Goal: Information Seeking & Learning: Find specific fact

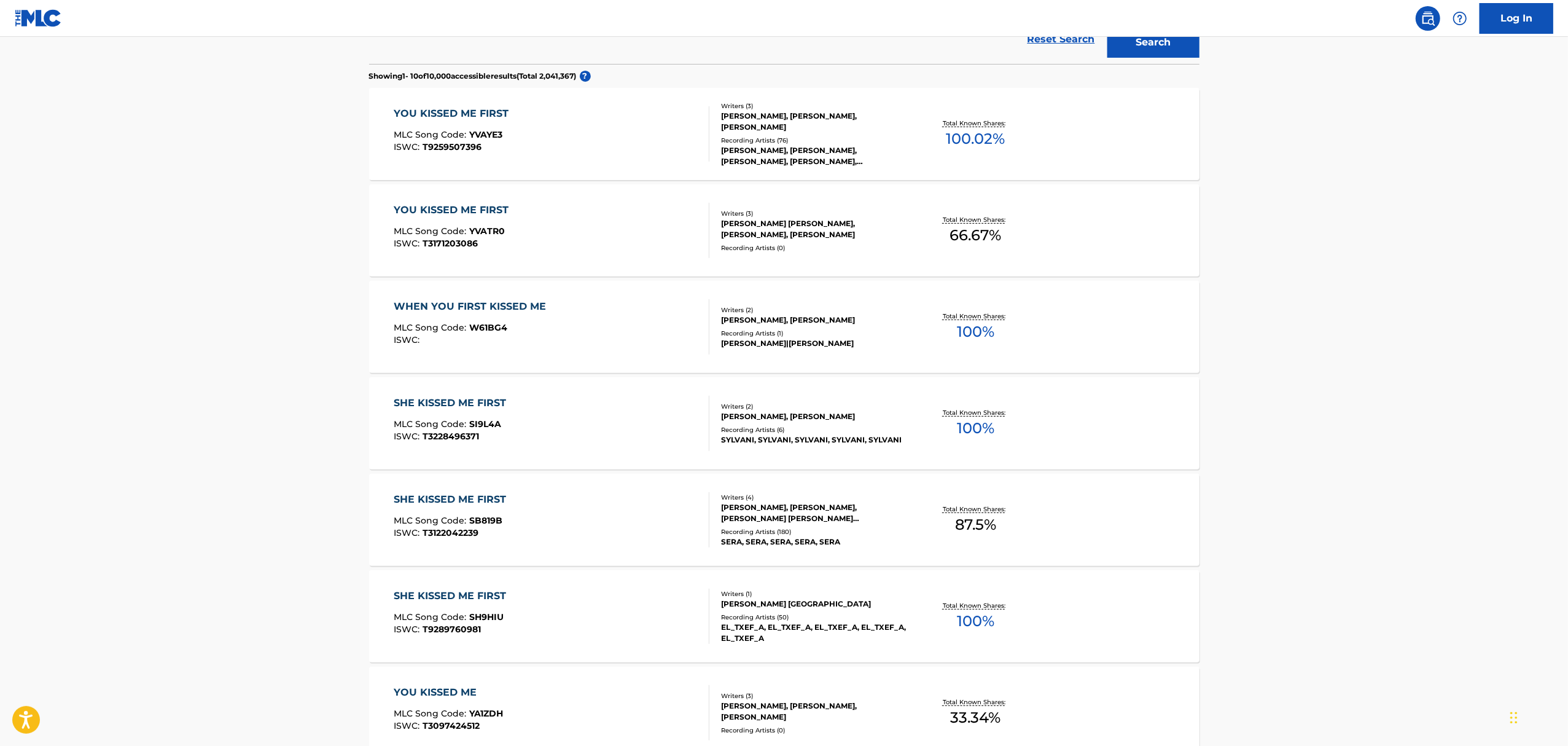
click at [207, 354] on main "The MLC Public Work Search The accuracy and completeness of The MLC's data is d…" at bounding box center [784, 413] width 1568 height 1408
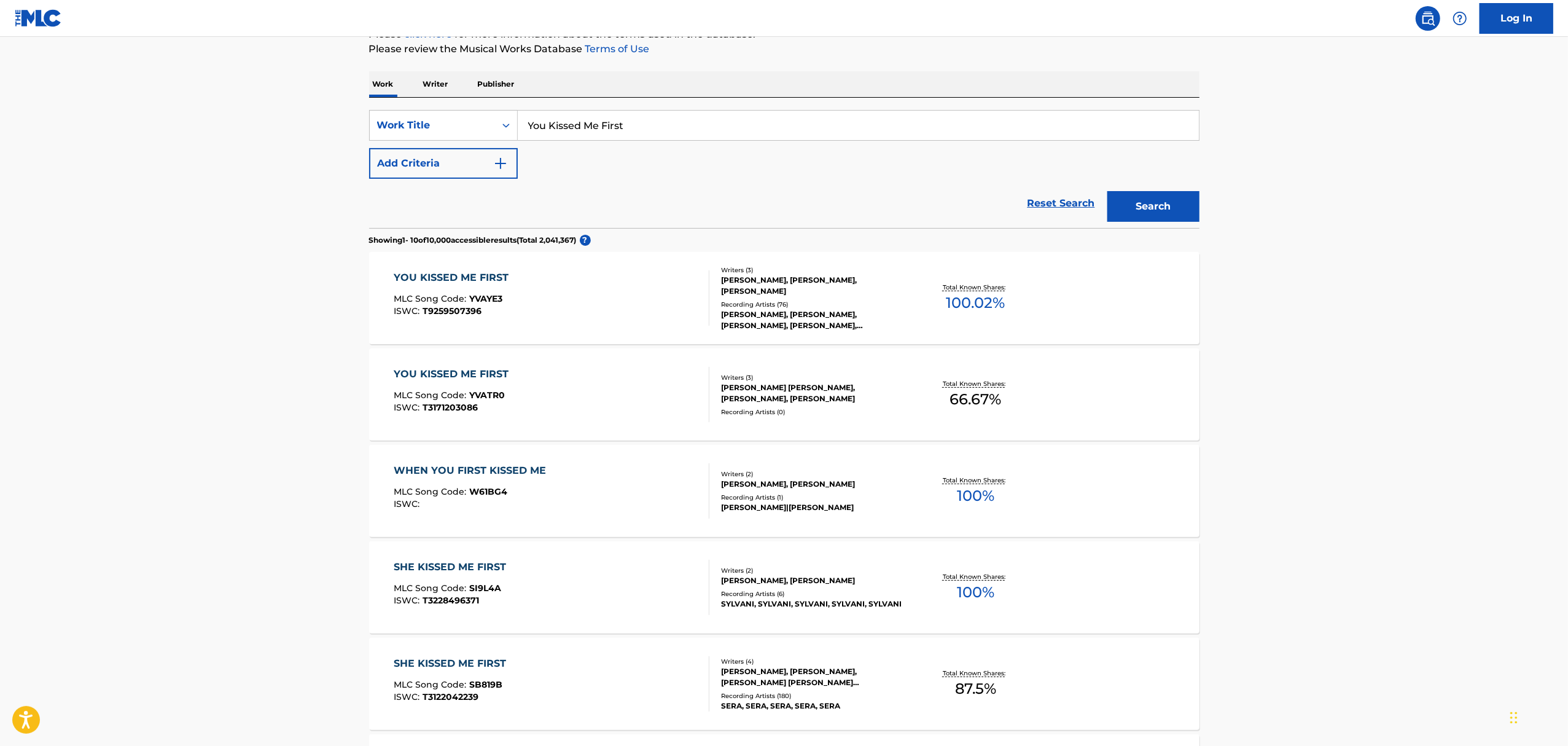
click at [621, 294] on div "YOU KISSED ME FIRST MLC Song Code : YVAYE3 ISWC : T9259507396" at bounding box center [551, 298] width 316 height 56
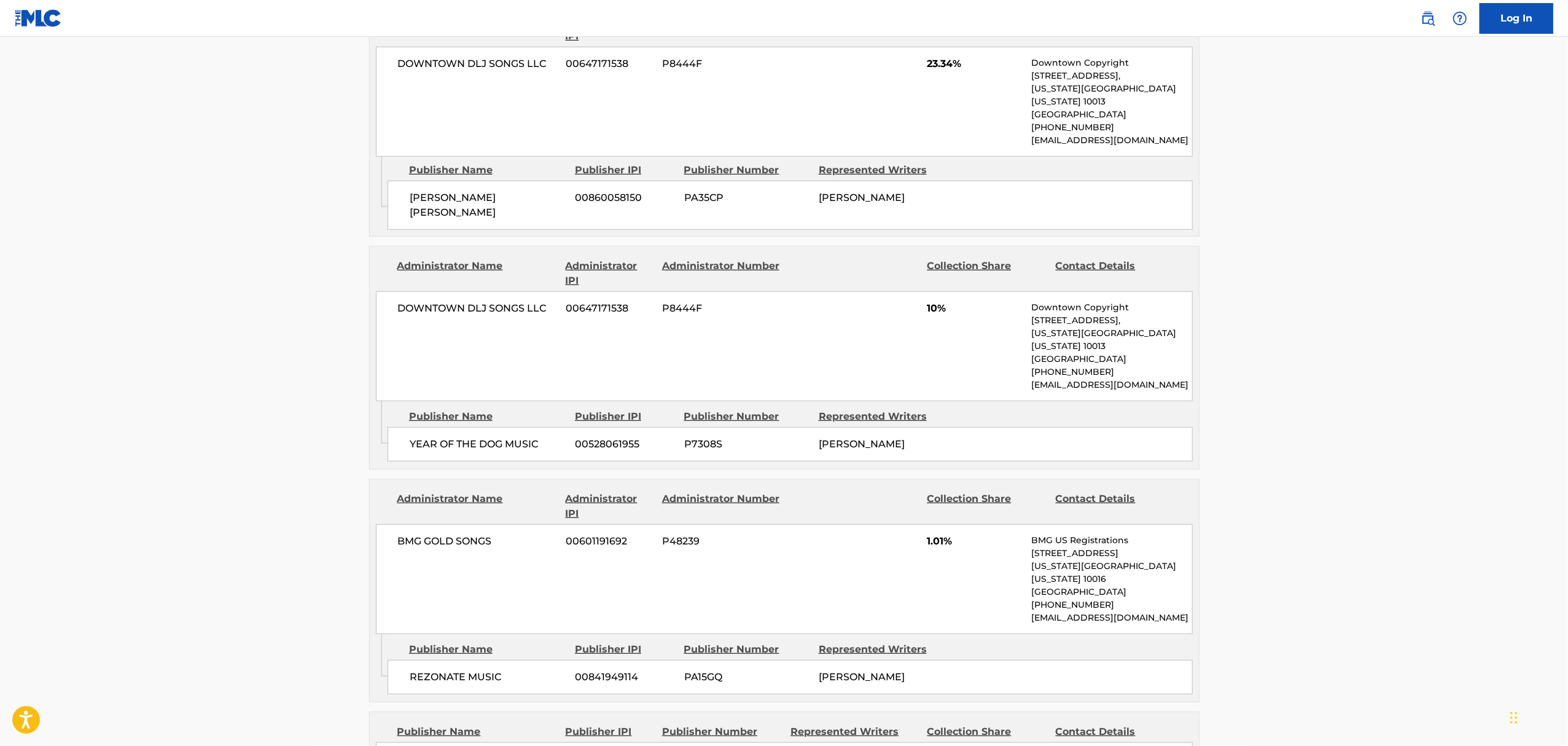
scroll to position [655, 0]
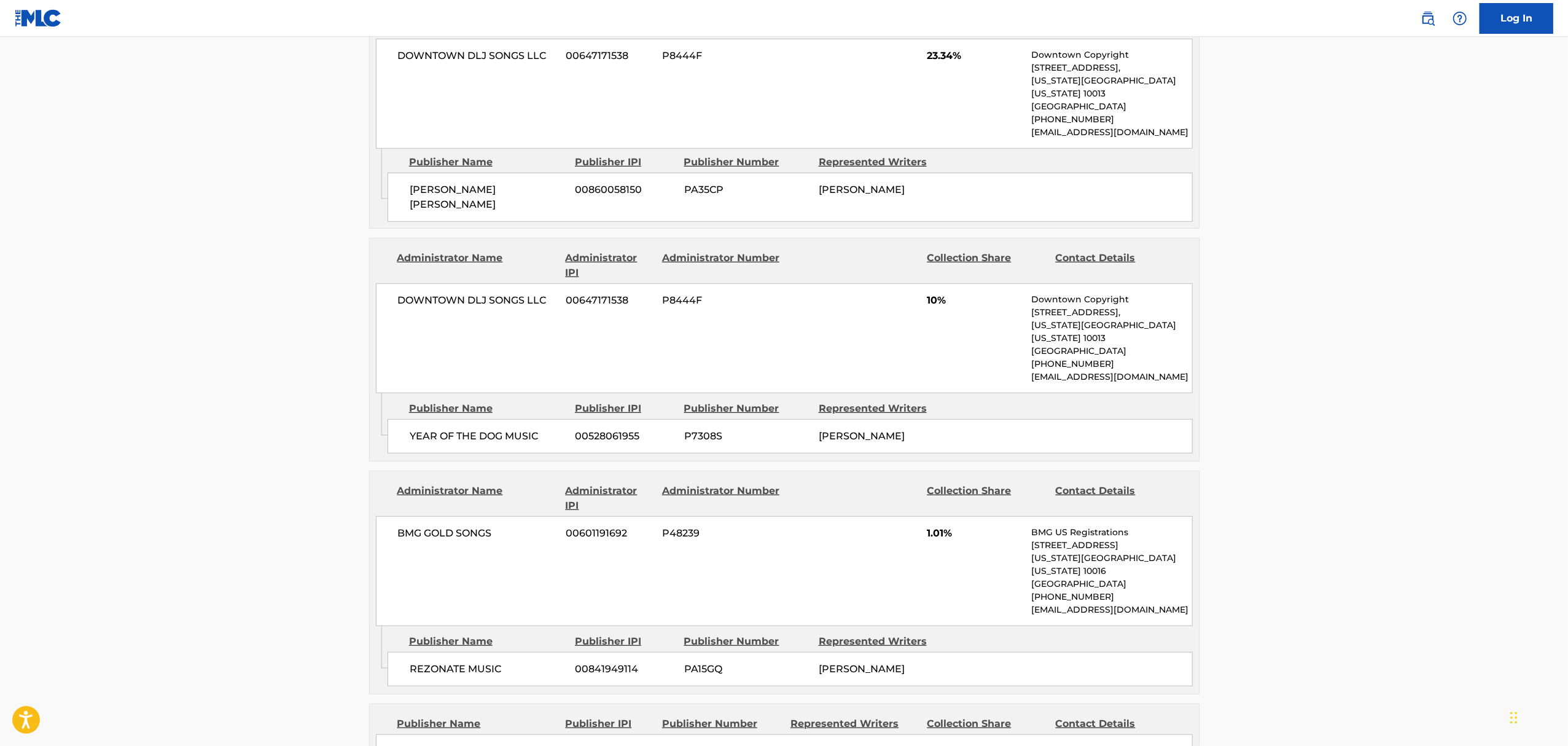
click at [177, 380] on main "< Back to public search results Copy work link YOU KISSED ME FIRST Work Detail …" at bounding box center [784, 646] width 1568 height 2527
click at [234, 274] on main "< Back to public search results Copy work link YOU KISSED ME FIRST Work Detail …" at bounding box center [784, 646] width 1568 height 2527
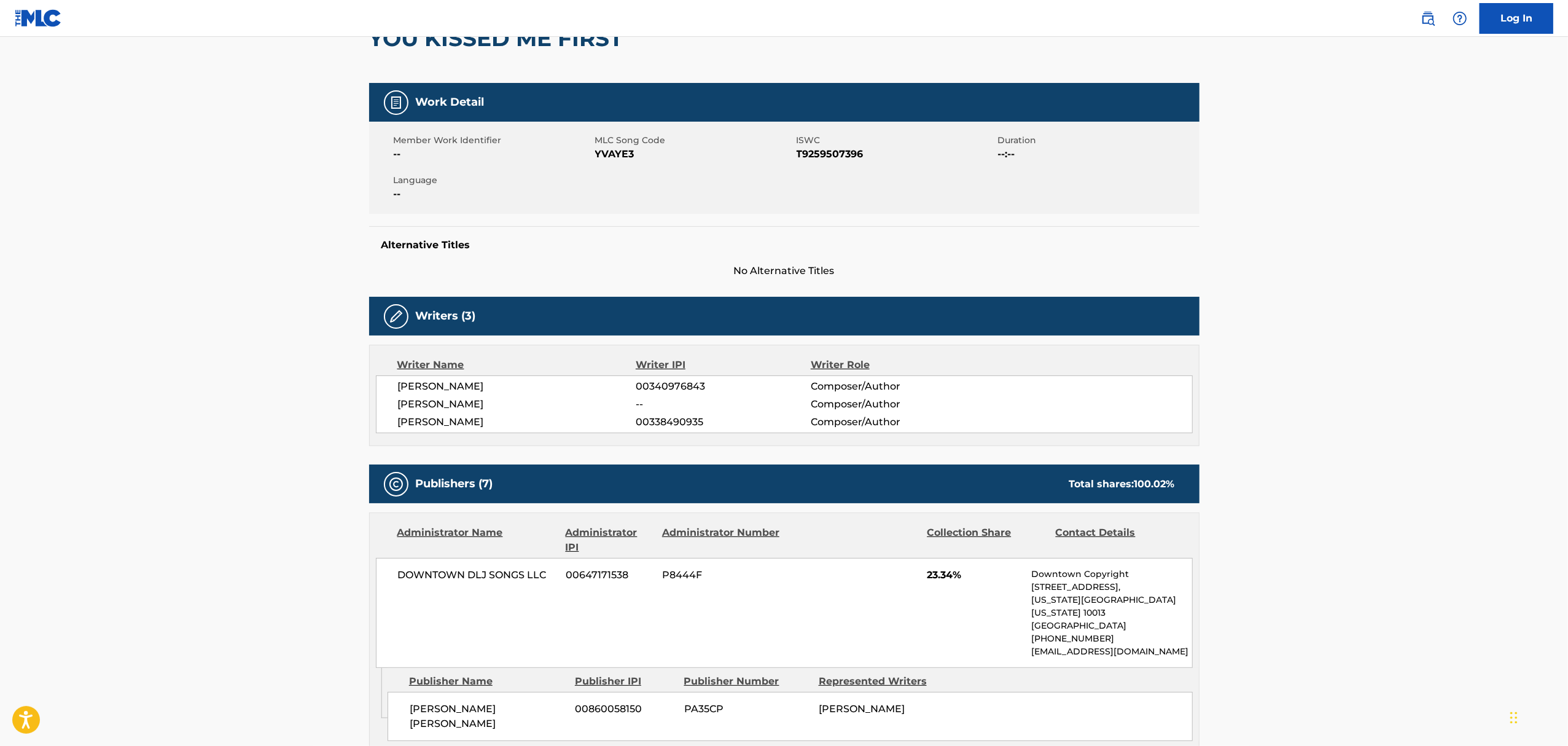
scroll to position [0, 0]
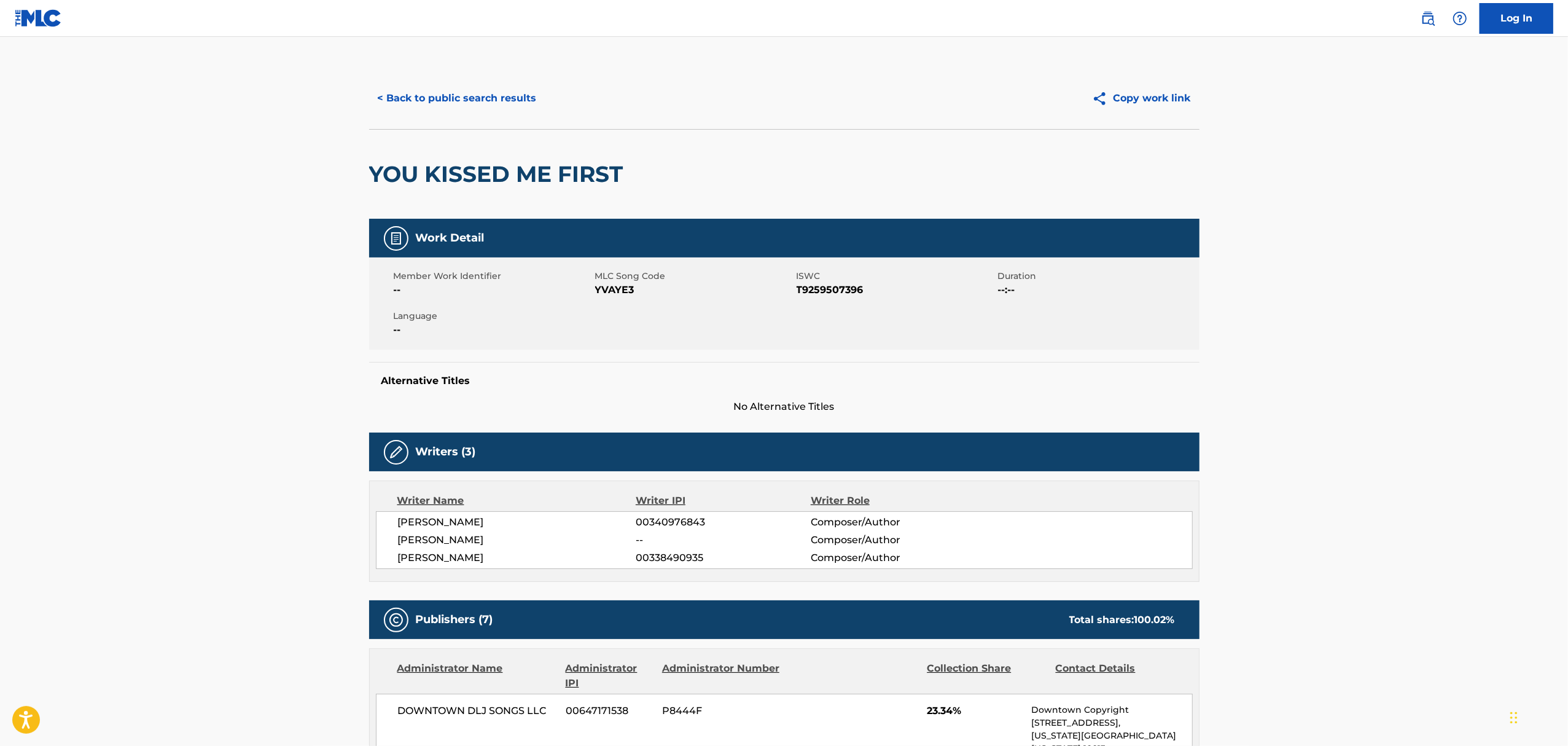
click at [450, 95] on button "< Back to public search results" at bounding box center [457, 98] width 176 height 31
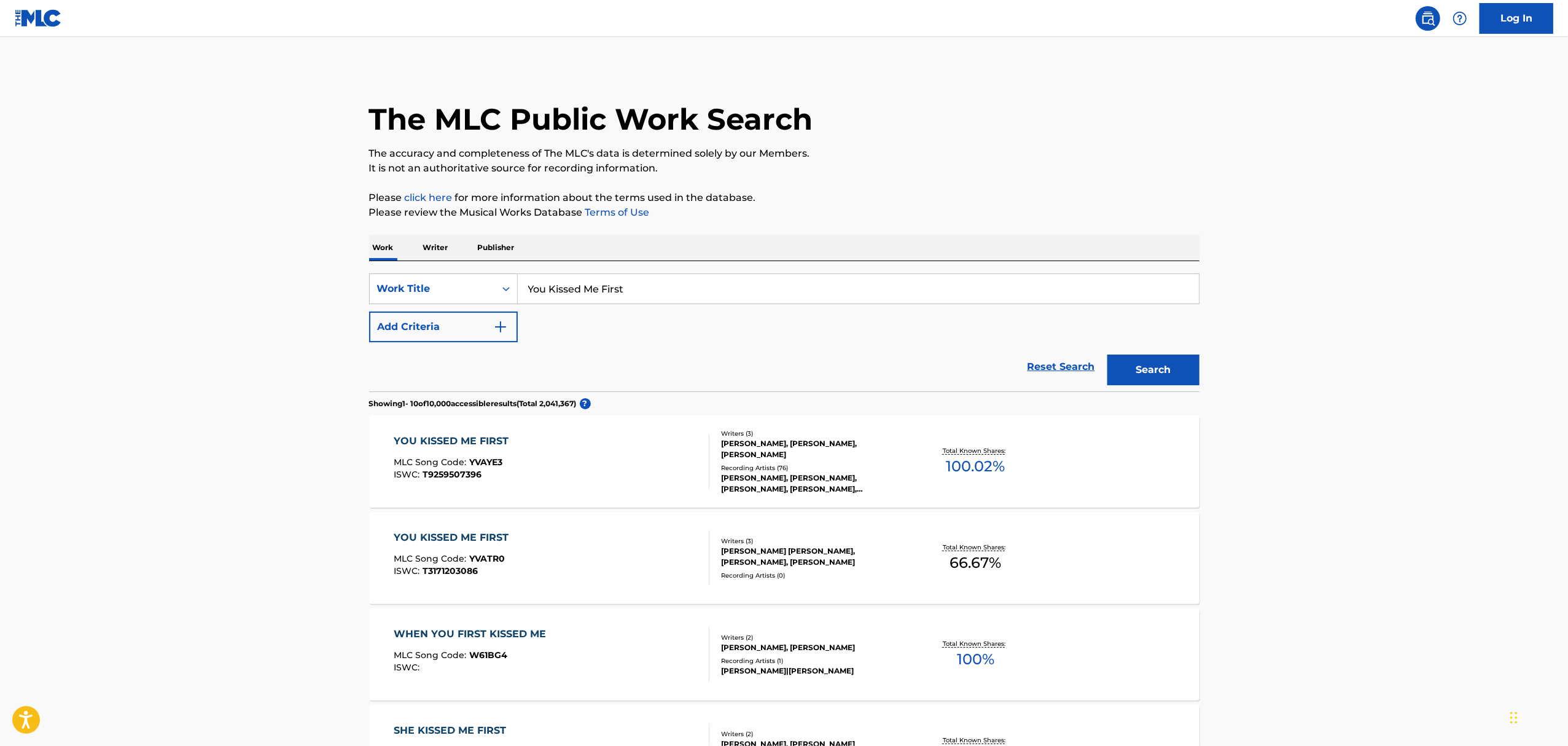
scroll to position [164, 0]
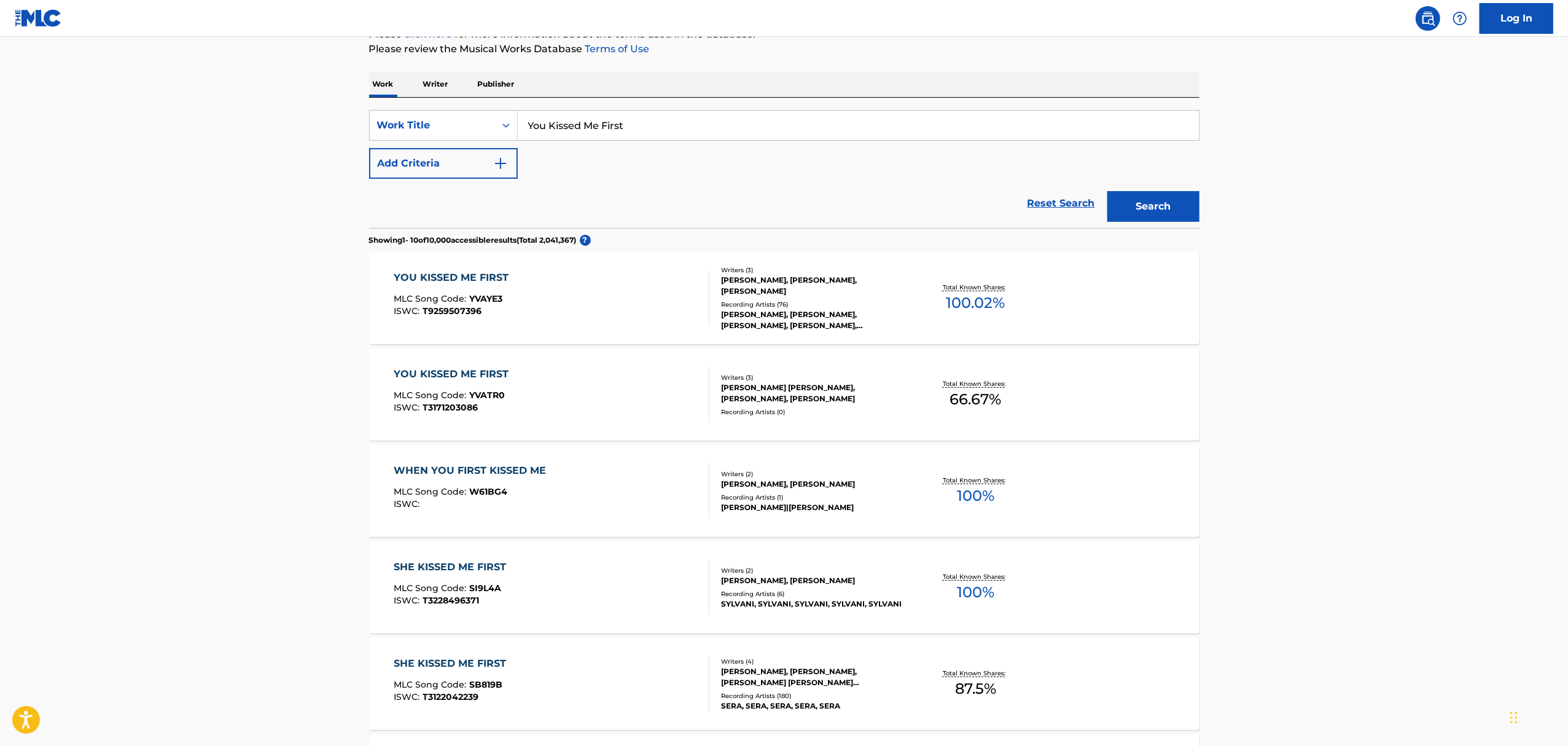
drag, startPoint x: 661, startPoint y: 119, endPoint x: 320, endPoint y: 118, distance: 341.0
click at [335, 118] on main "The MLC Public Work Search The accuracy and completeness of The MLC's data is d…" at bounding box center [784, 577] width 1568 height 1408
paste input "'re The Only Reason"
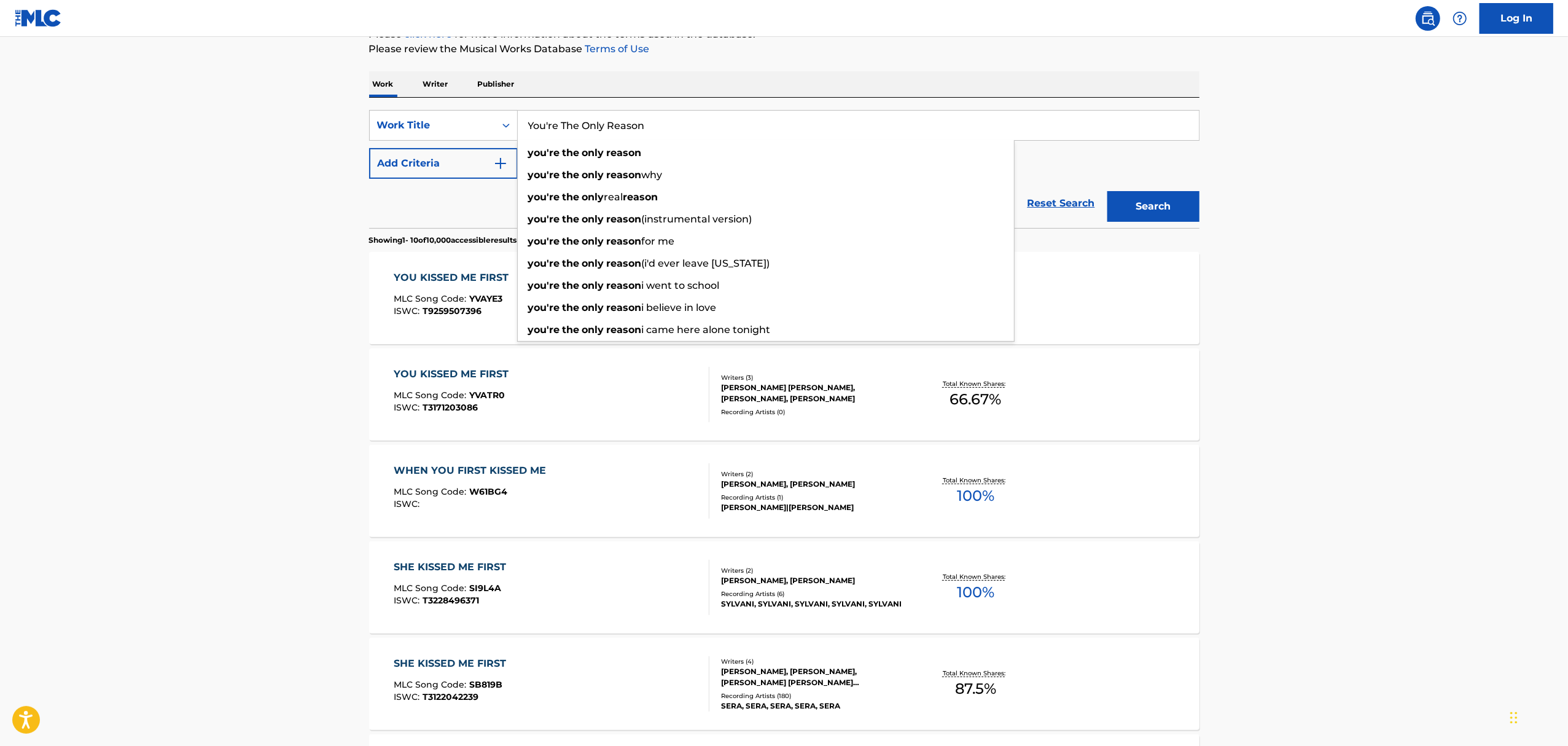
type input "You're The Only Reason"
click at [1107, 191] on button "Search" at bounding box center [1153, 206] width 92 height 31
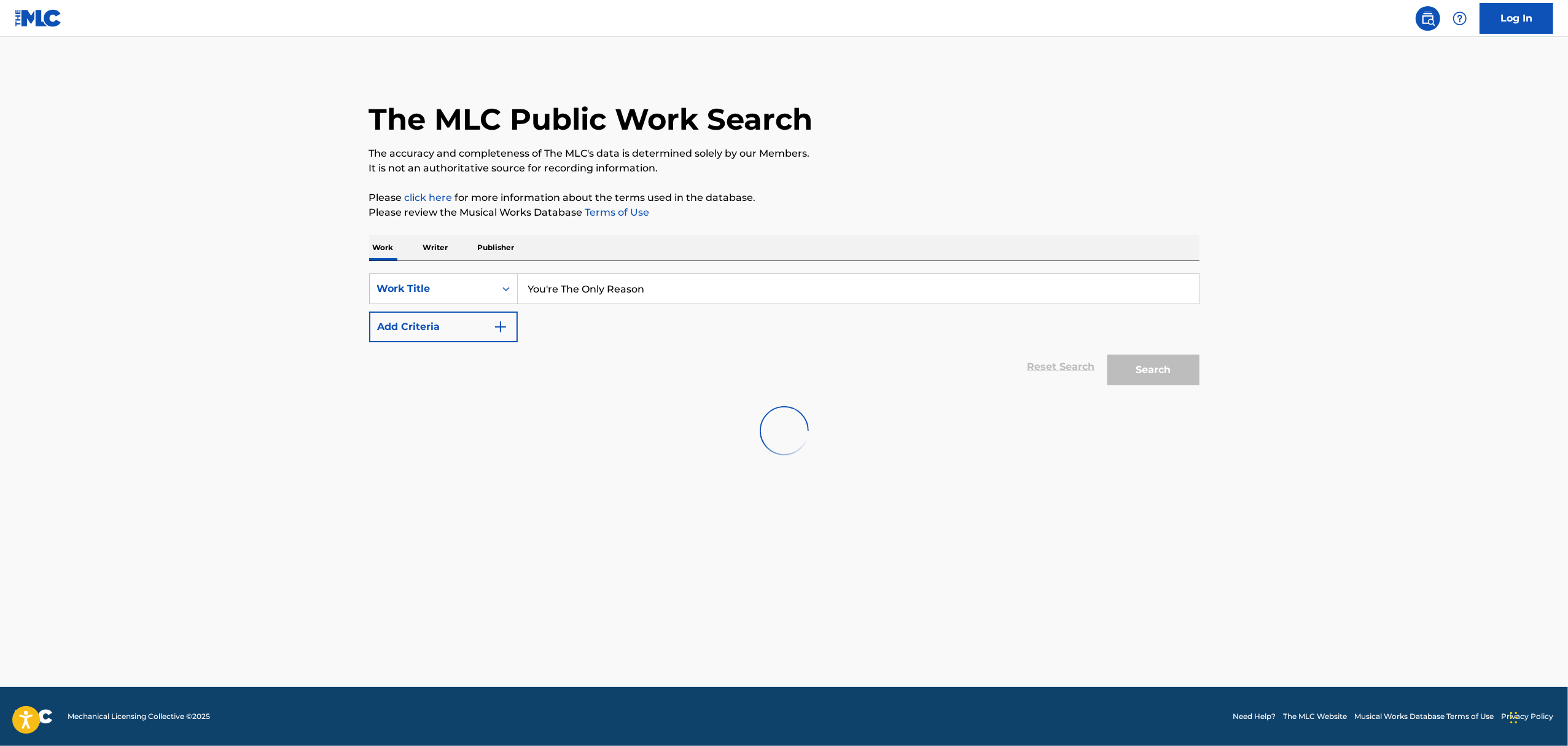
scroll to position [0, 0]
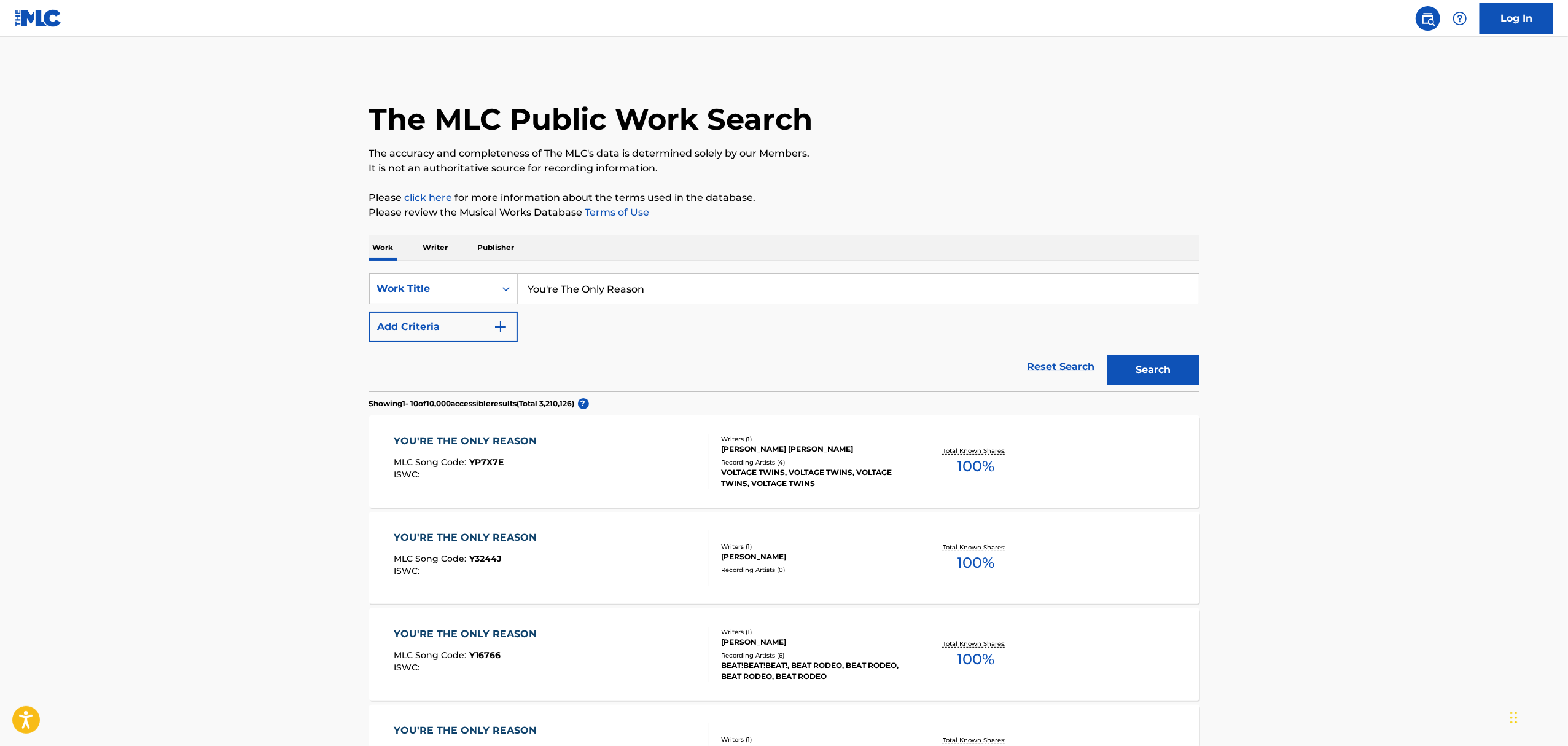
click at [450, 318] on button "Add Criteria" at bounding box center [443, 327] width 148 height 31
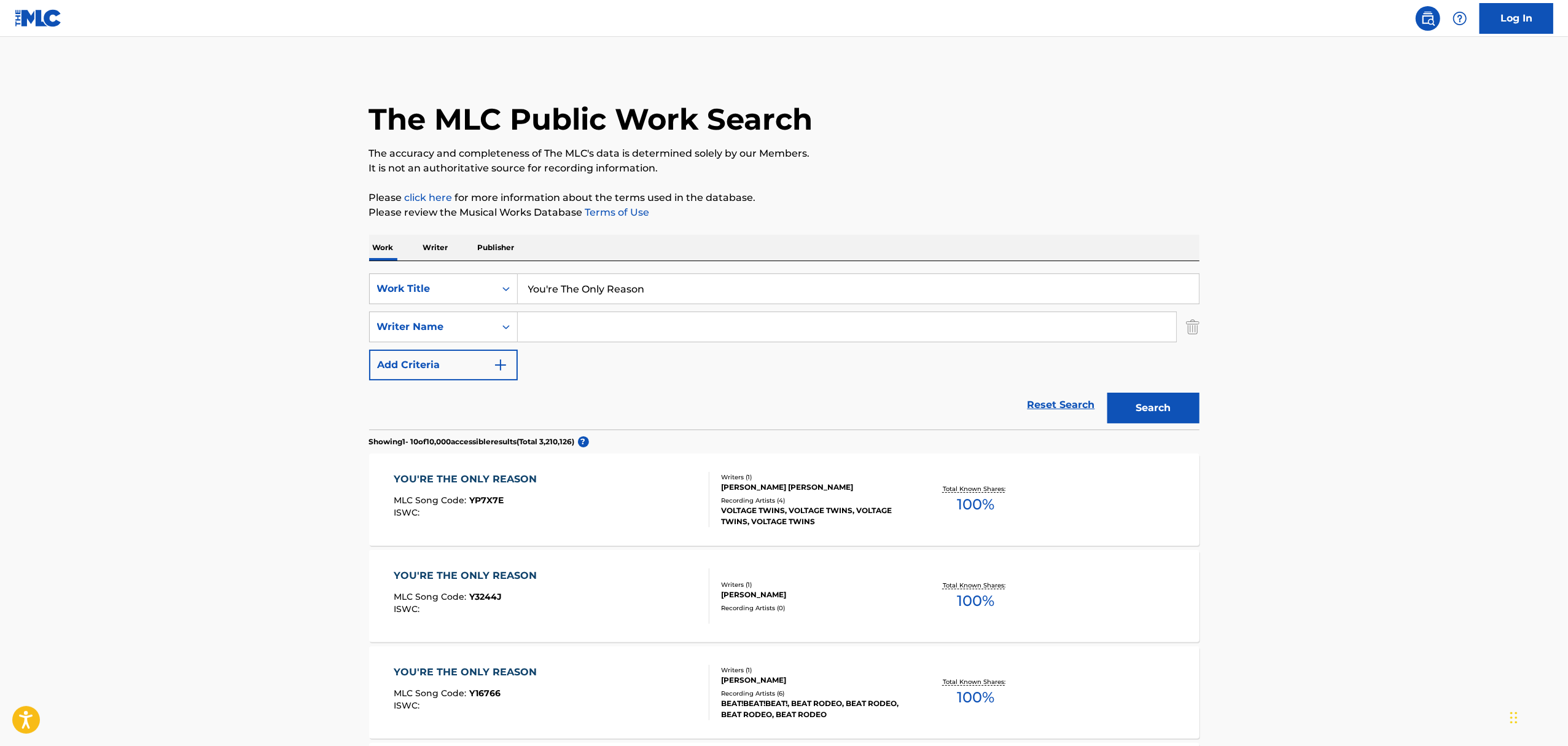
click at [607, 327] on input "Search Form" at bounding box center [847, 327] width 659 height 30
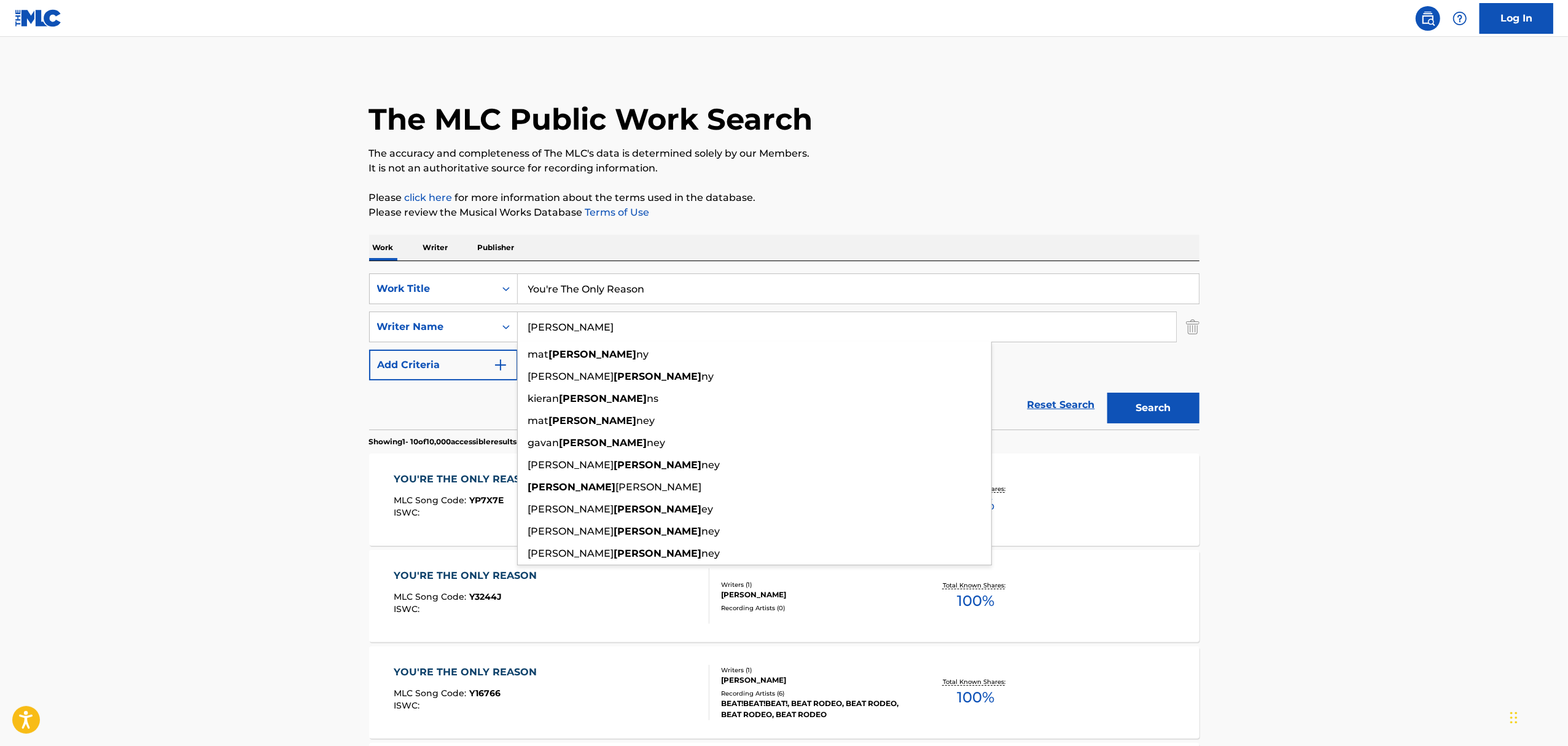
type input "[PERSON_NAME]"
click at [1107, 392] on button "Search" at bounding box center [1153, 407] width 92 height 31
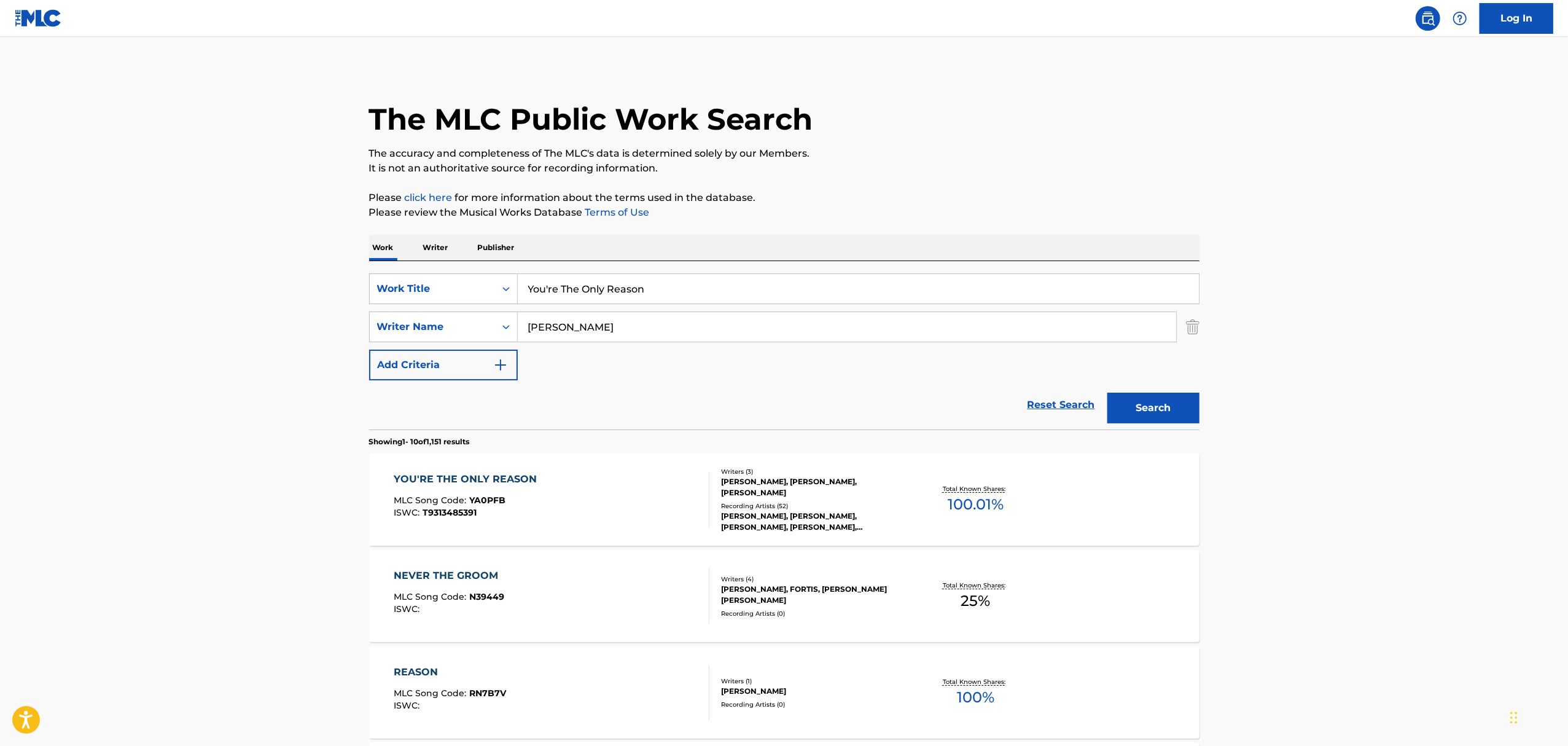
click at [610, 490] on div "YOU'RE THE ONLY REASON MLC Song Code : YA0PFB ISWC : T9313485391" at bounding box center [551, 500] width 316 height 56
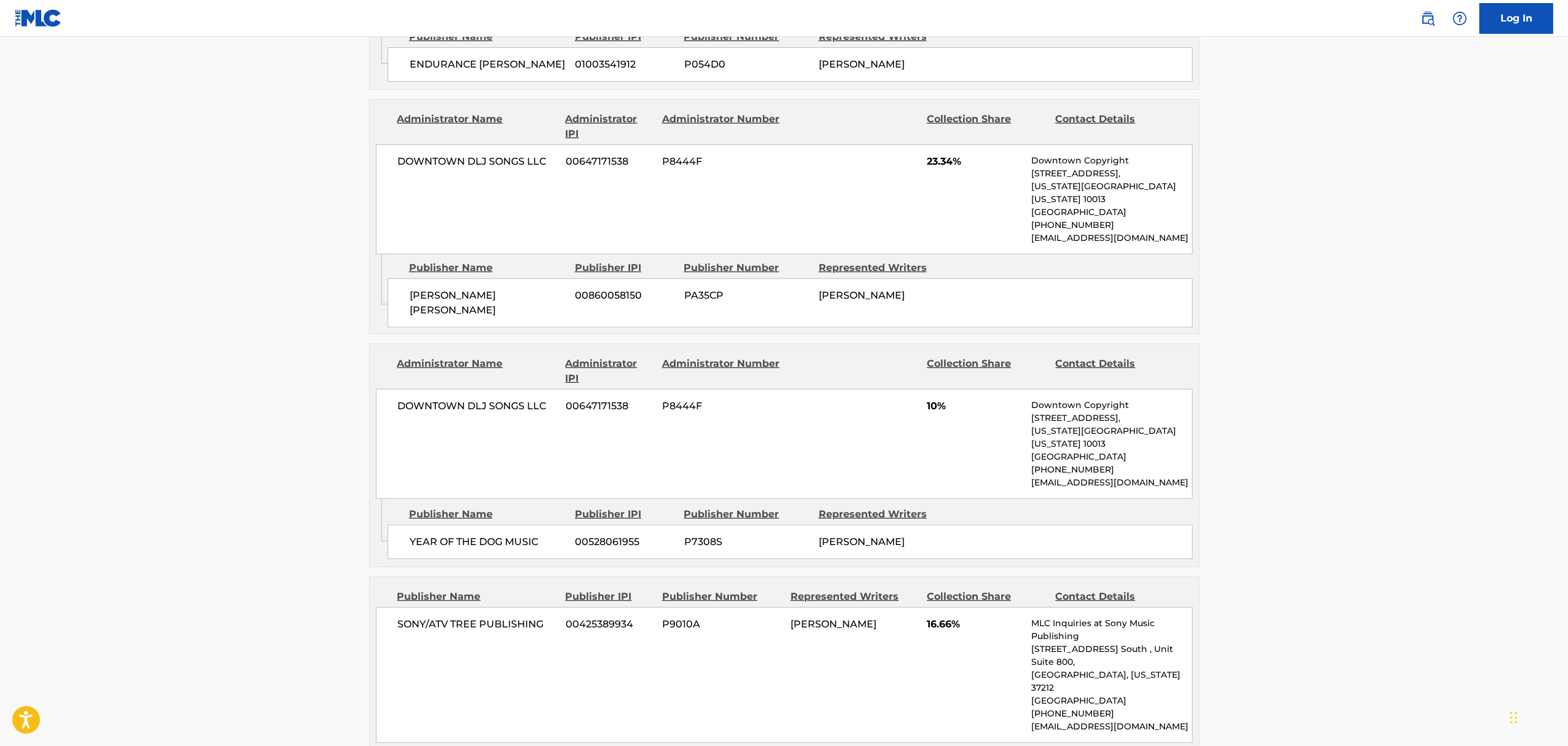
scroll to position [819, 0]
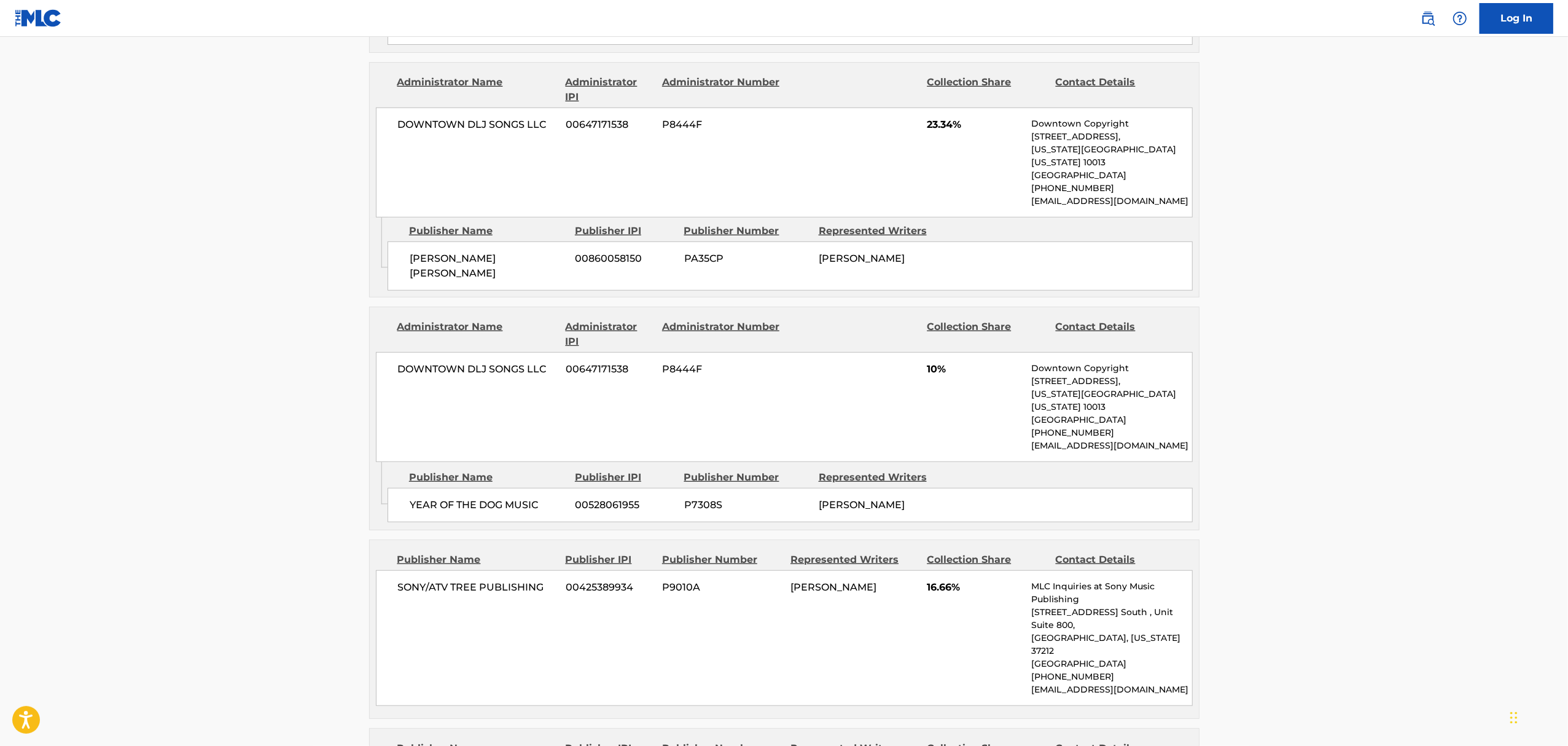
click at [252, 455] on main "< Back to public search results Copy work link YOU'RE THE ONLY REASON Work Deta…" at bounding box center [784, 430] width 1568 height 2425
click at [216, 235] on main "< Back to public search results Copy work link YOU'RE THE ONLY REASON Work Deta…" at bounding box center [784, 430] width 1568 height 2425
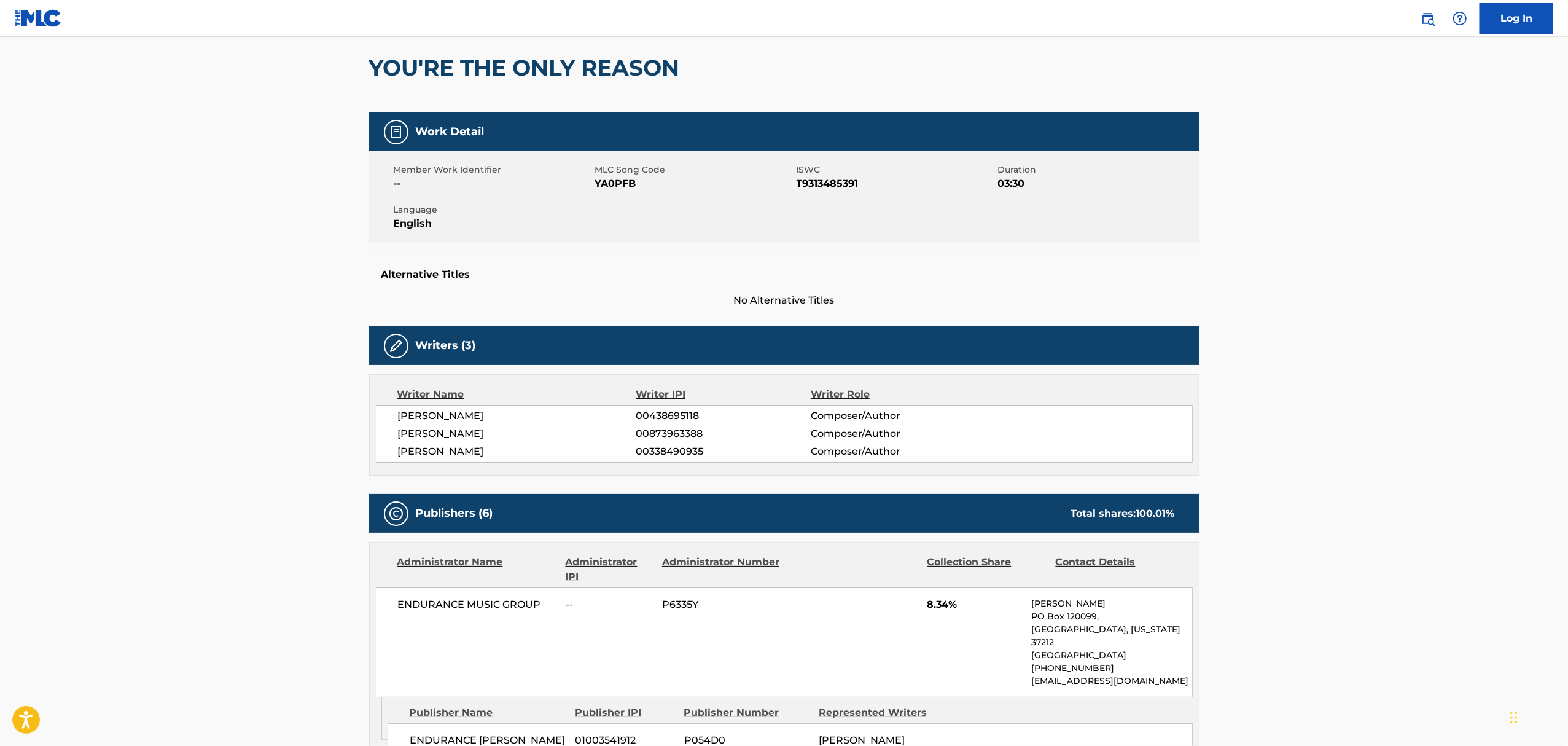
scroll to position [0, 0]
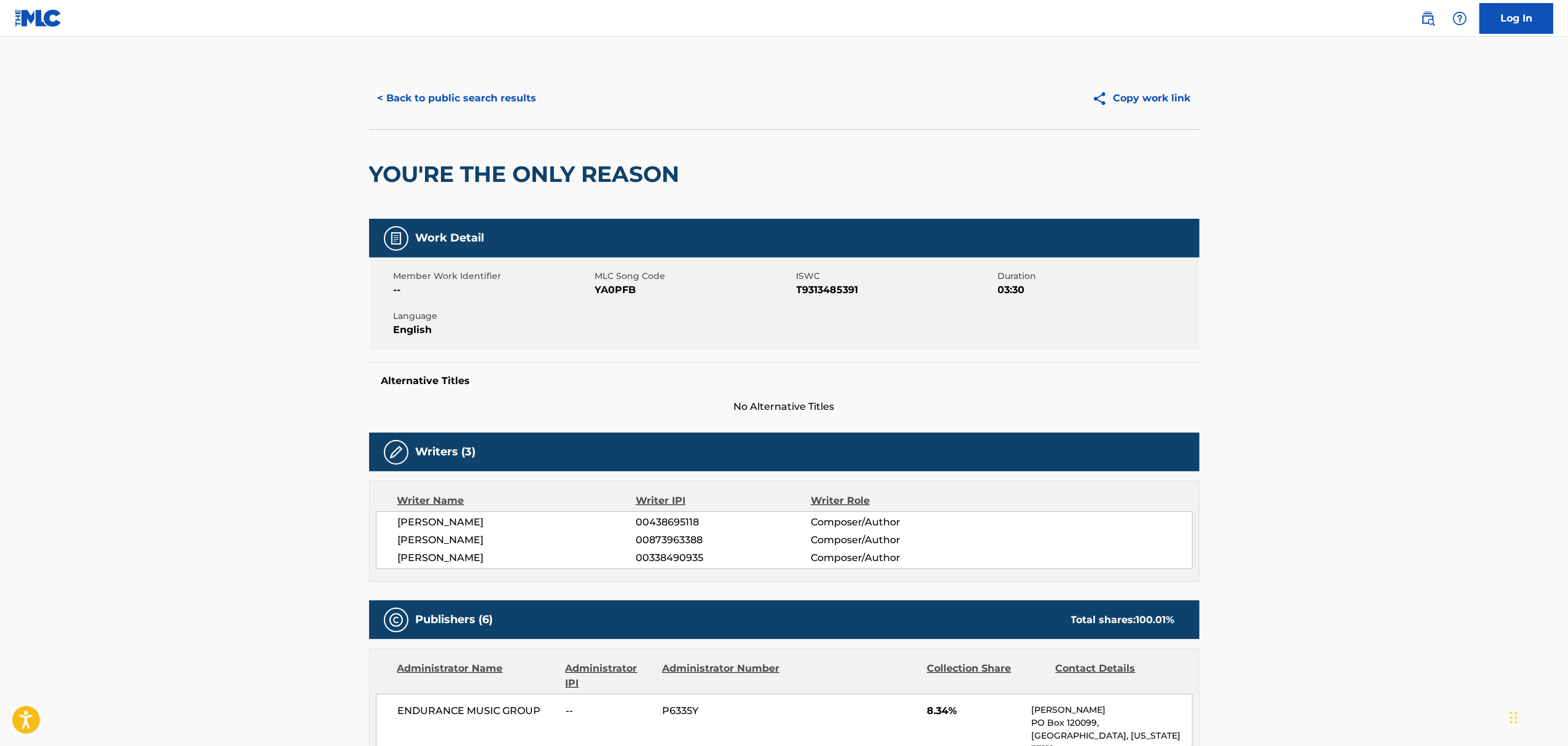
click at [434, 97] on button "< Back to public search results" at bounding box center [457, 98] width 176 height 31
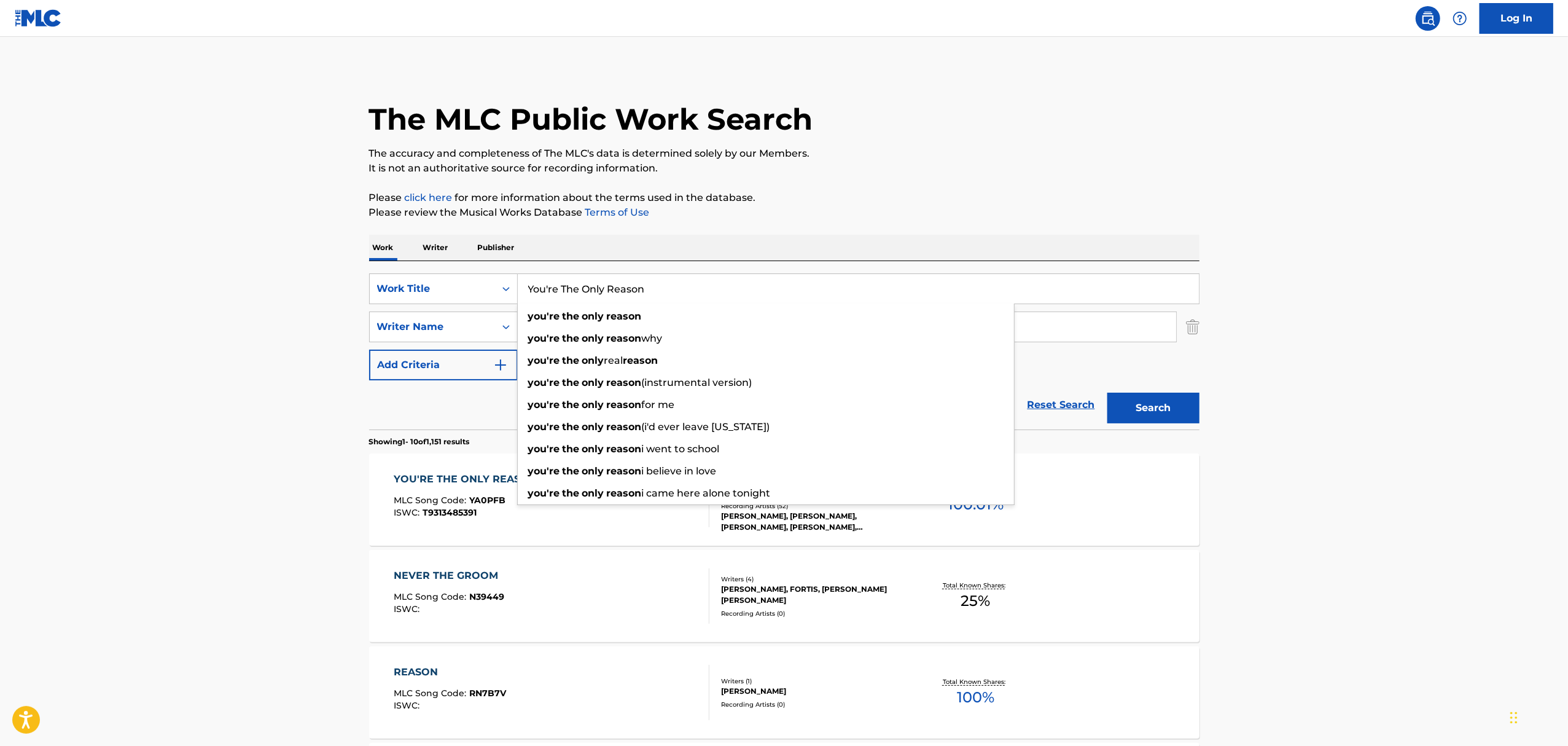
paste input "Evil Twi"
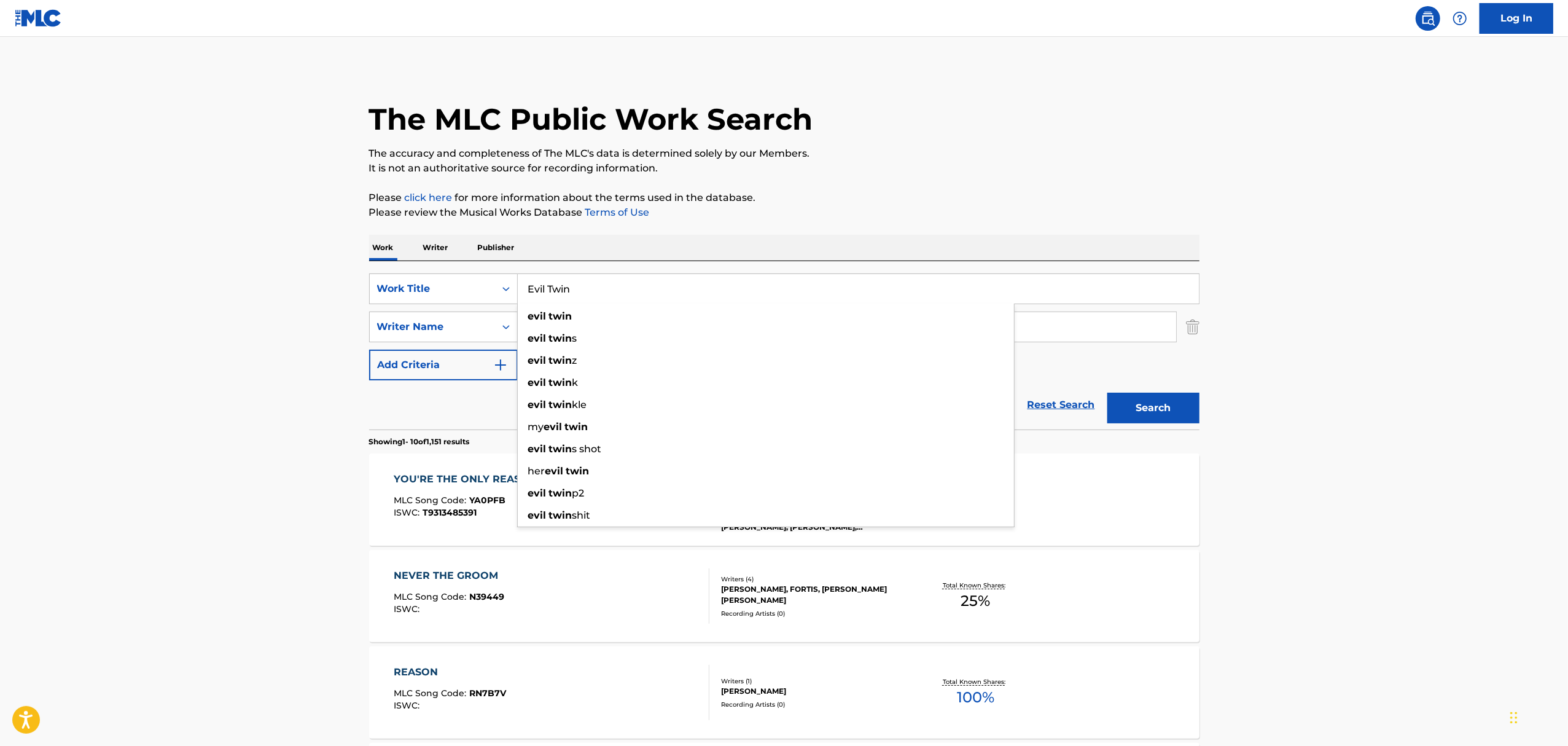
type input "Evil Twin"
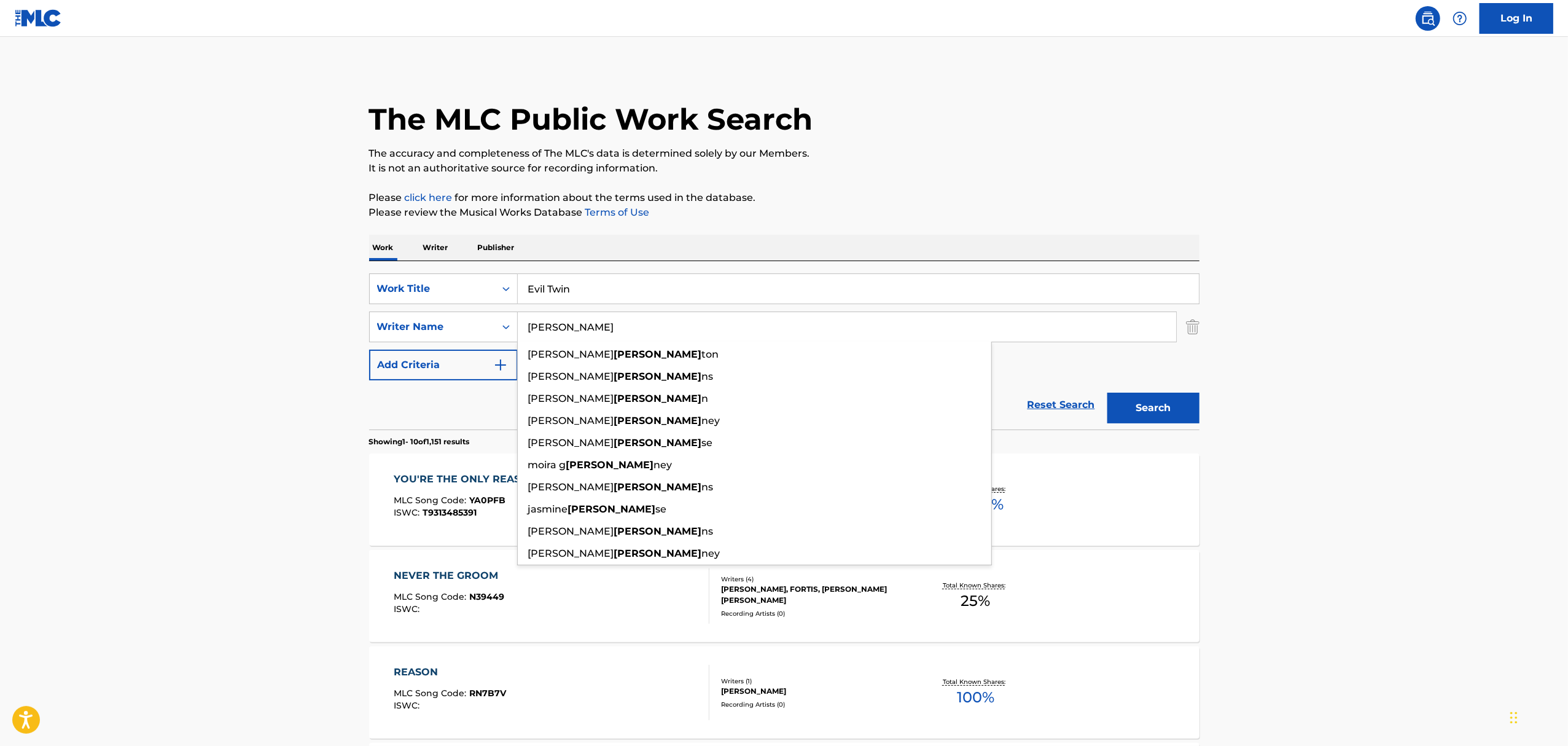
click at [1107, 392] on button "Search" at bounding box center [1153, 407] width 92 height 31
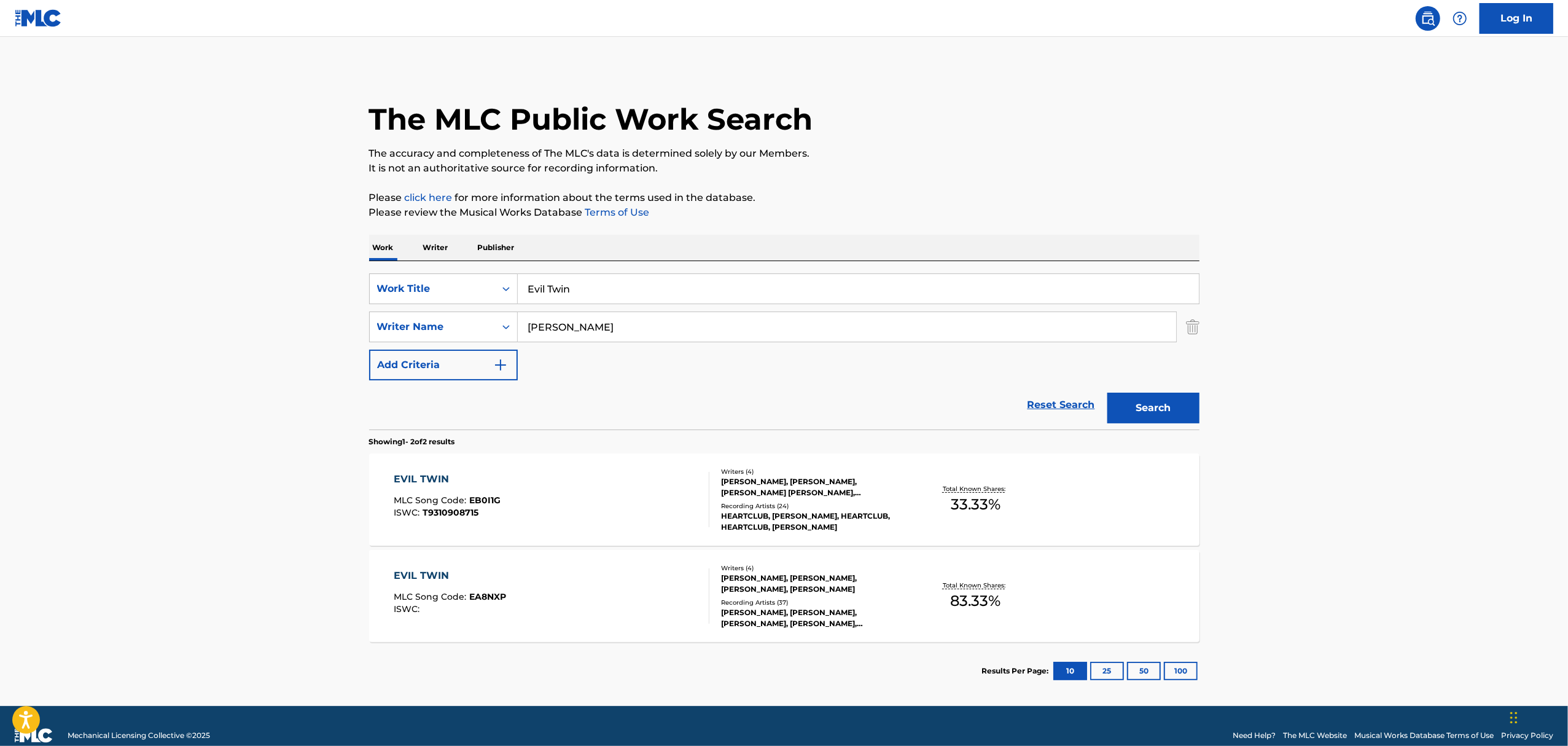
click at [566, 498] on div "EVIL TWIN MLC Song Code : EB0I1G ISWC : T9310908715" at bounding box center [551, 500] width 316 height 56
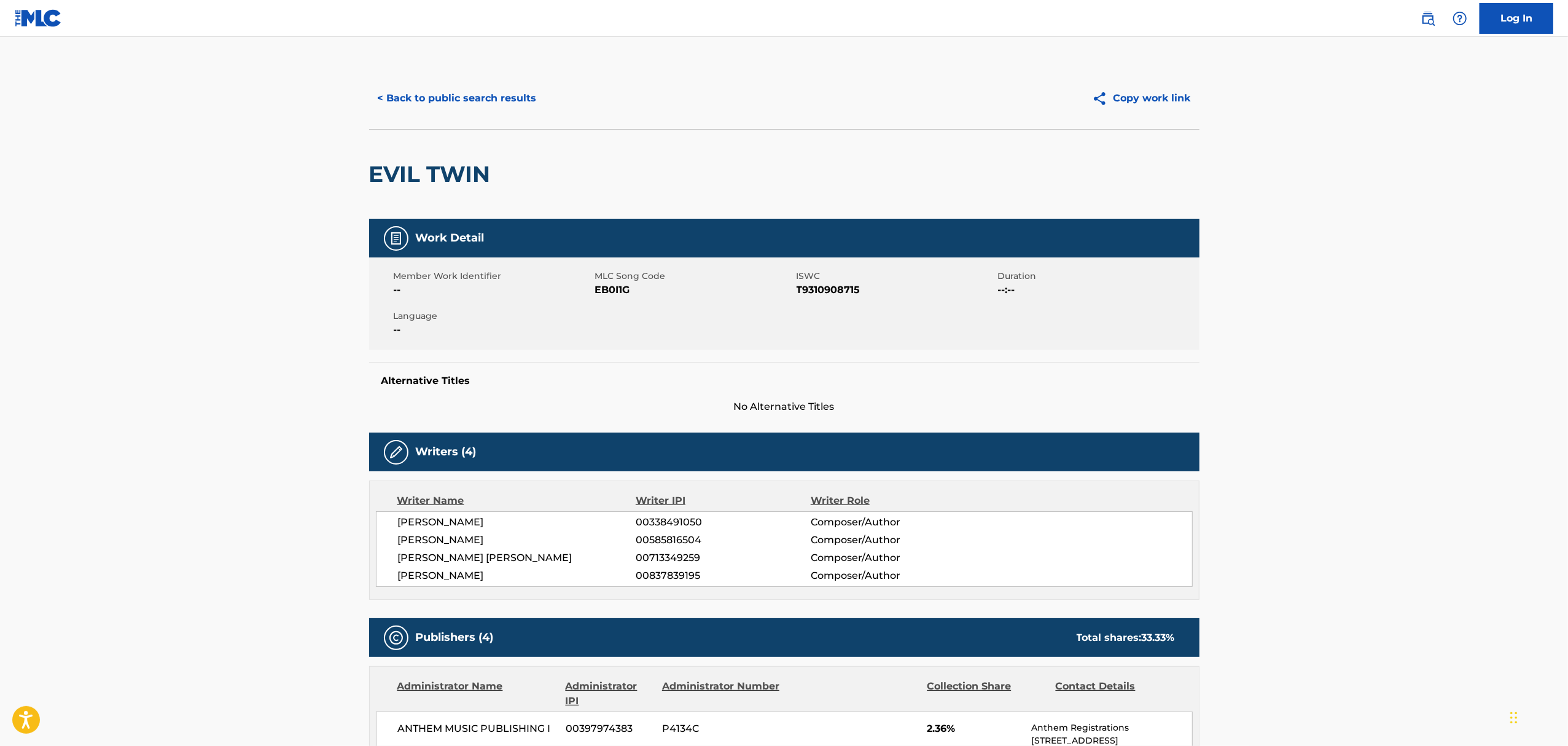
scroll to position [491, 0]
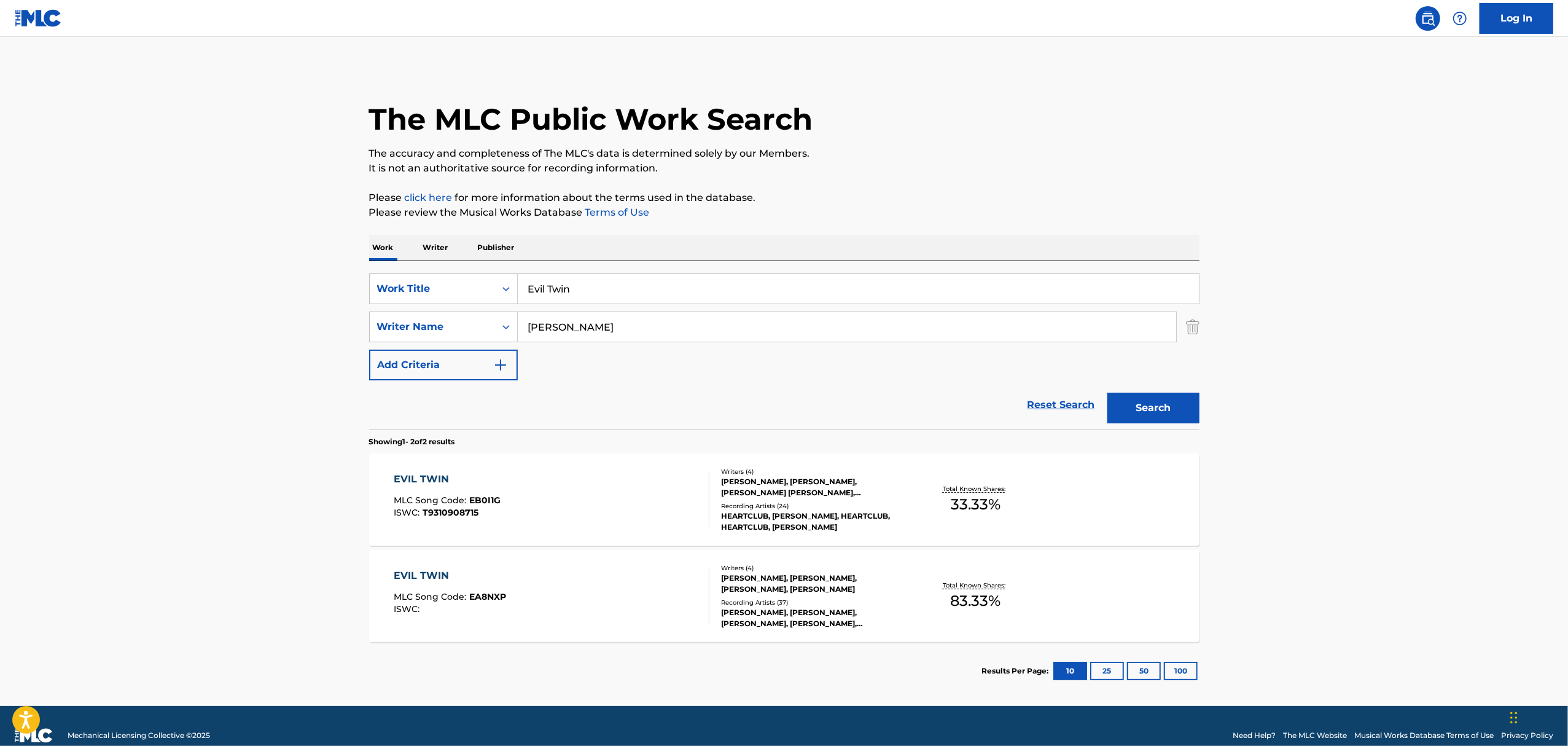
click at [591, 603] on div "EVIL TWIN MLC Song Code : EA8NXP ISWC :" at bounding box center [551, 596] width 316 height 56
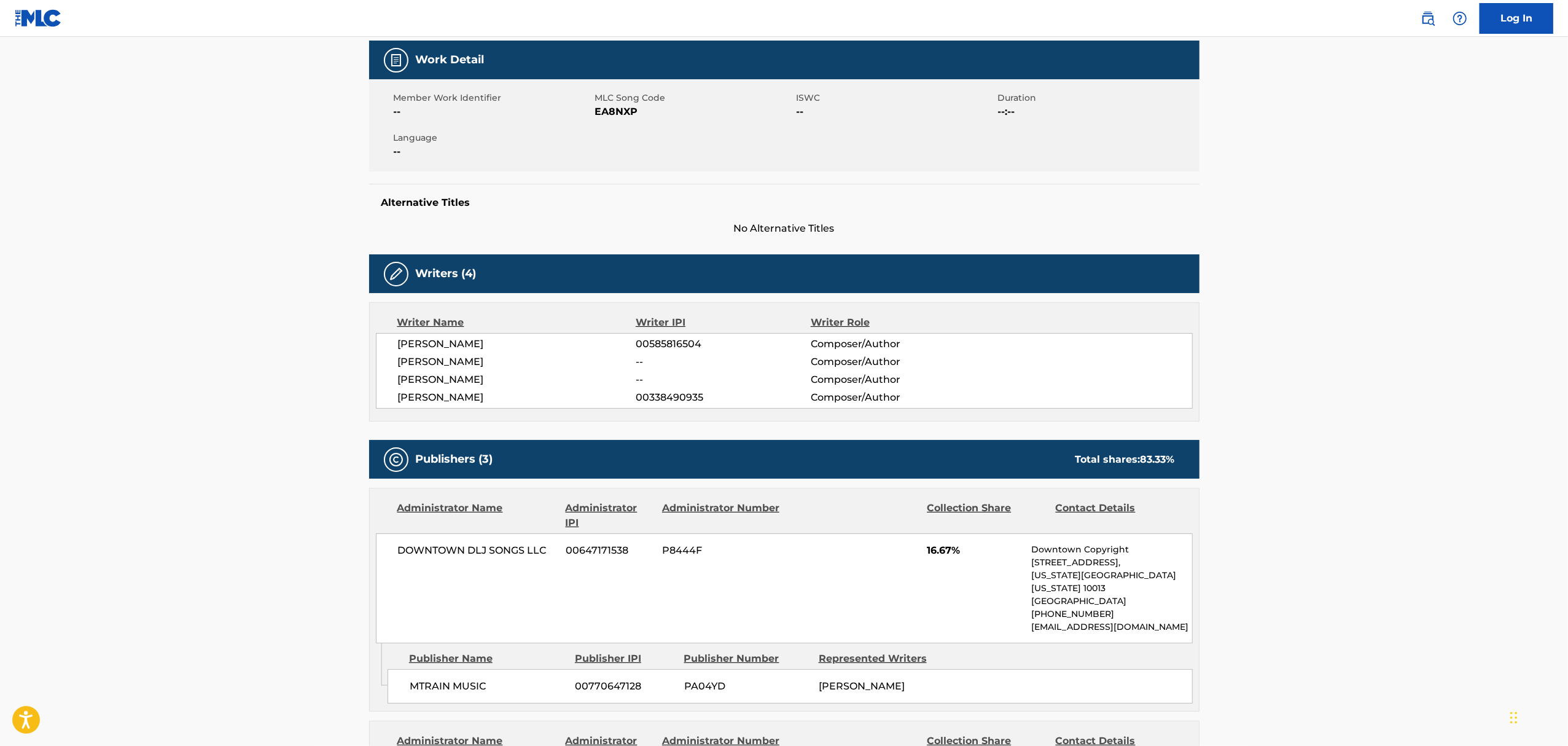
scroll to position [491, 0]
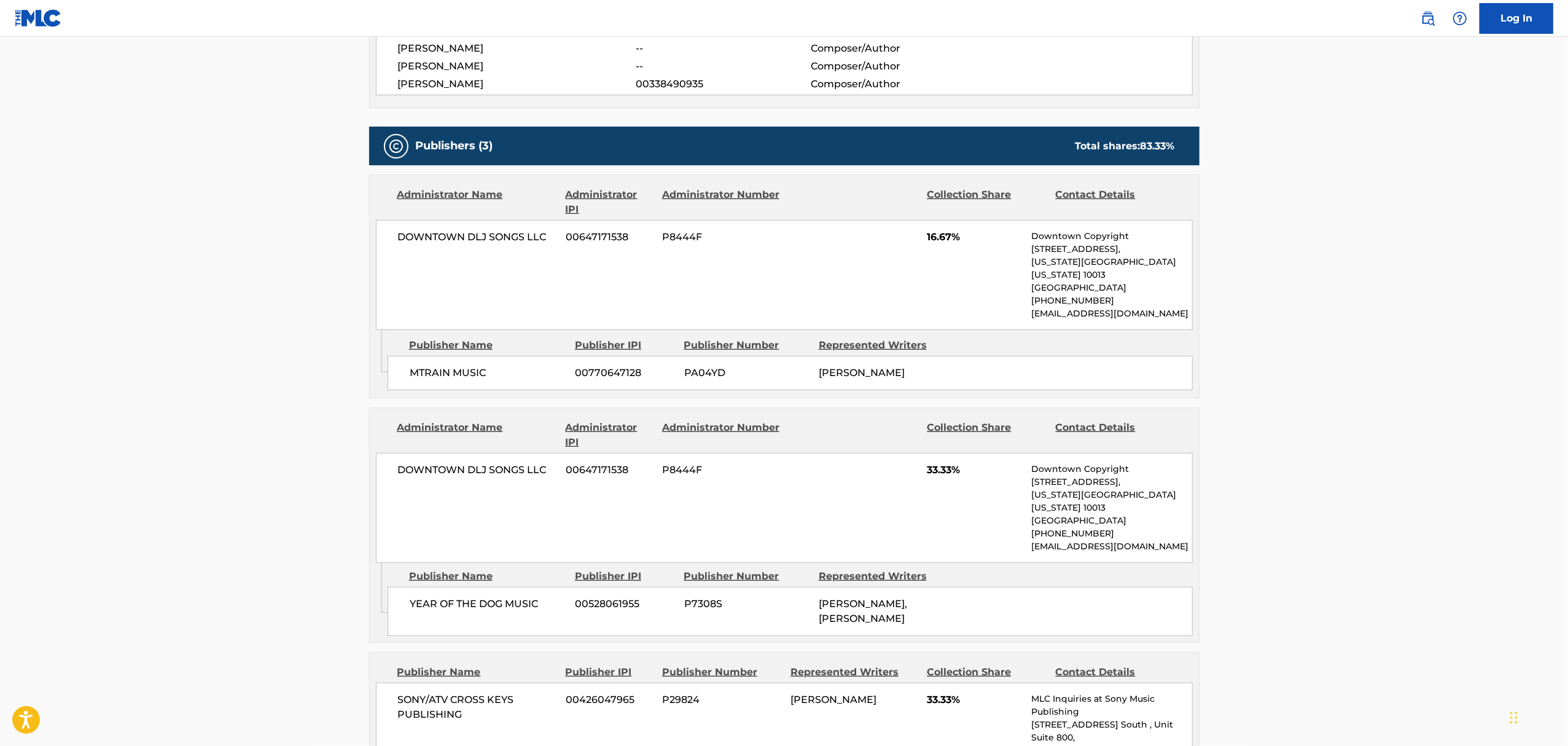
click at [276, 414] on main "< Back to public search results Copy work link EVIL TWIN Work Detail Member Wor…" at bounding box center [784, 426] width 1568 height 1762
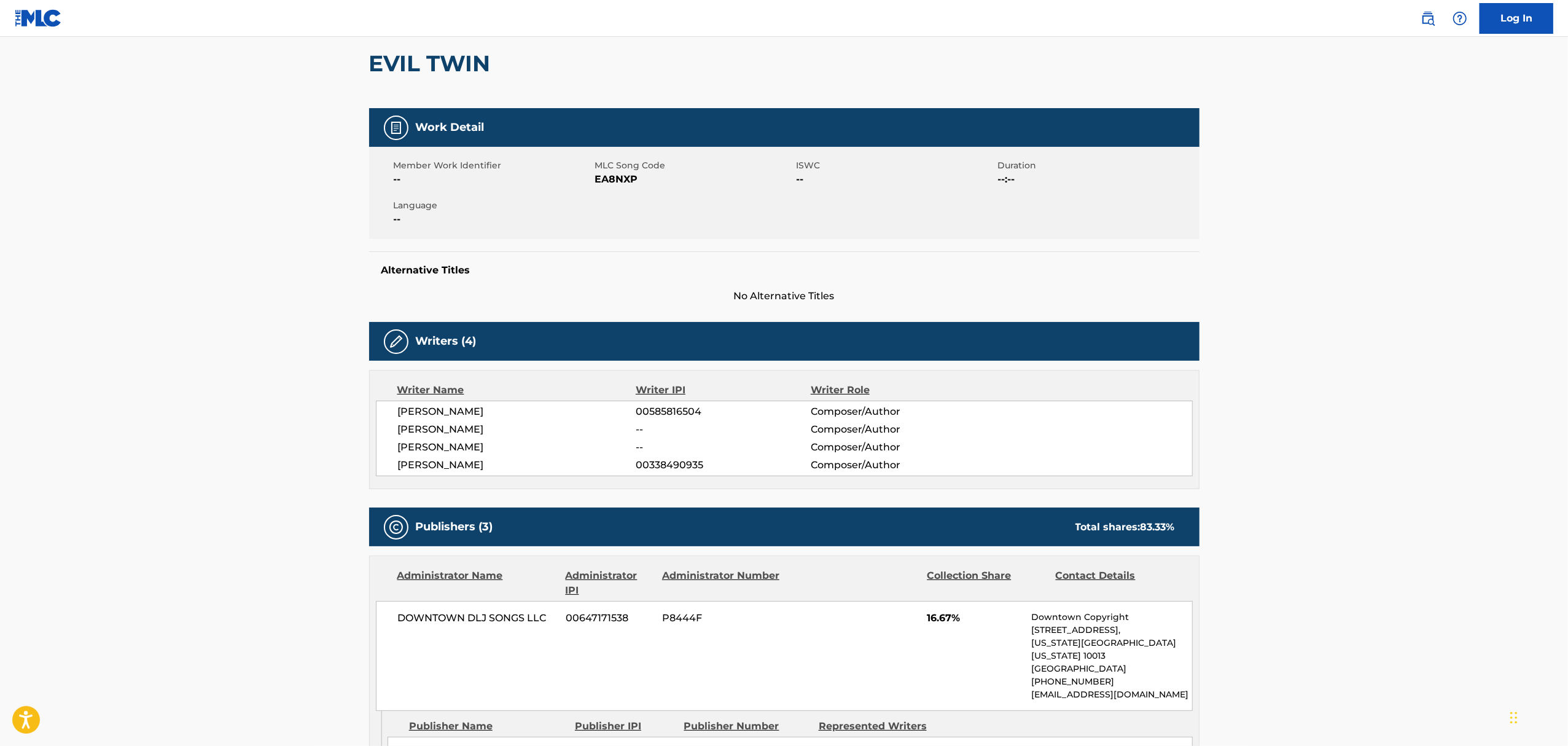
scroll to position [0, 0]
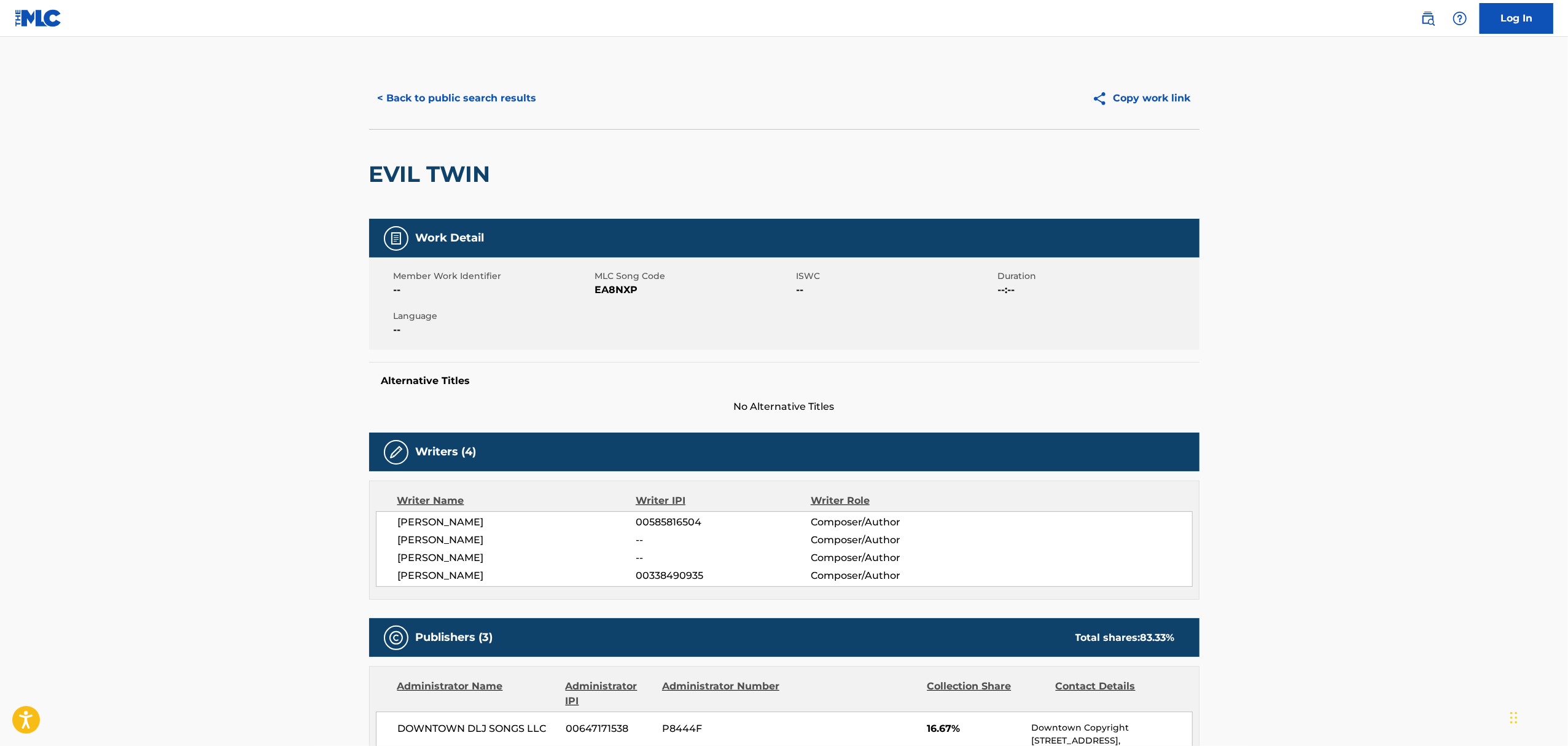
click at [428, 92] on button "< Back to public search results" at bounding box center [457, 98] width 176 height 31
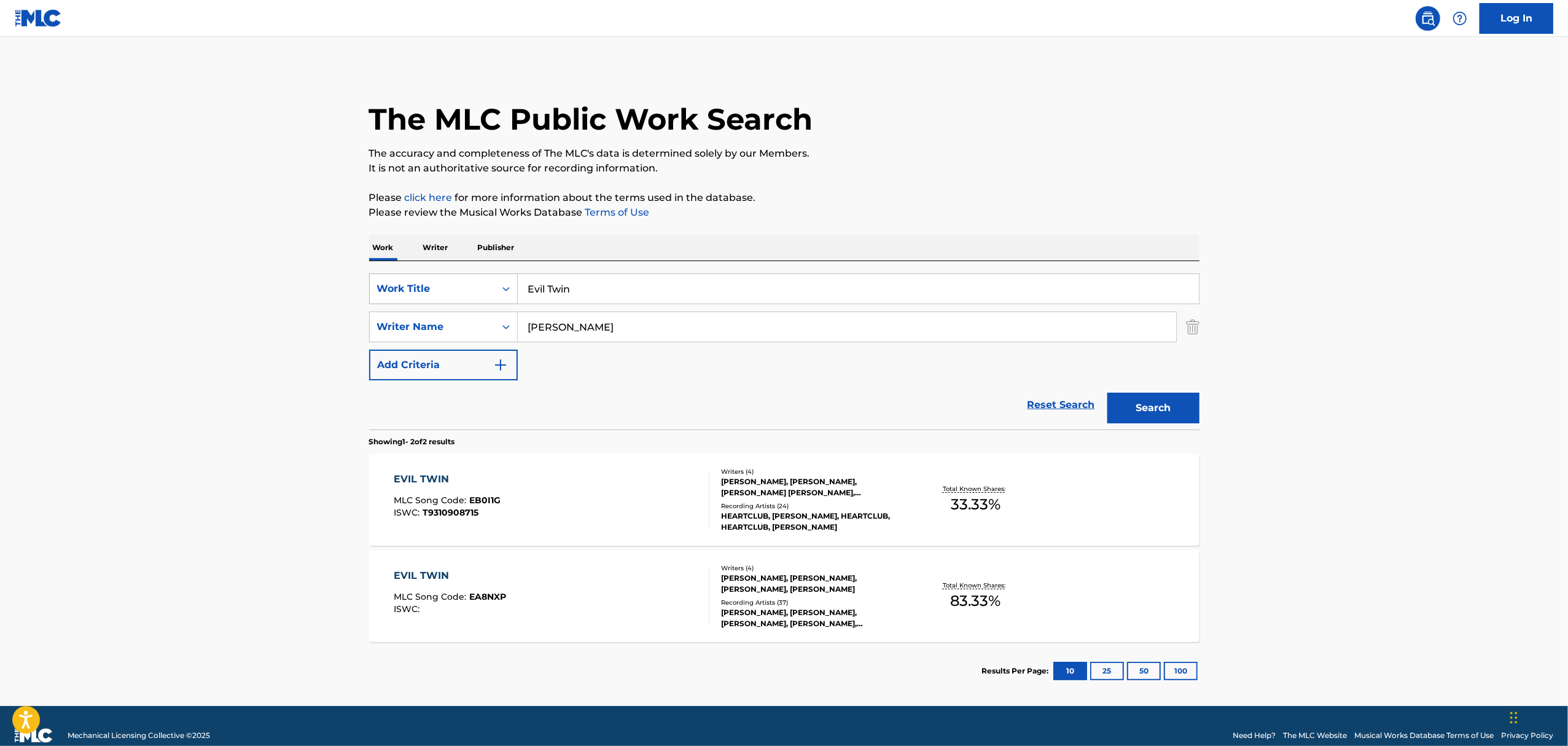
drag, startPoint x: 588, startPoint y: 280, endPoint x: 451, endPoint y: 280, distance: 137.0
click at [455, 296] on div "SearchWithCriteriaf48b77dd-dd60-4e43-bb0a-2635c709692d Work Title Evil Twin" at bounding box center [784, 289] width 830 height 31
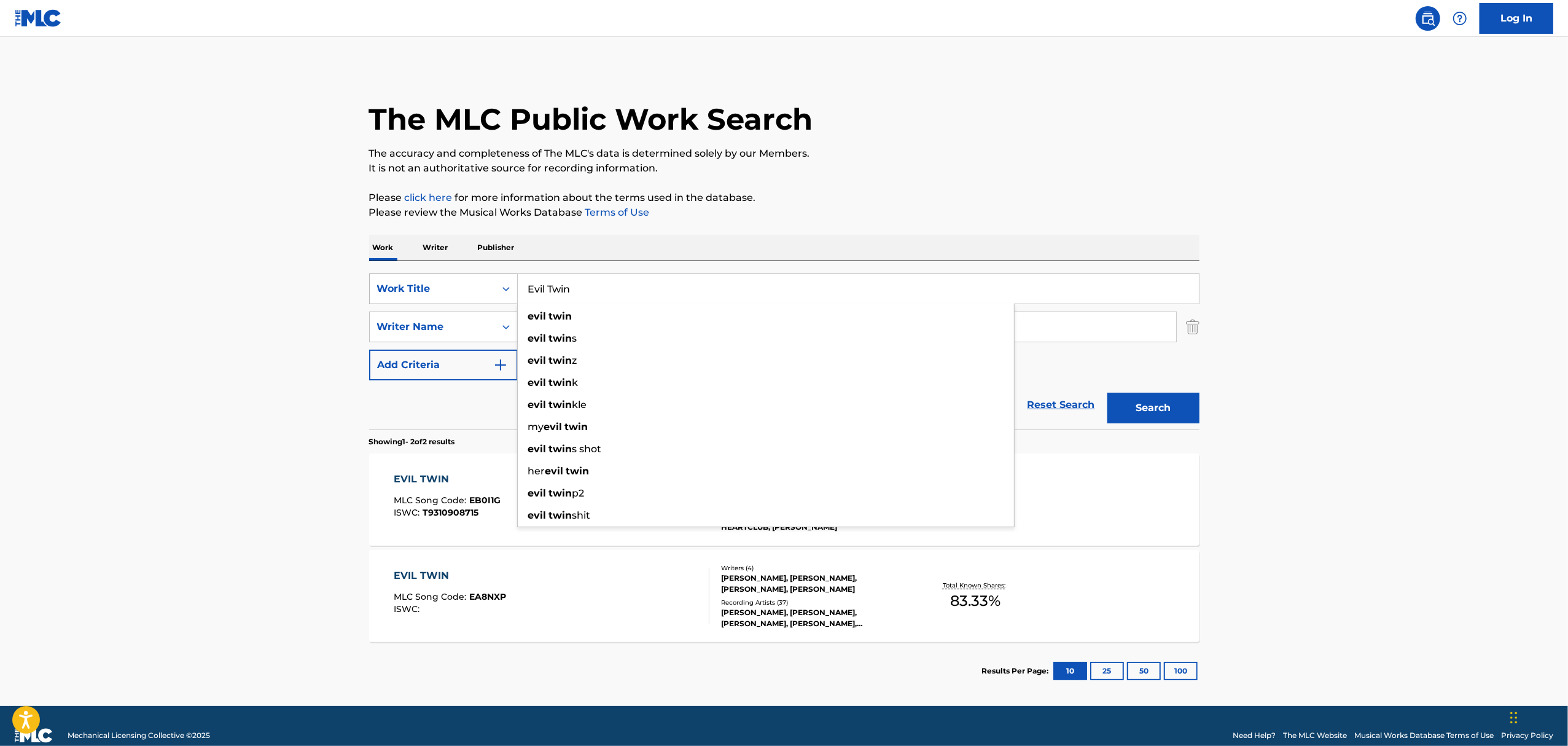
paste input "Return To Love"
type input "Return To Love"
click at [1107, 392] on button "Search" at bounding box center [1153, 407] width 92 height 31
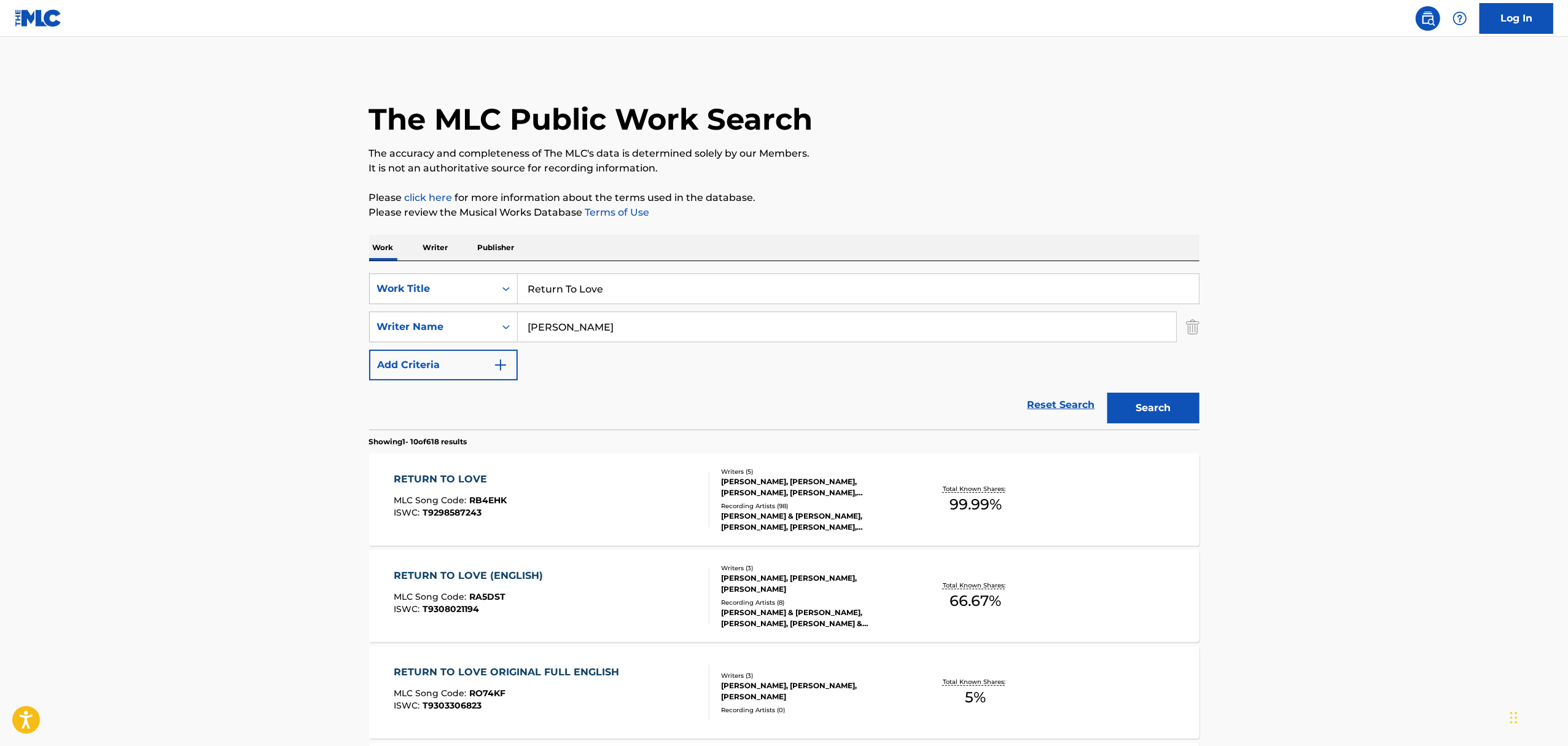
click at [578, 488] on div "RETURN TO LOVE MLC Song Code : RB4EHK ISWC : T9298587243" at bounding box center [551, 500] width 316 height 56
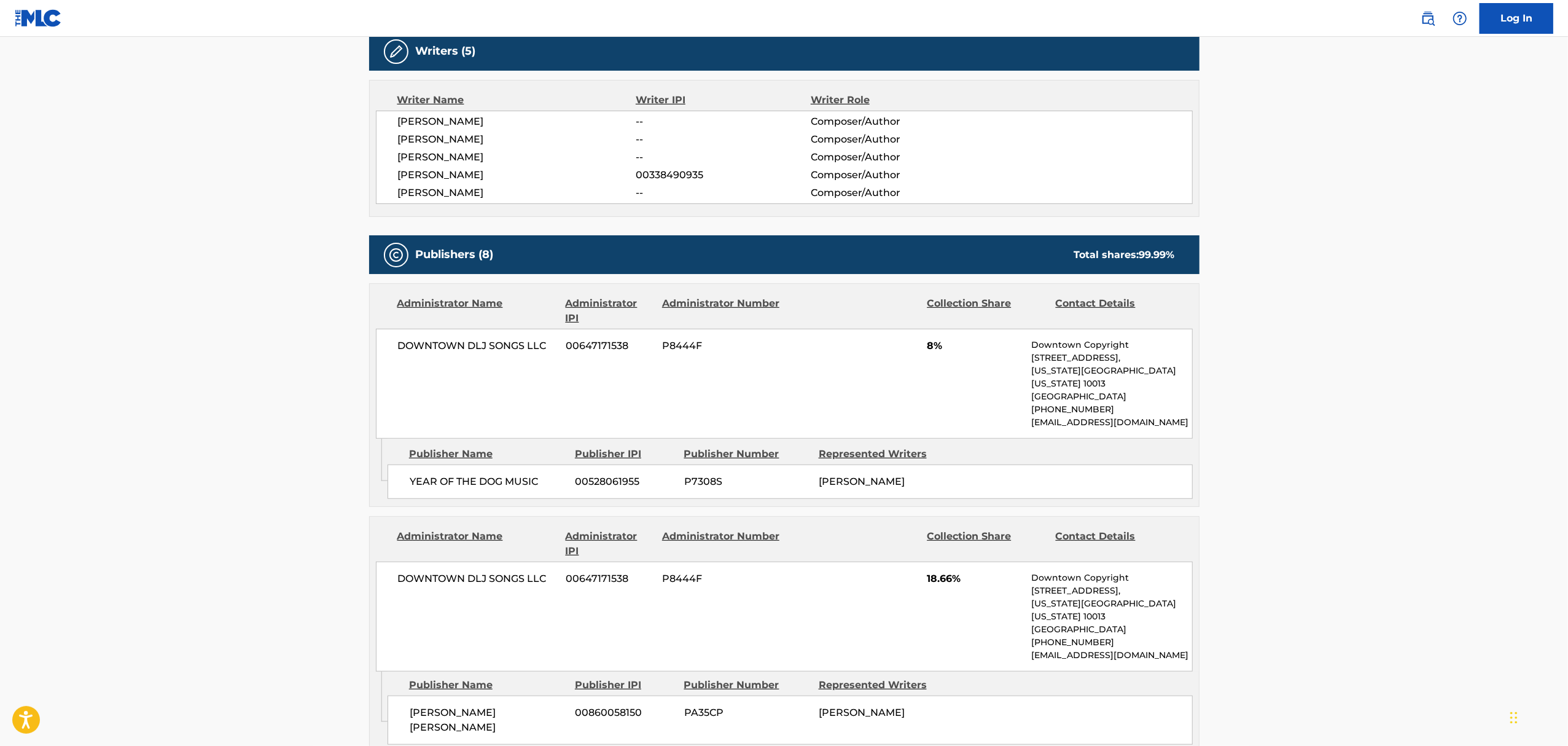
scroll to position [819, 0]
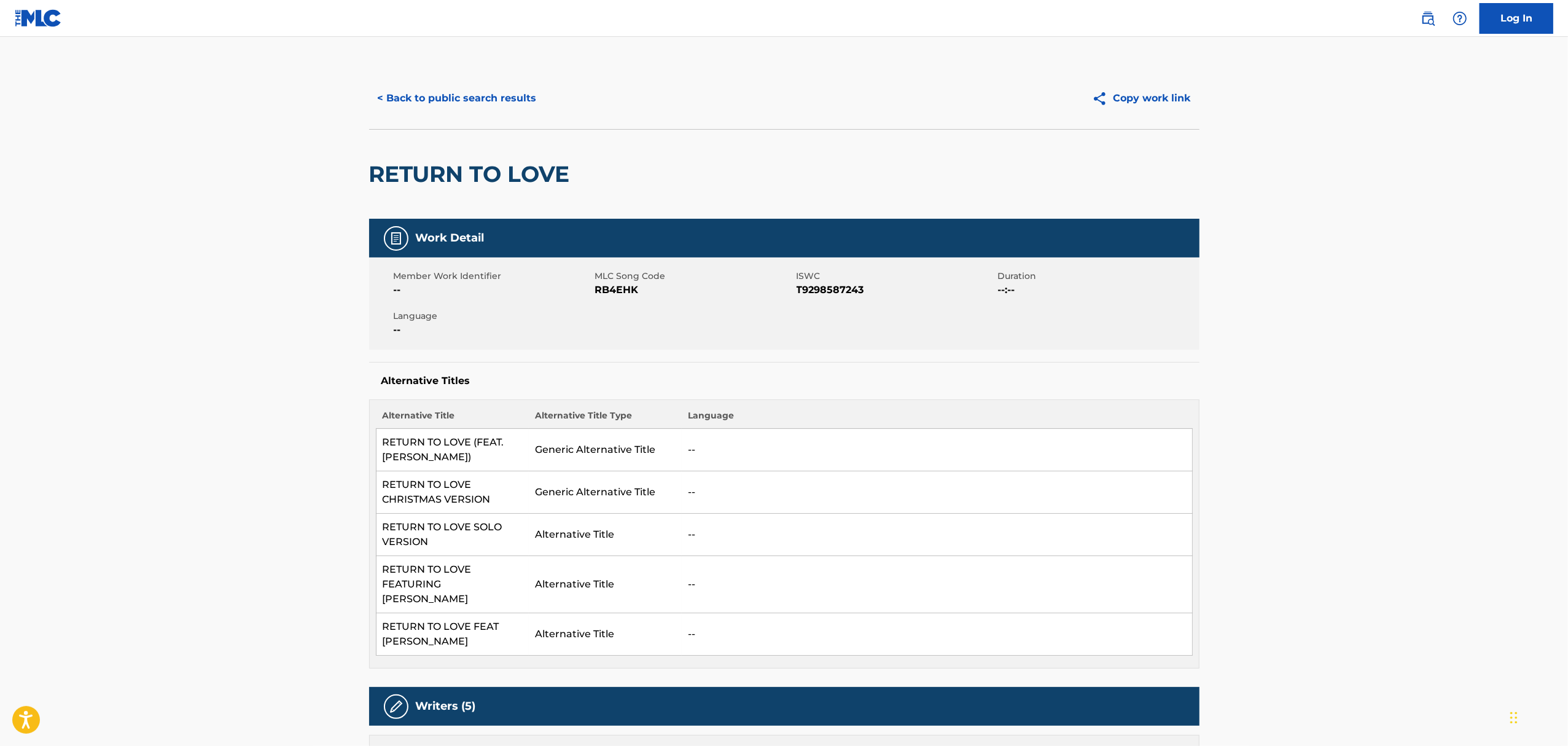
click at [431, 104] on button "< Back to public search results" at bounding box center [457, 98] width 176 height 31
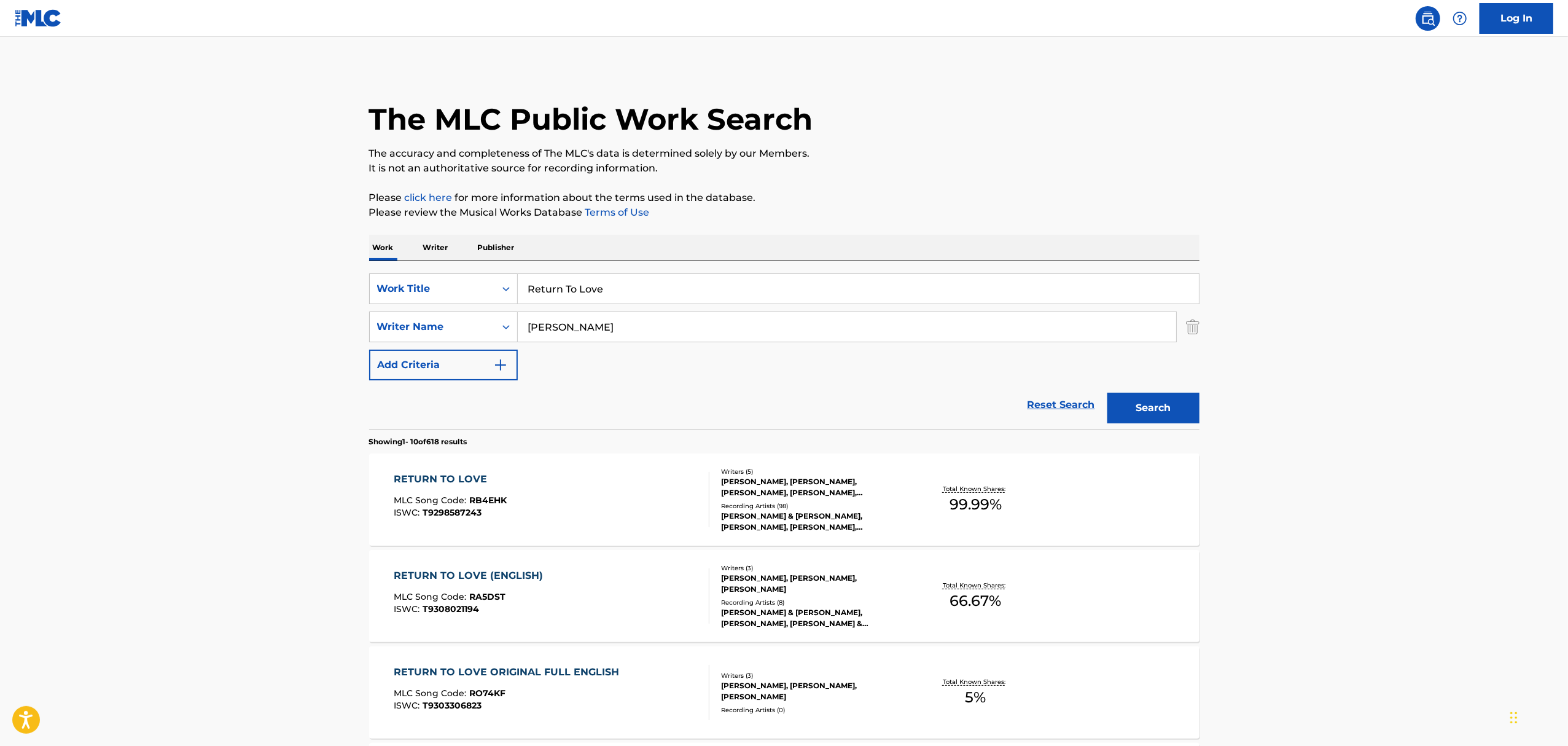
drag, startPoint x: 563, startPoint y: 284, endPoint x: 374, endPoint y: 266, distance: 189.9
click at [402, 268] on div "SearchWithCriteriaf48b77dd-dd60-4e43-bb0a-2635c709692d Work Title Return To Lov…" at bounding box center [784, 345] width 830 height 168
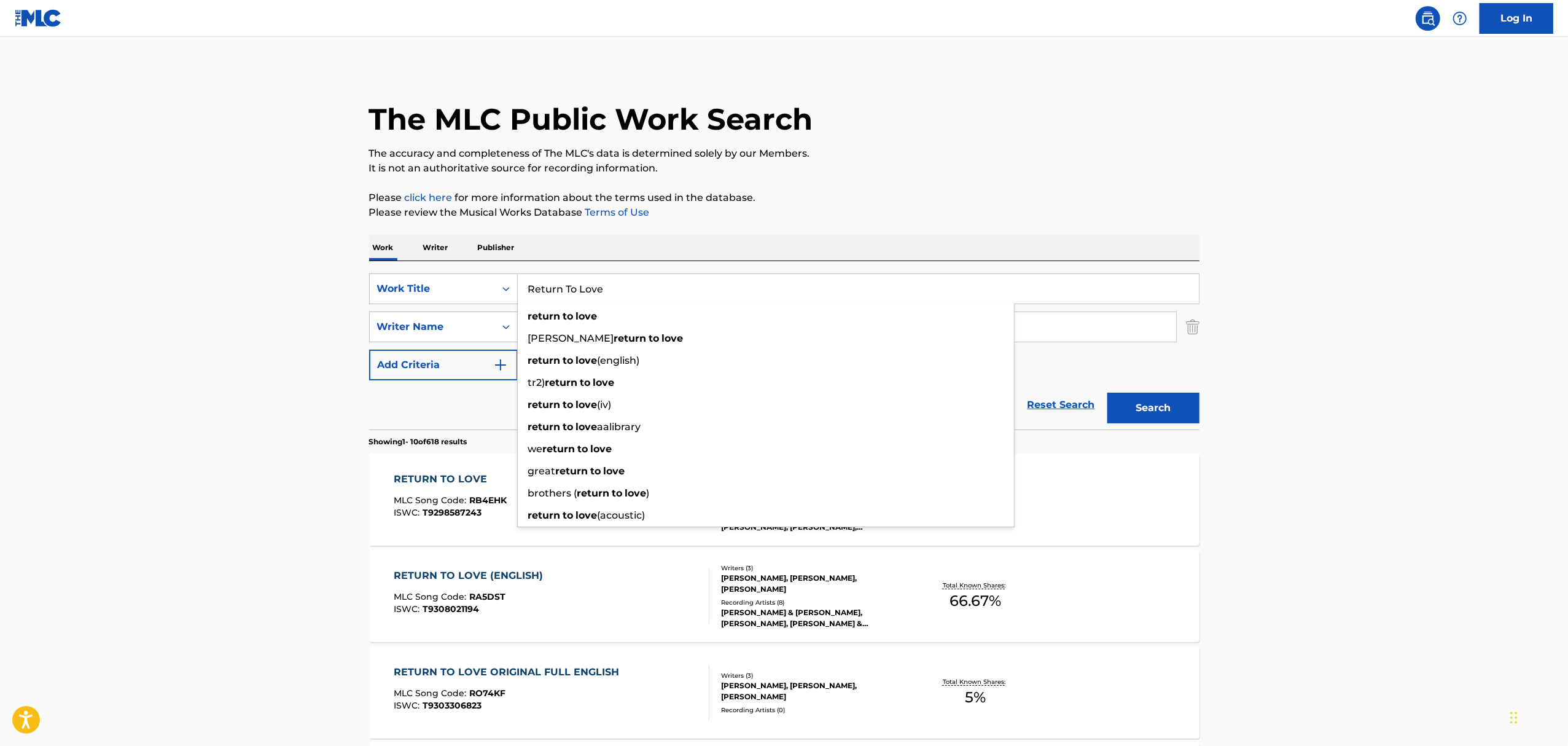
paste input "The Most Beautiful Things"
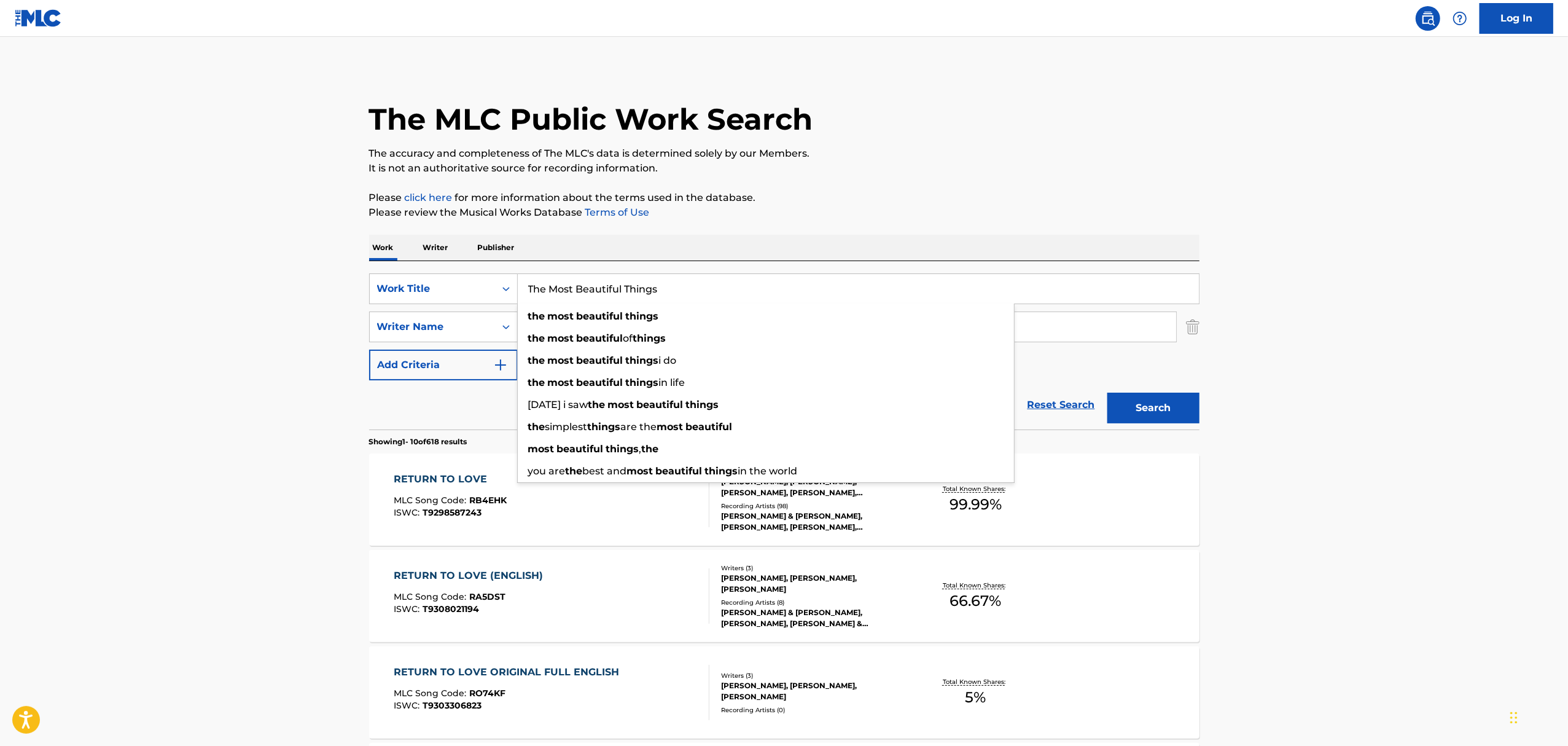
type input "The Most Beautiful Things"
click at [1107, 392] on button "Search" at bounding box center [1153, 407] width 92 height 31
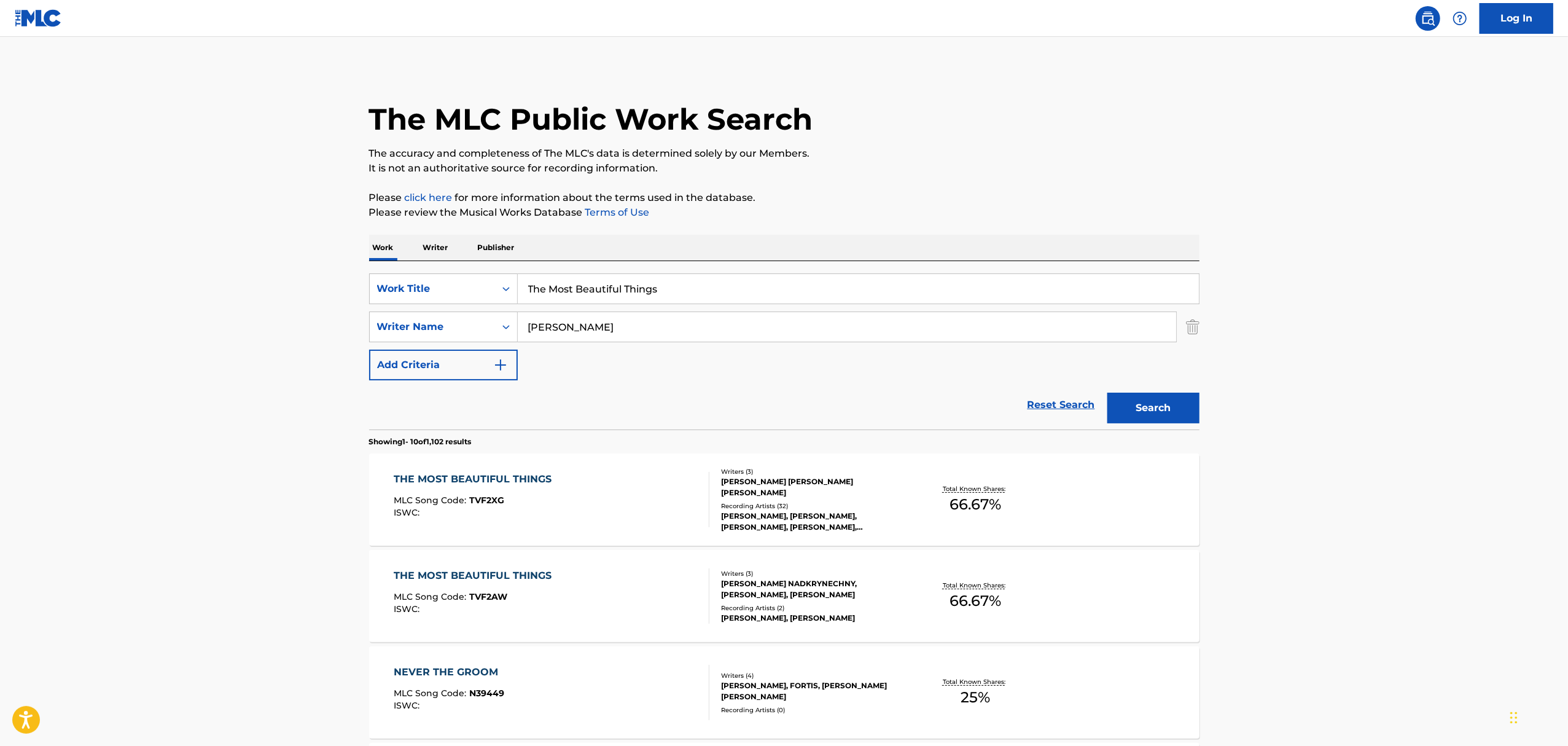
click at [141, 259] on main "The MLC Public Work Search The accuracy and completeness of The MLC's data is d…" at bounding box center [784, 759] width 1568 height 1446
drag, startPoint x: 666, startPoint y: 288, endPoint x: 300, endPoint y: 260, distance: 367.1
click at [308, 269] on main "The MLC Public Work Search The accuracy and completeness of The MLC's data is d…" at bounding box center [784, 759] width 1568 height 1446
type input "waste of a whiskey drink"
click at [1107, 392] on button "Search" at bounding box center [1153, 407] width 92 height 31
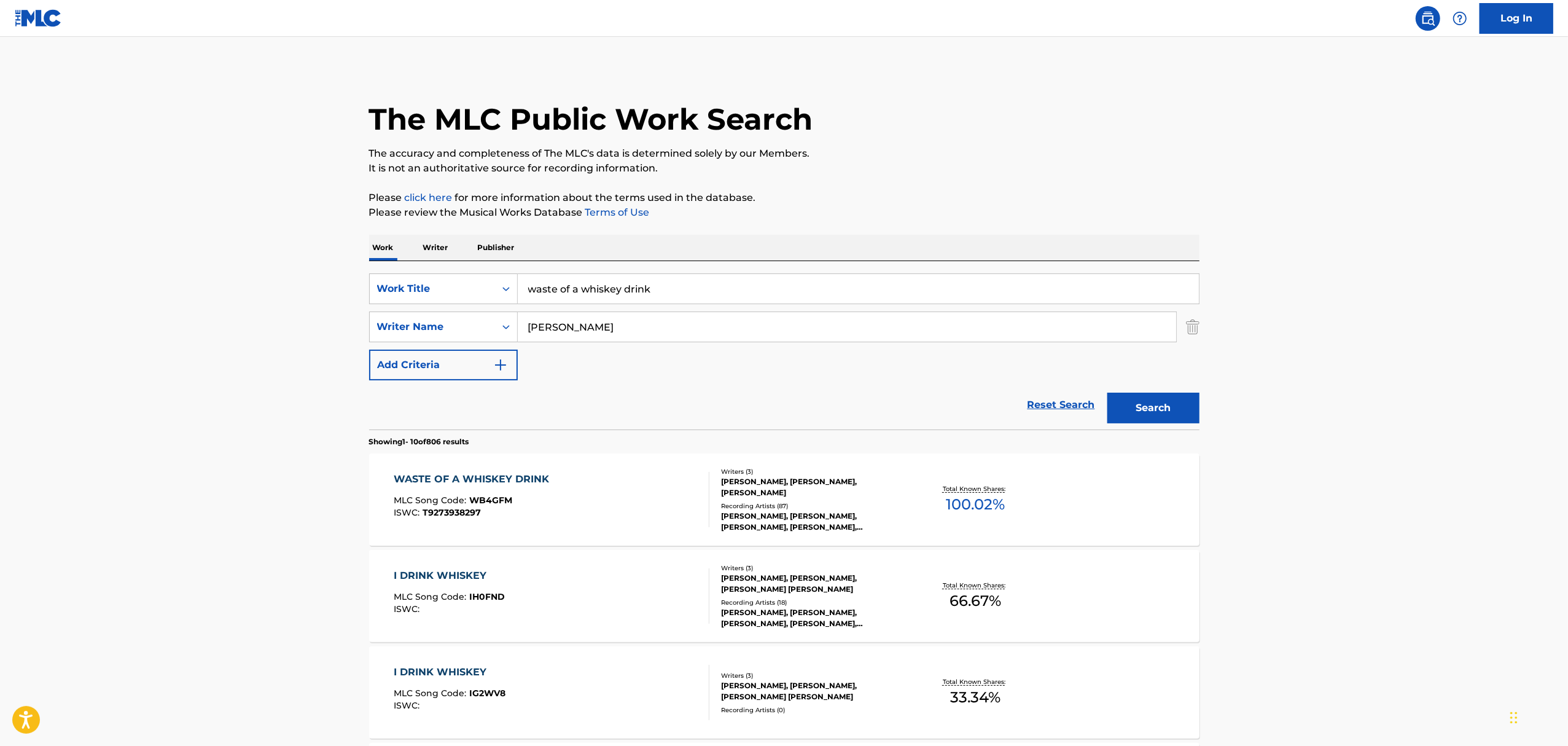
click at [638, 488] on div "WASTE OF A WHISKEY DRINK MLC Song Code : WB4GFM ISWC : T9273938297" at bounding box center [551, 500] width 316 height 56
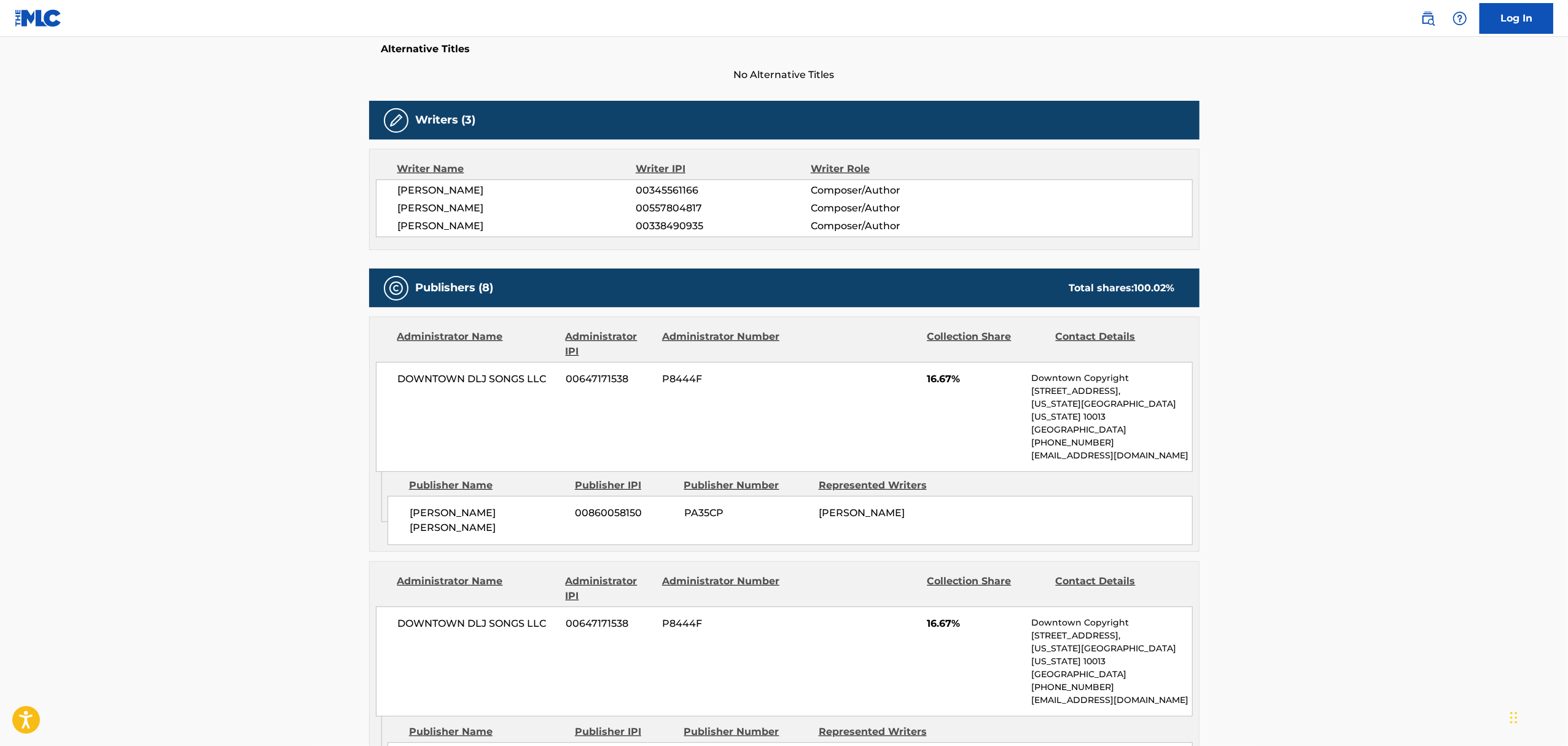
scroll to position [491, 0]
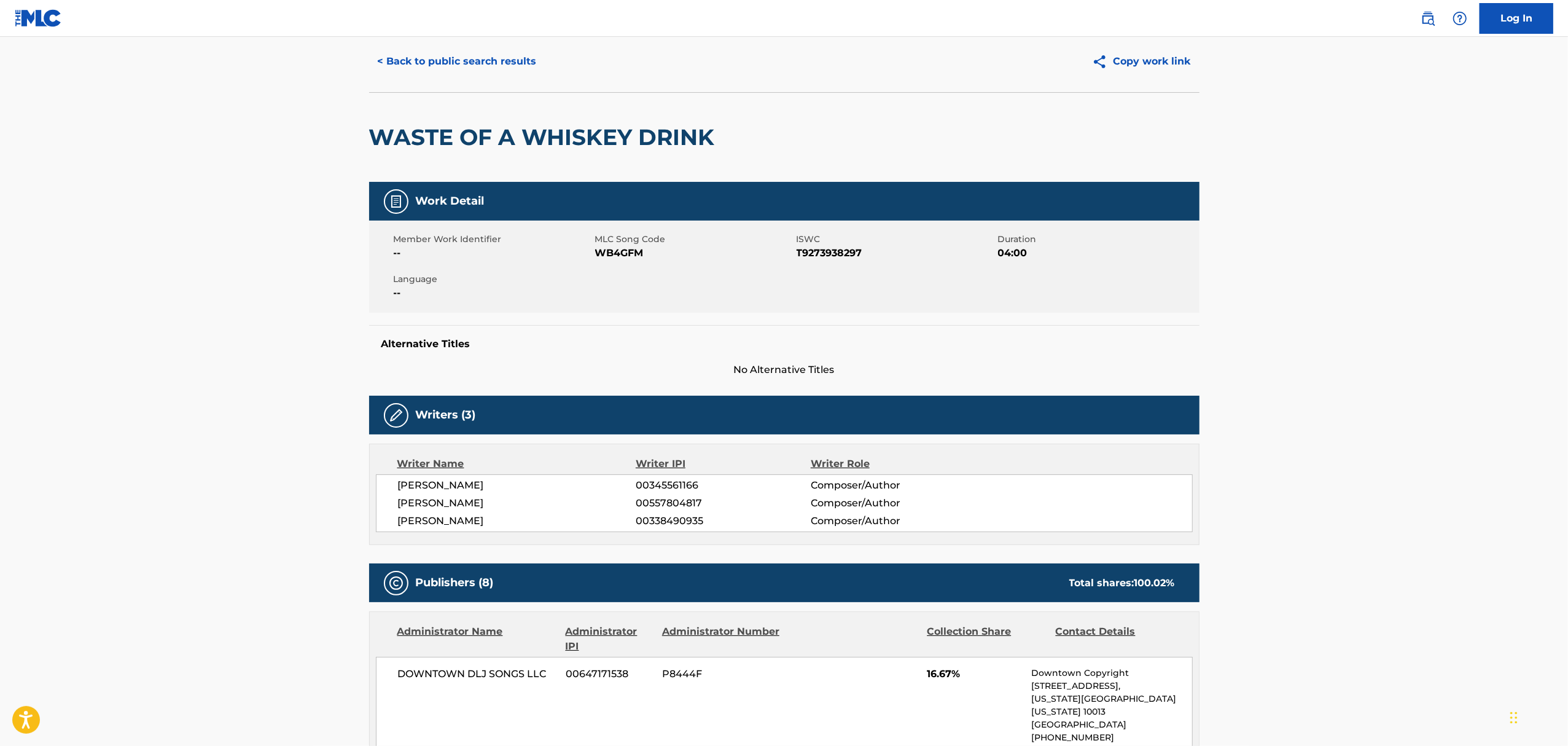
scroll to position [0, 0]
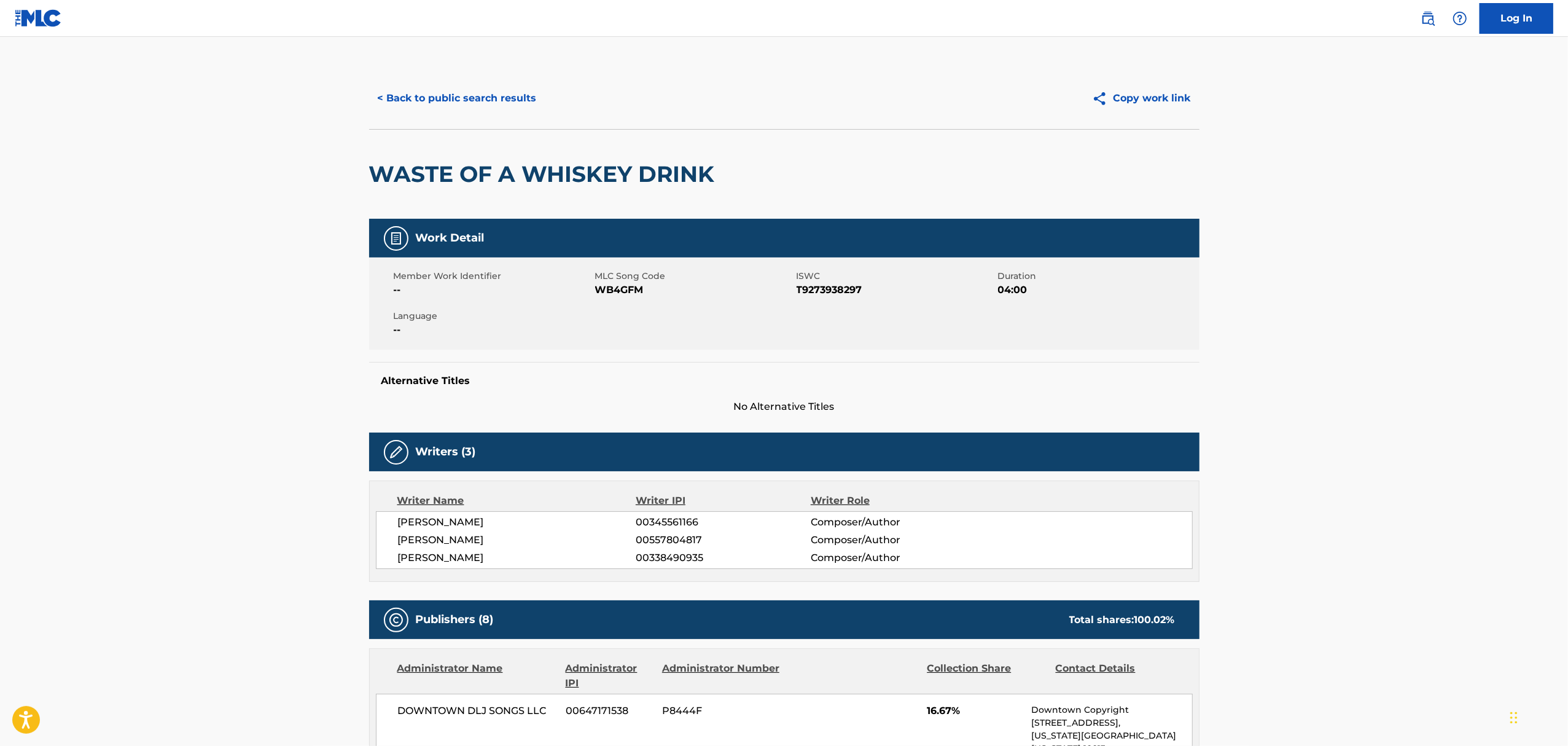
click at [512, 92] on button "< Back to public search results" at bounding box center [457, 98] width 176 height 31
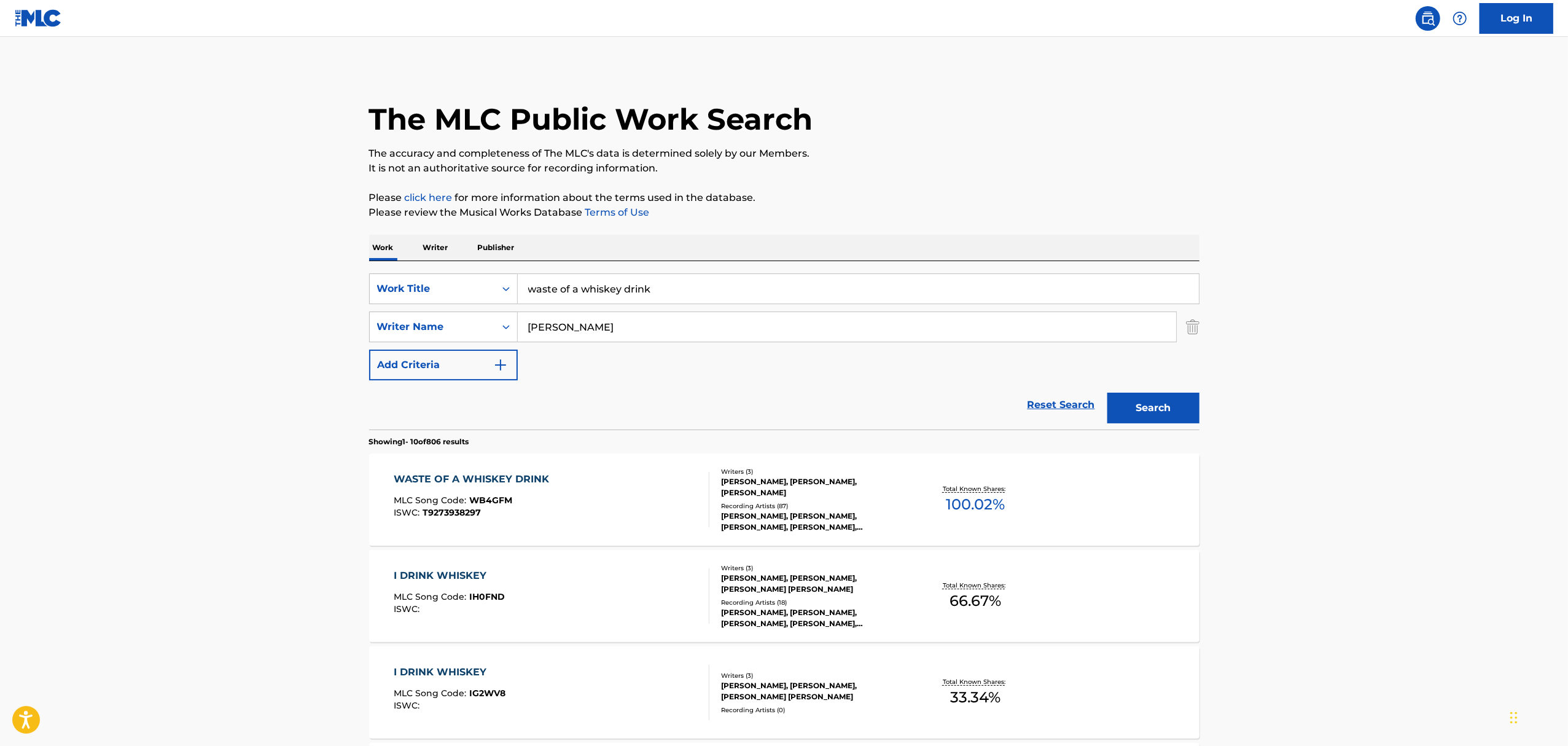
drag, startPoint x: 664, startPoint y: 293, endPoint x: 339, endPoint y: 273, distance: 325.6
click at [340, 273] on main "The MLC Public Work Search The accuracy and completeness of The MLC's data is d…" at bounding box center [784, 759] width 1568 height 1446
paste input "My [DEMOGRAPHIC_DATA]"
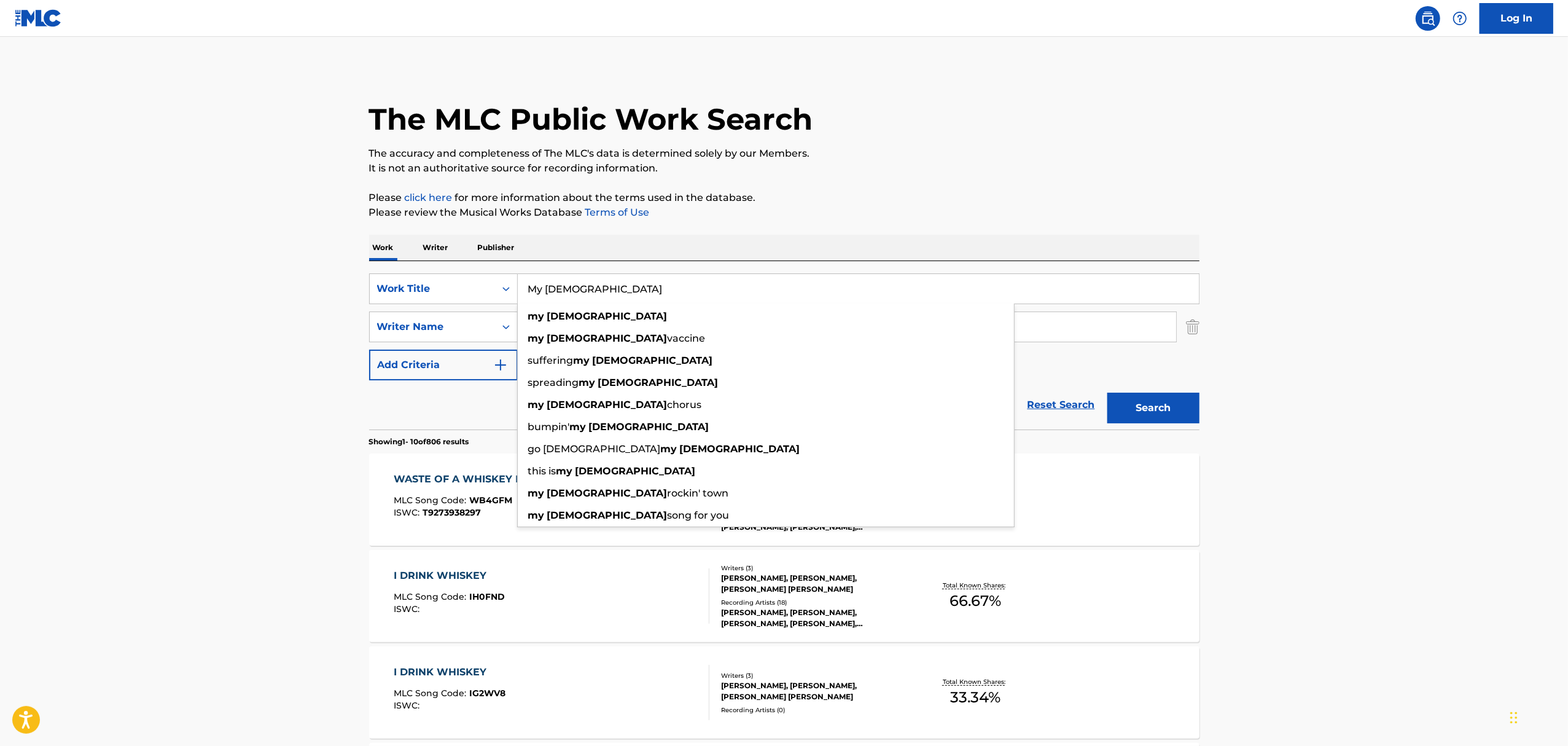
type input "My [DEMOGRAPHIC_DATA]"
click at [1107, 392] on button "Search" at bounding box center [1153, 407] width 92 height 31
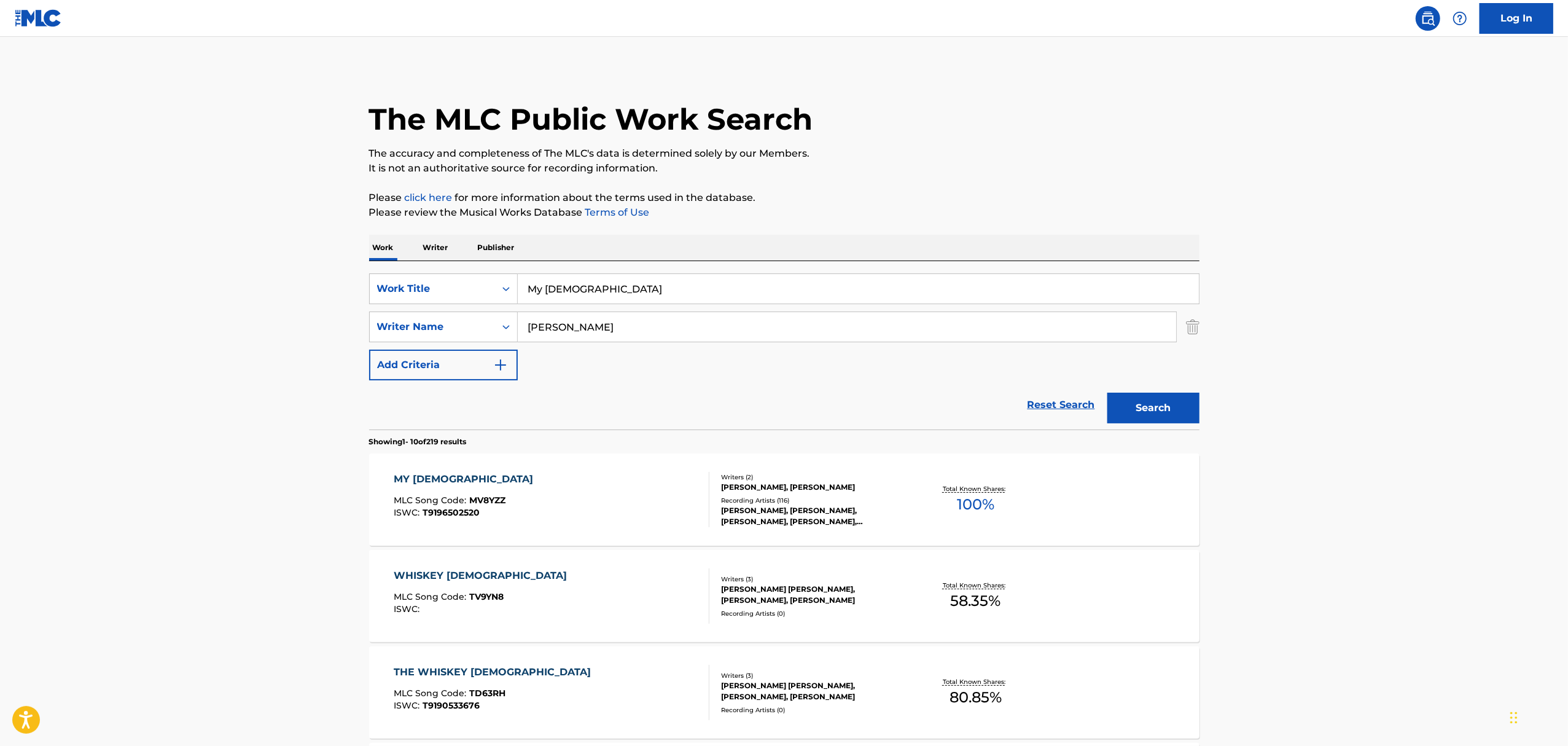
click at [199, 462] on main "The MLC Public Work Search The accuracy and completeness of The MLC's data is d…" at bounding box center [784, 759] width 1568 height 1446
click at [585, 471] on div "MY [DEMOGRAPHIC_DATA] MLC Song Code : MV8YZZ ISWC : T9196502520 Writers ( 2 ) […" at bounding box center [784, 500] width 830 height 92
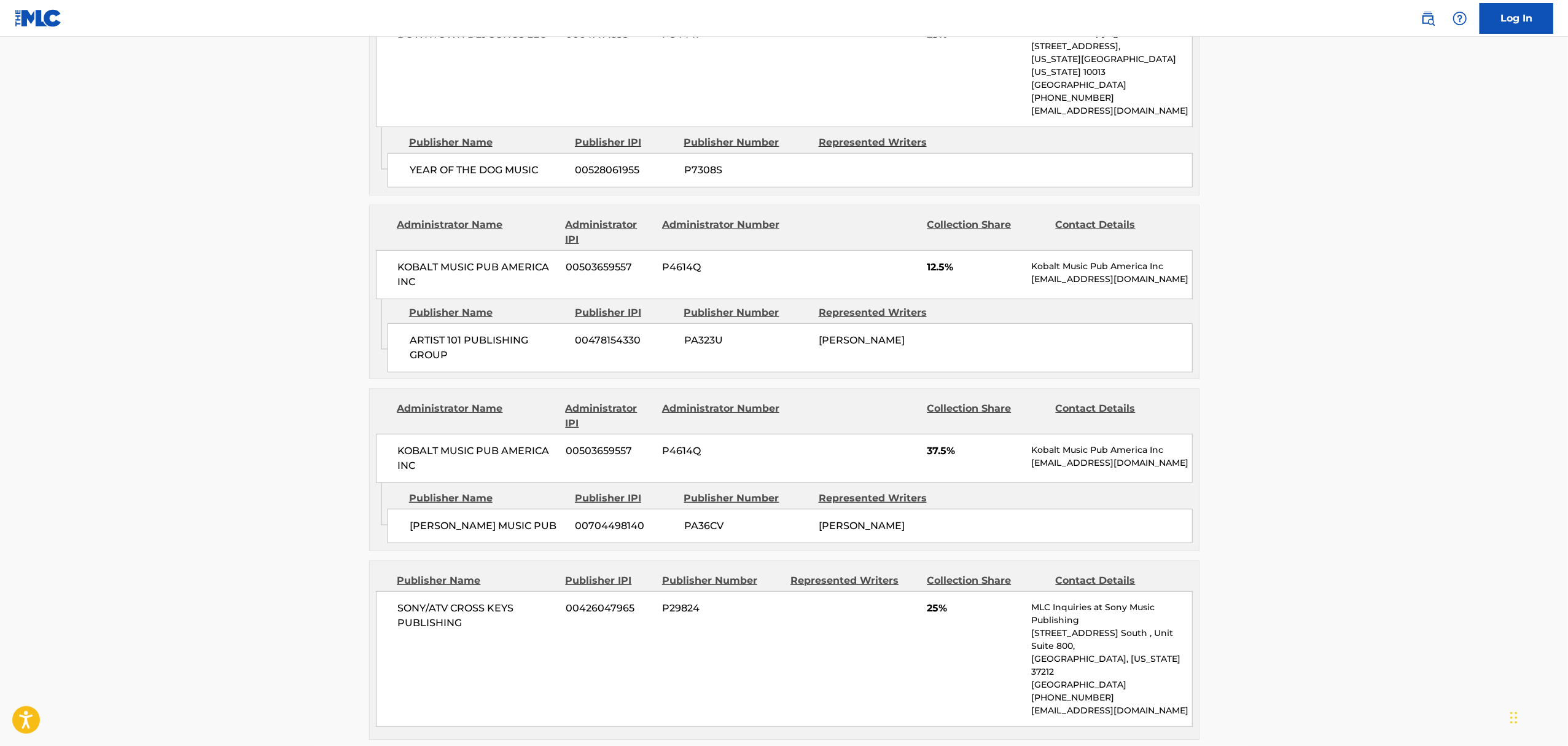
scroll to position [327, 0]
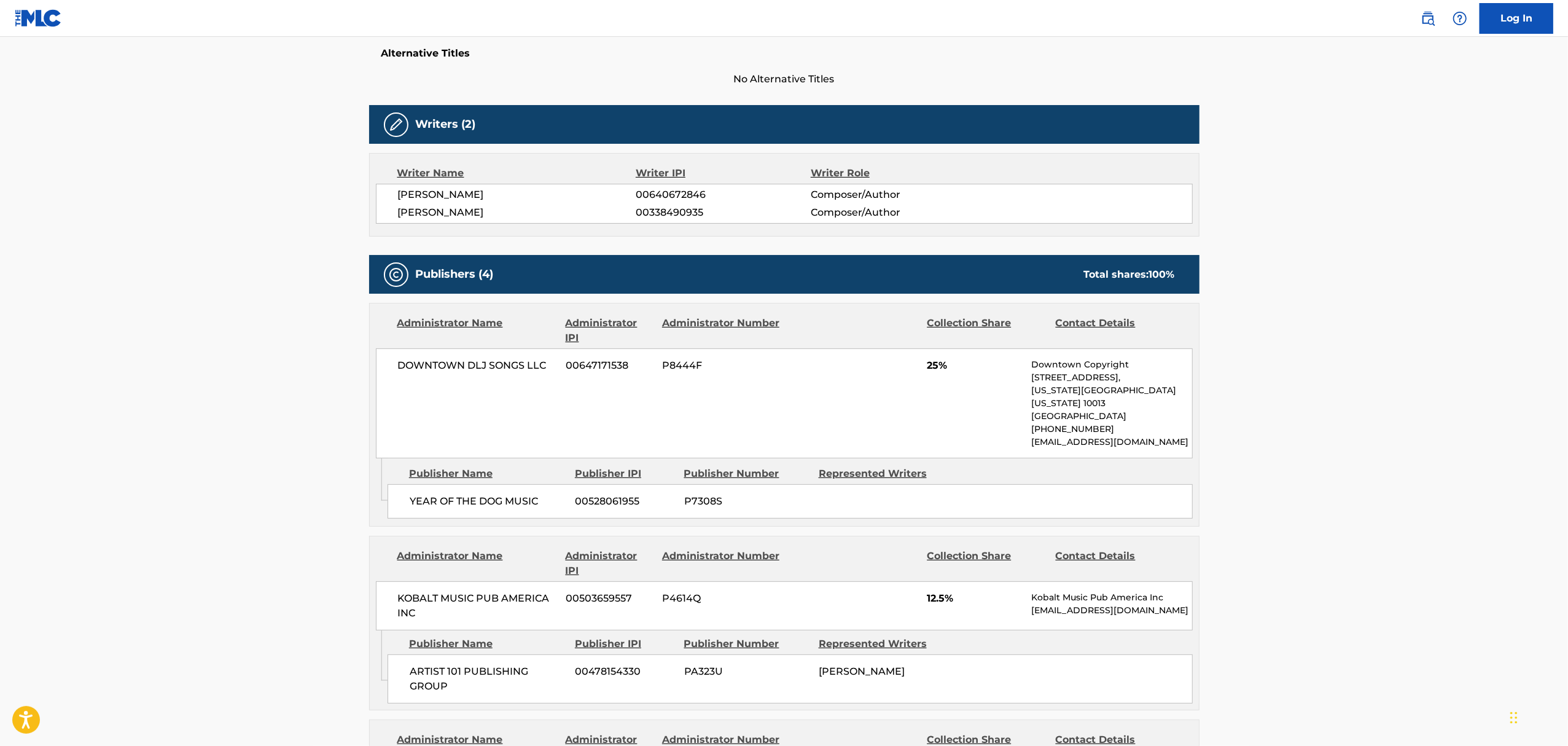
click at [164, 239] on main "< Back to public search results Copy work link MY [DEMOGRAPHIC_DATA] Work Detai…" at bounding box center [784, 629] width 1568 height 1838
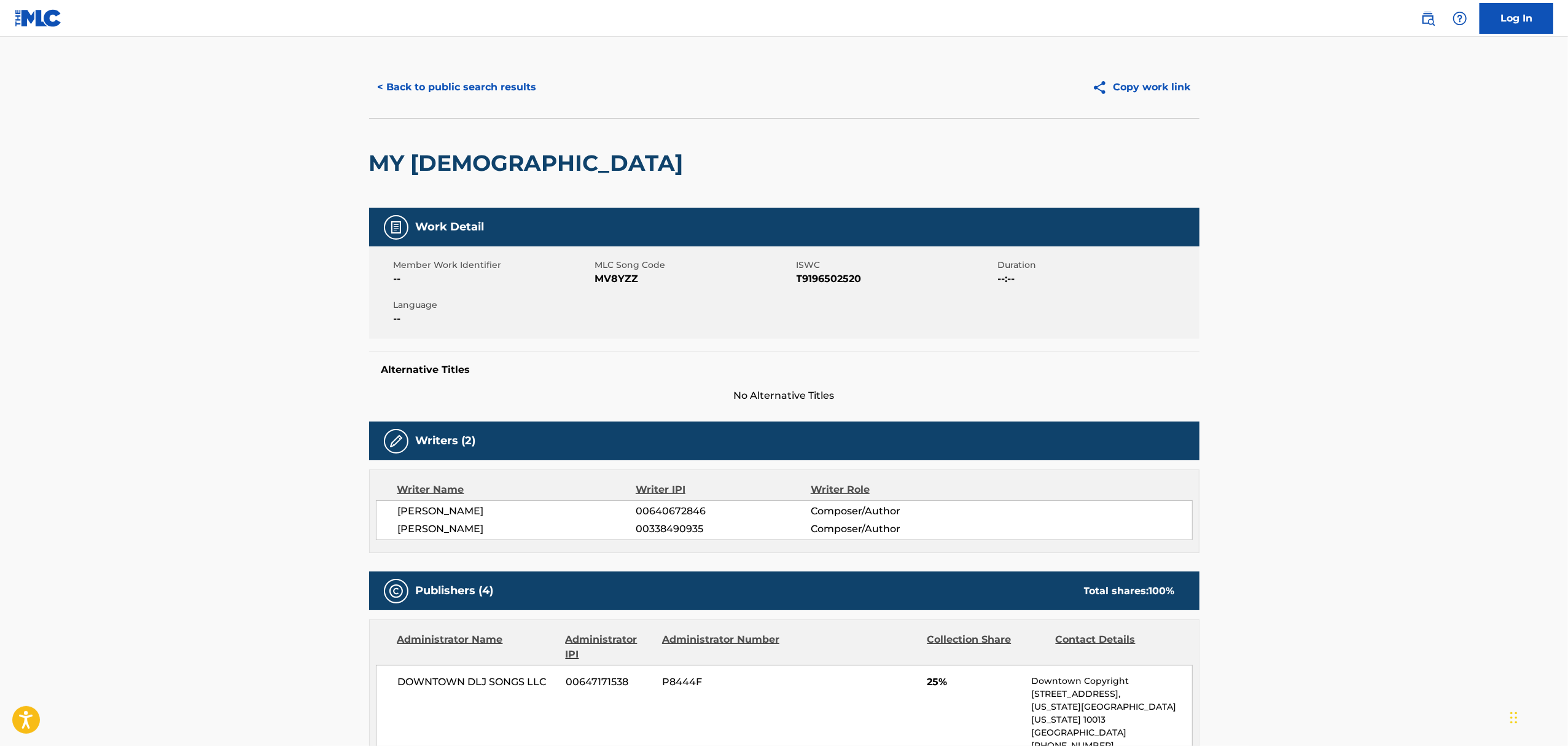
scroll to position [0, 0]
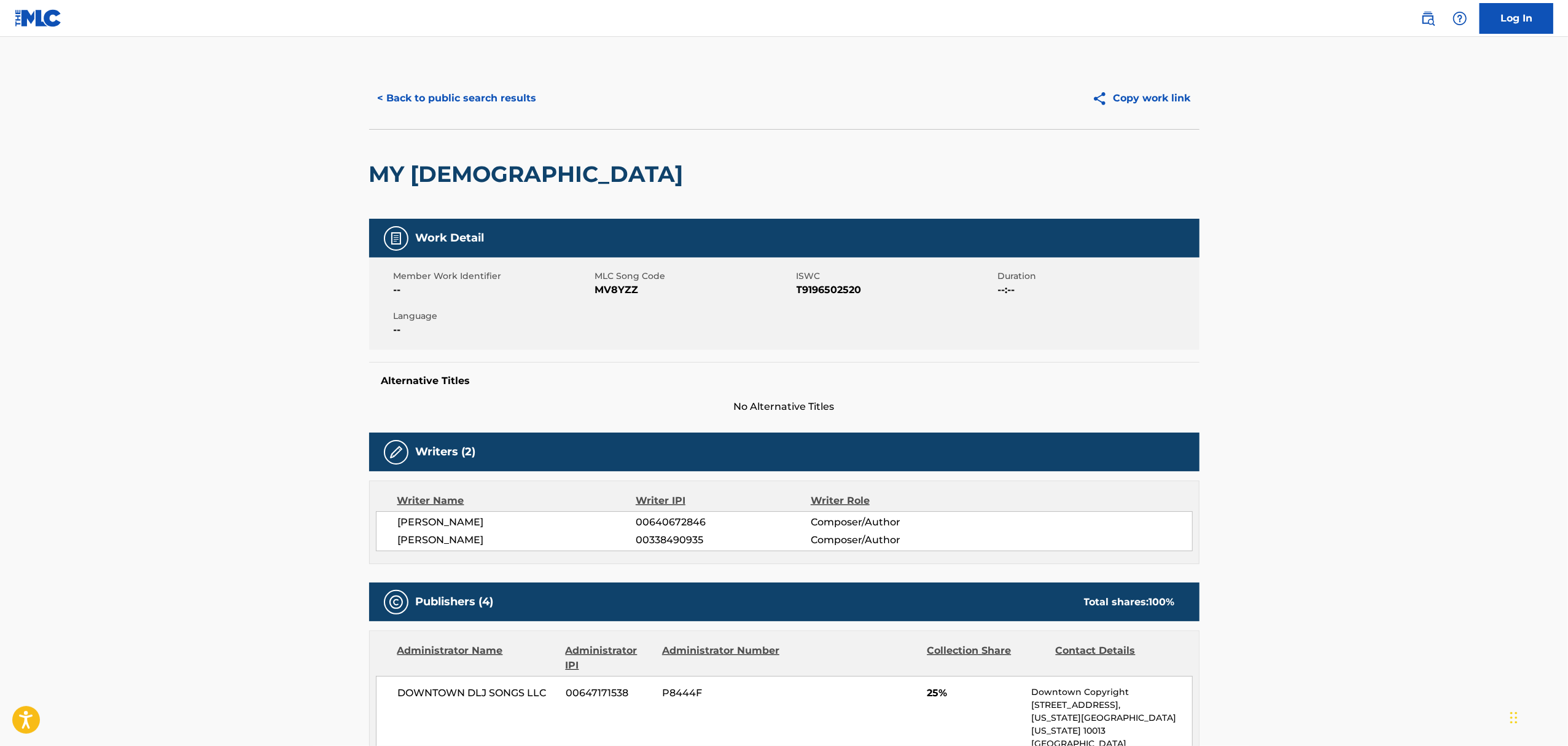
click at [418, 91] on button "< Back to public search results" at bounding box center [457, 98] width 176 height 31
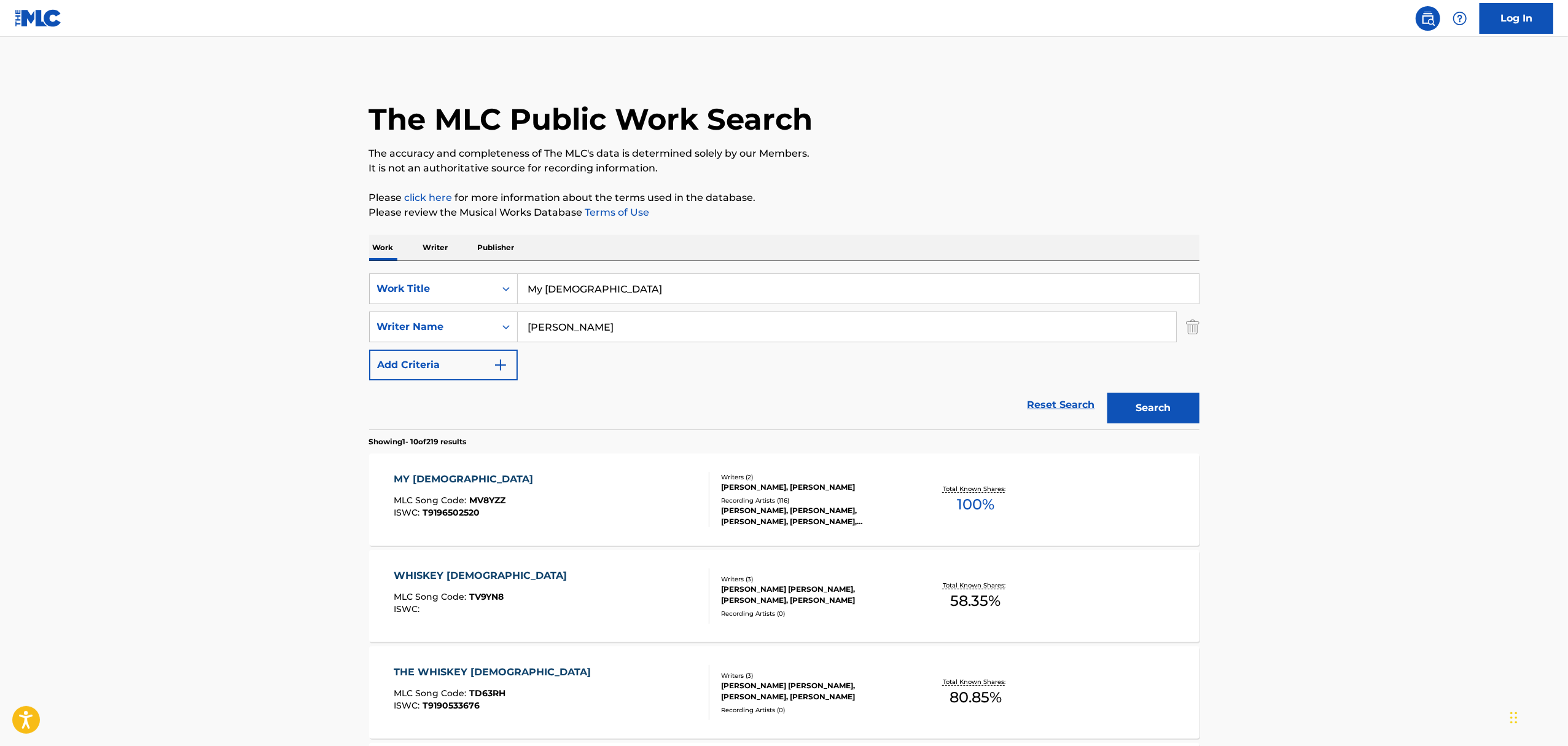
drag, startPoint x: 429, startPoint y: 286, endPoint x: 298, endPoint y: 252, distance: 135.3
click at [323, 258] on main "The MLC Public Work Search The accuracy and completeness of The MLC's data is d…" at bounding box center [784, 759] width 1568 height 1446
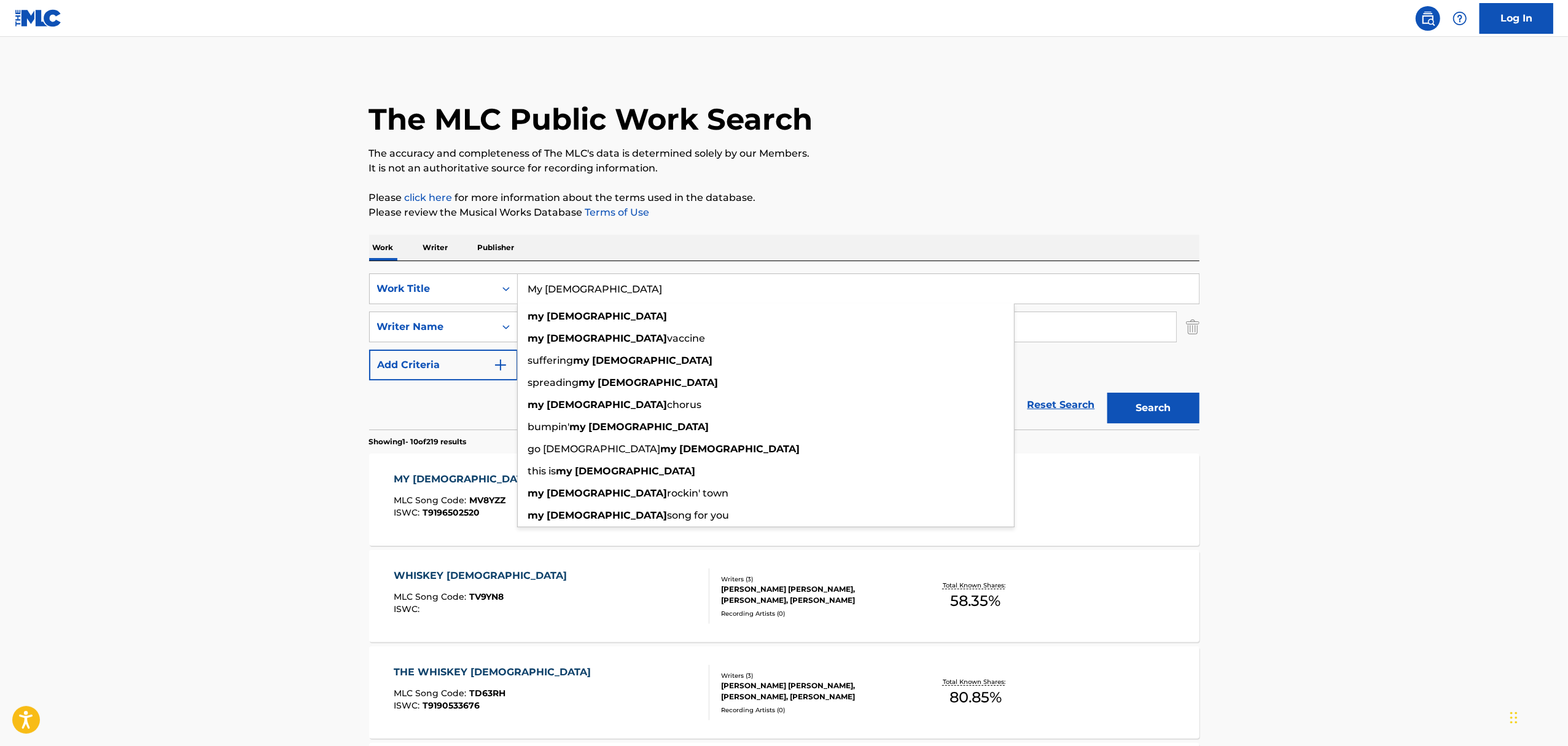
paste input "The Most Beautiful Things"
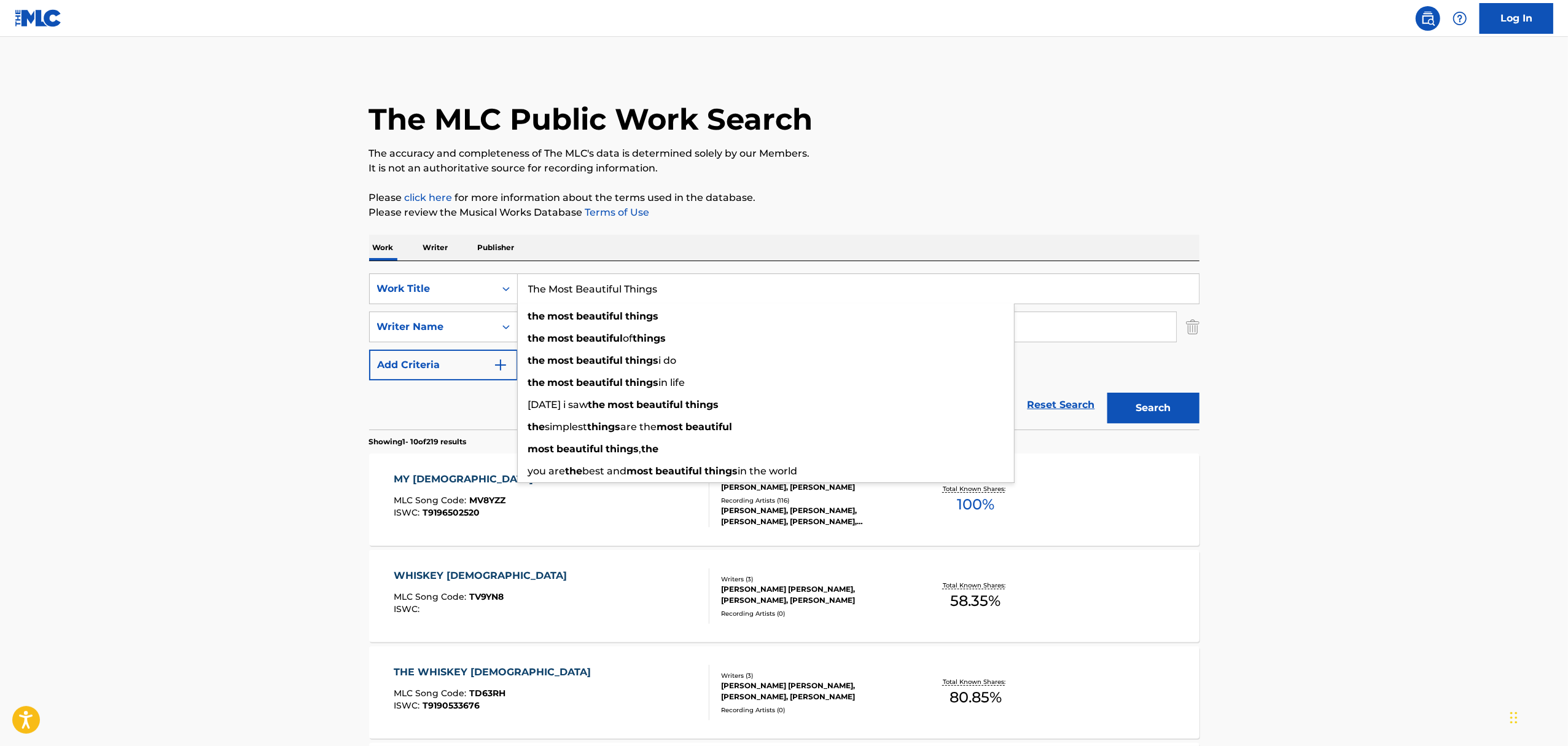
type input "The Most Beautiful Things"
click at [1107, 392] on button "Search" at bounding box center [1153, 407] width 92 height 31
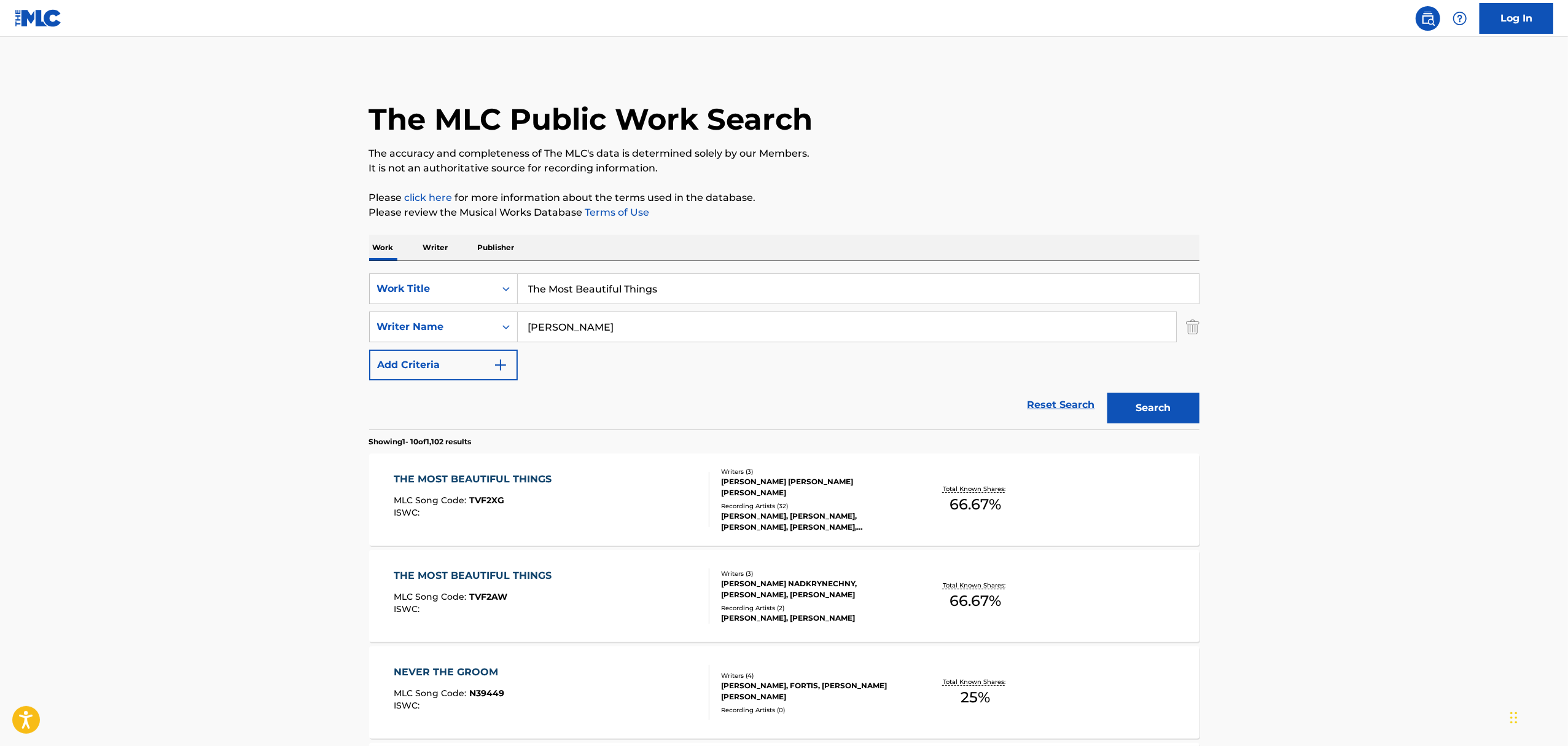
click at [652, 486] on div "THE MOST BEAUTIFUL THINGS MLC Song Code : TVF2XG ISWC :" at bounding box center [551, 500] width 316 height 56
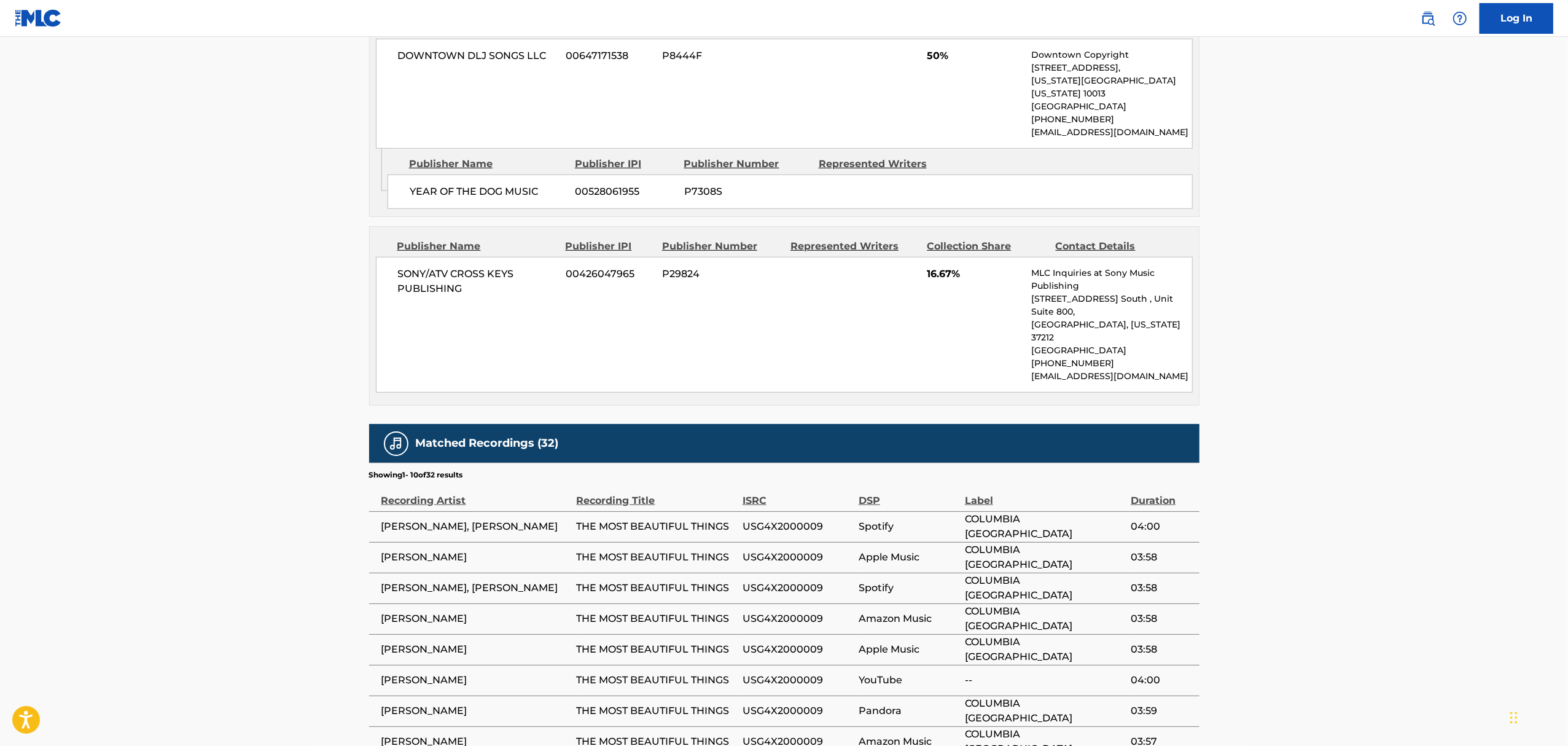
scroll to position [327, 0]
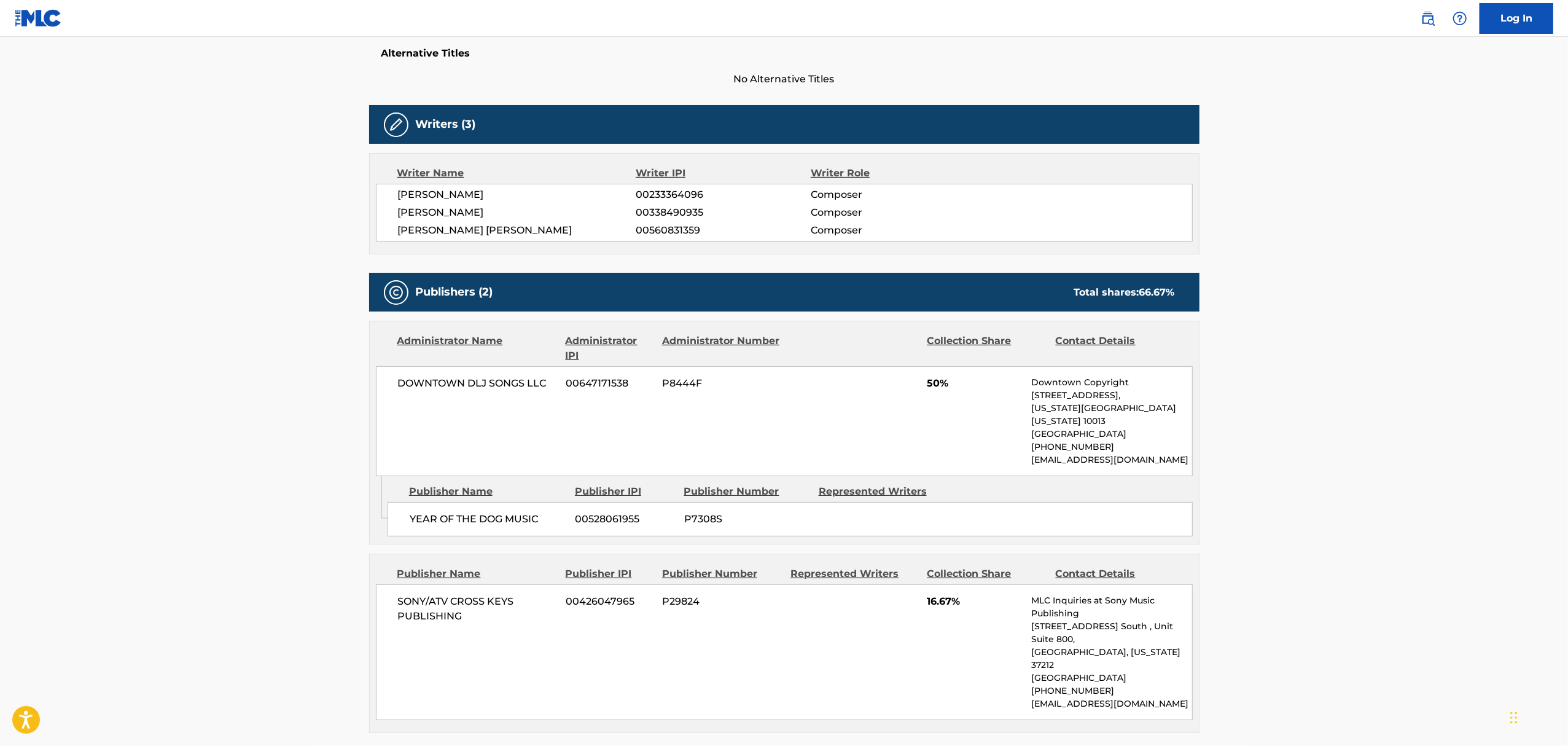
click at [399, 52] on h5 "Alternative Titles" at bounding box center [784, 53] width 806 height 12
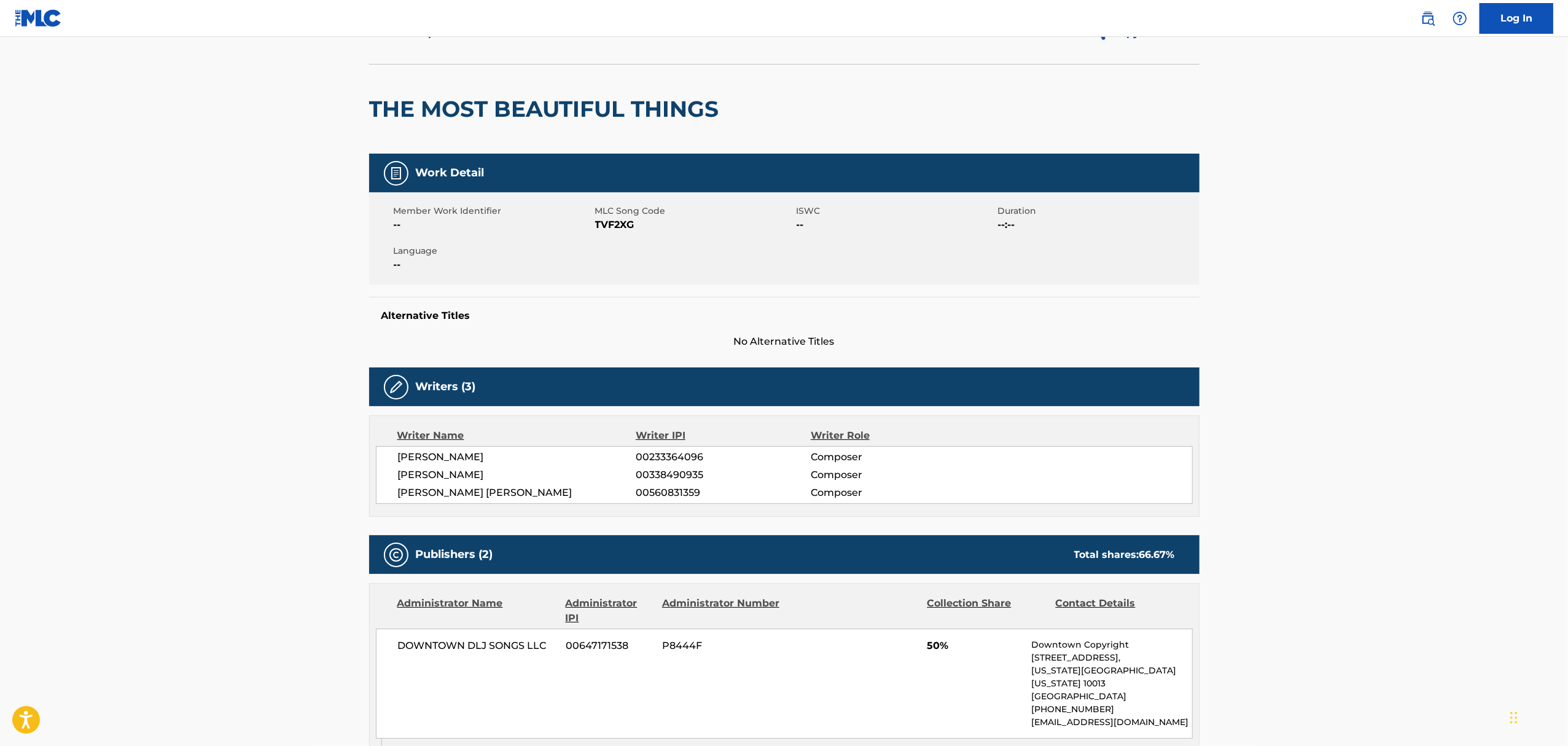
scroll to position [0, 0]
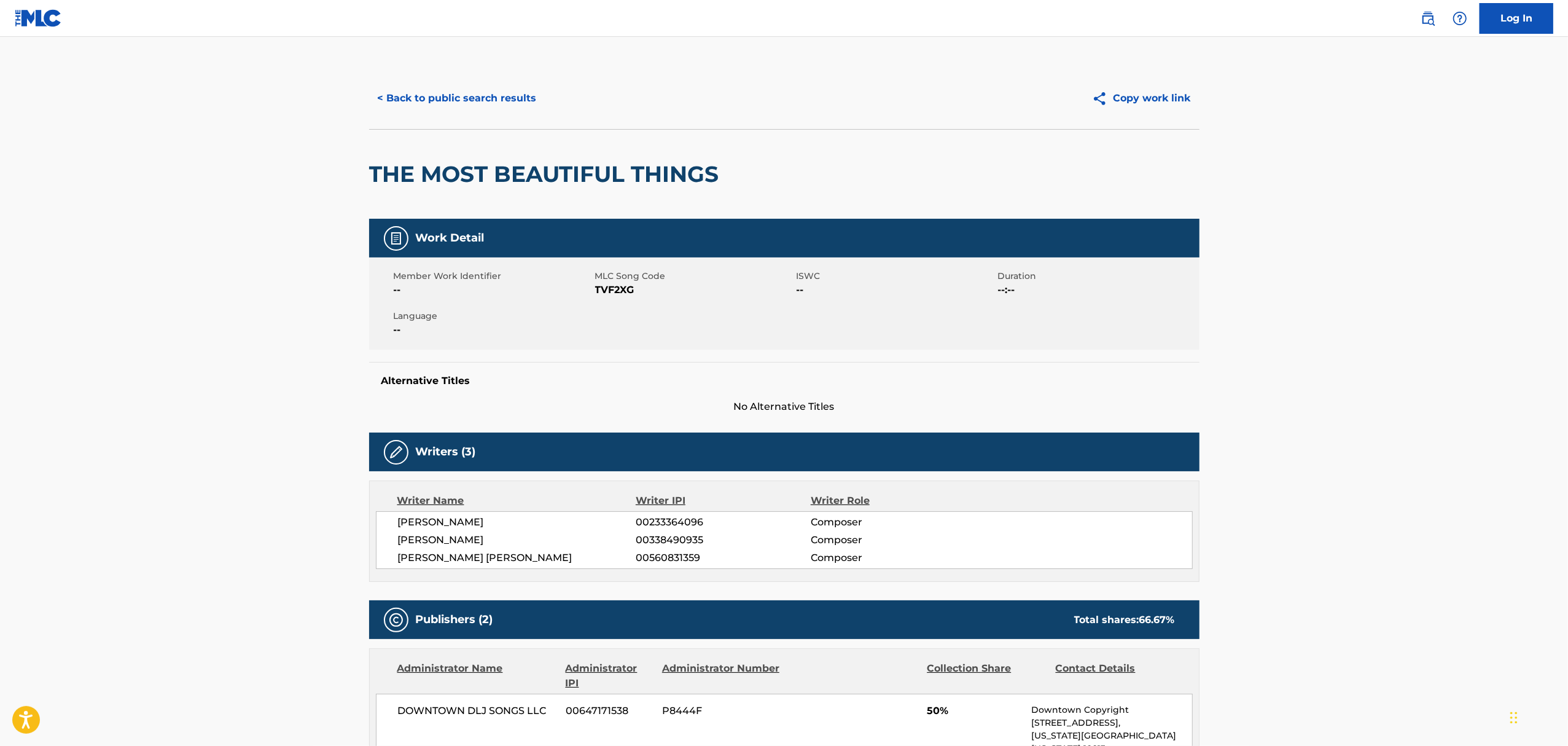
drag, startPoint x: 428, startPoint y: 105, endPoint x: 421, endPoint y: 107, distance: 7.3
click at [426, 105] on button "< Back to public search results" at bounding box center [457, 98] width 176 height 31
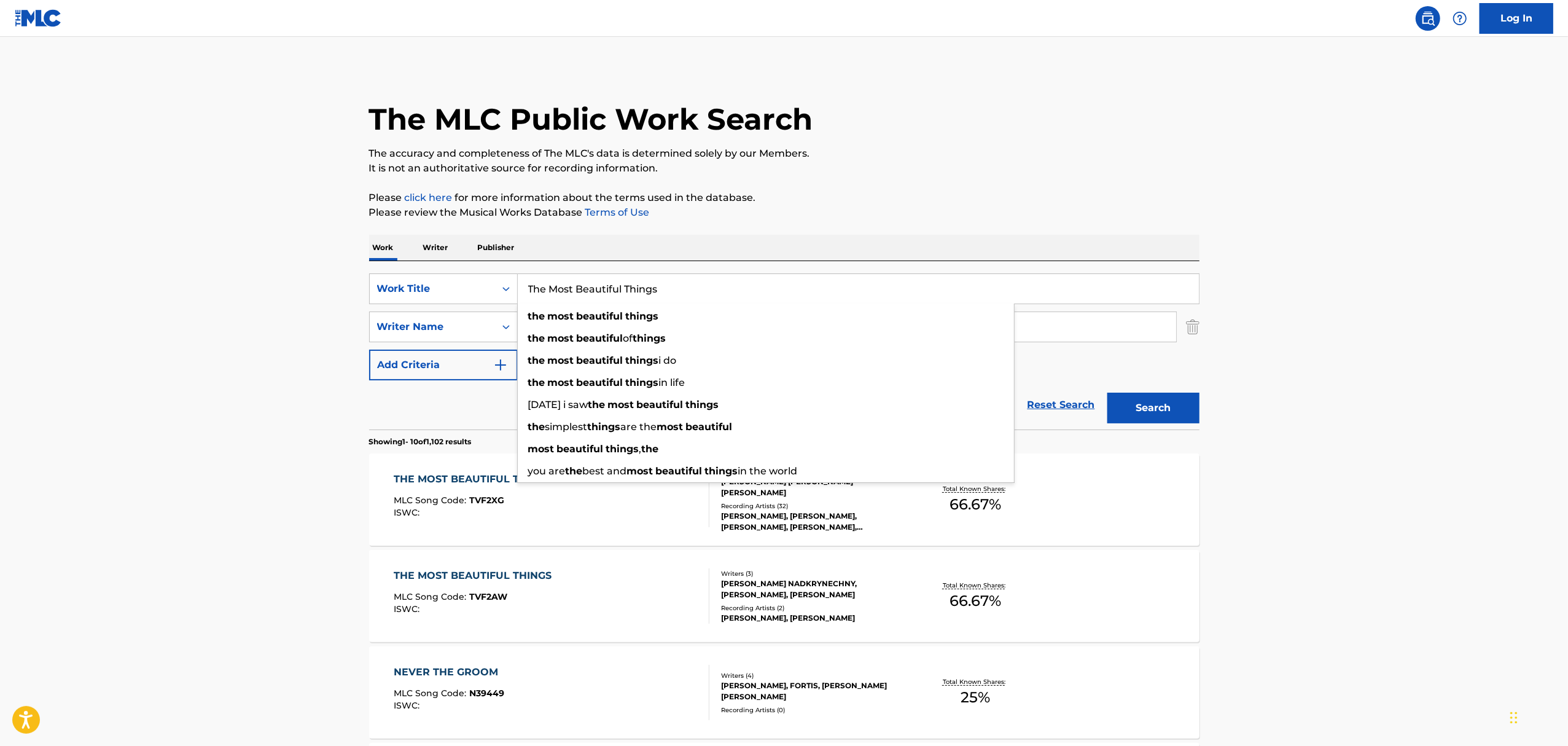
drag, startPoint x: 685, startPoint y: 285, endPoint x: 281, endPoint y: 265, distance: 404.5
click at [291, 271] on main "The MLC Public Work Search The accuracy and completeness of The MLC's data is d…" at bounding box center [784, 759] width 1568 height 1446
paste input "Waste Of A Whiskey Drink"
type input "Waste Of A Whiskey Drink"
click at [1107, 392] on button "Search" at bounding box center [1153, 407] width 92 height 31
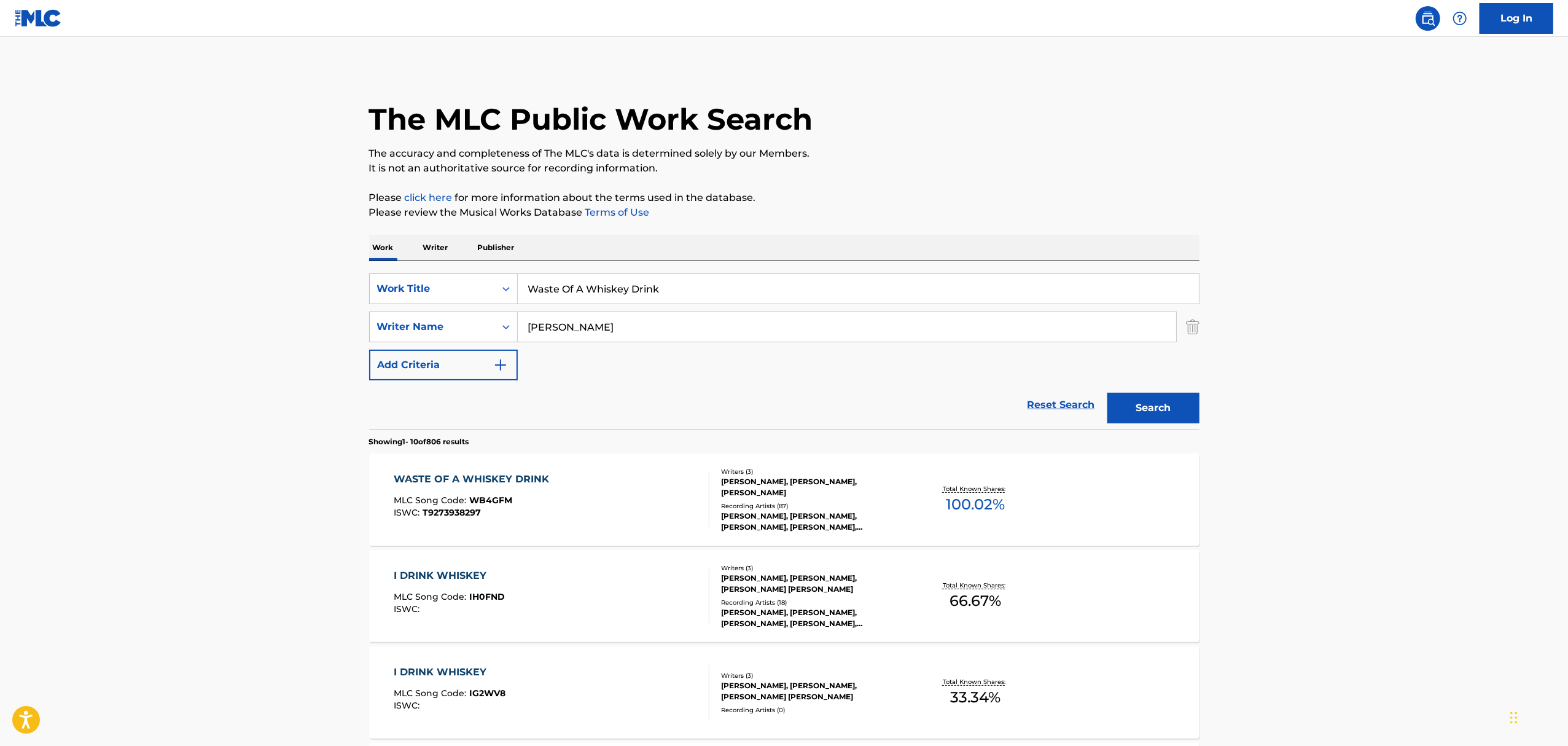
click at [591, 491] on div "WASTE OF A WHISKEY DRINK MLC Song Code : WB4GFM ISWC : T9273938297" at bounding box center [551, 500] width 316 height 56
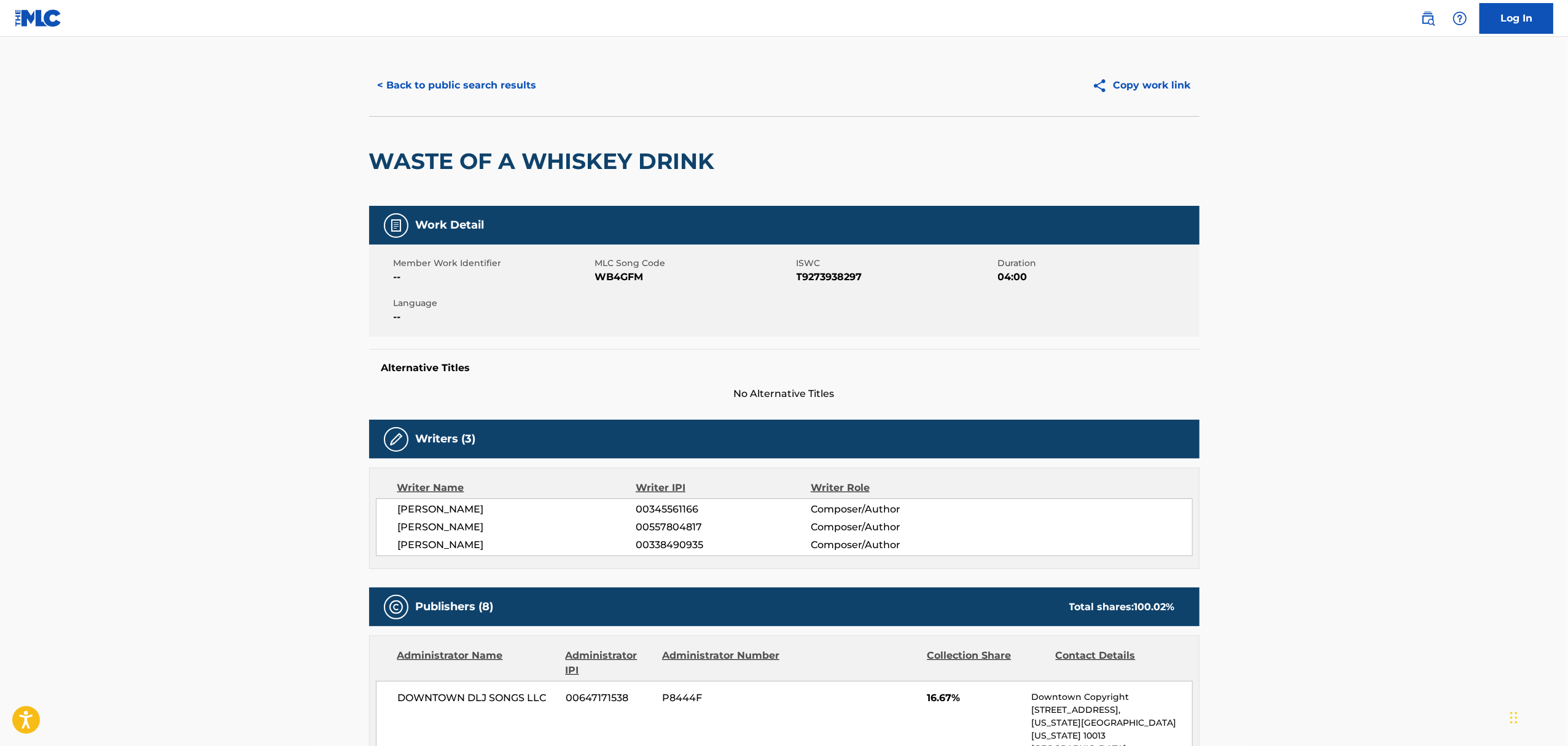
scroll to position [491, 0]
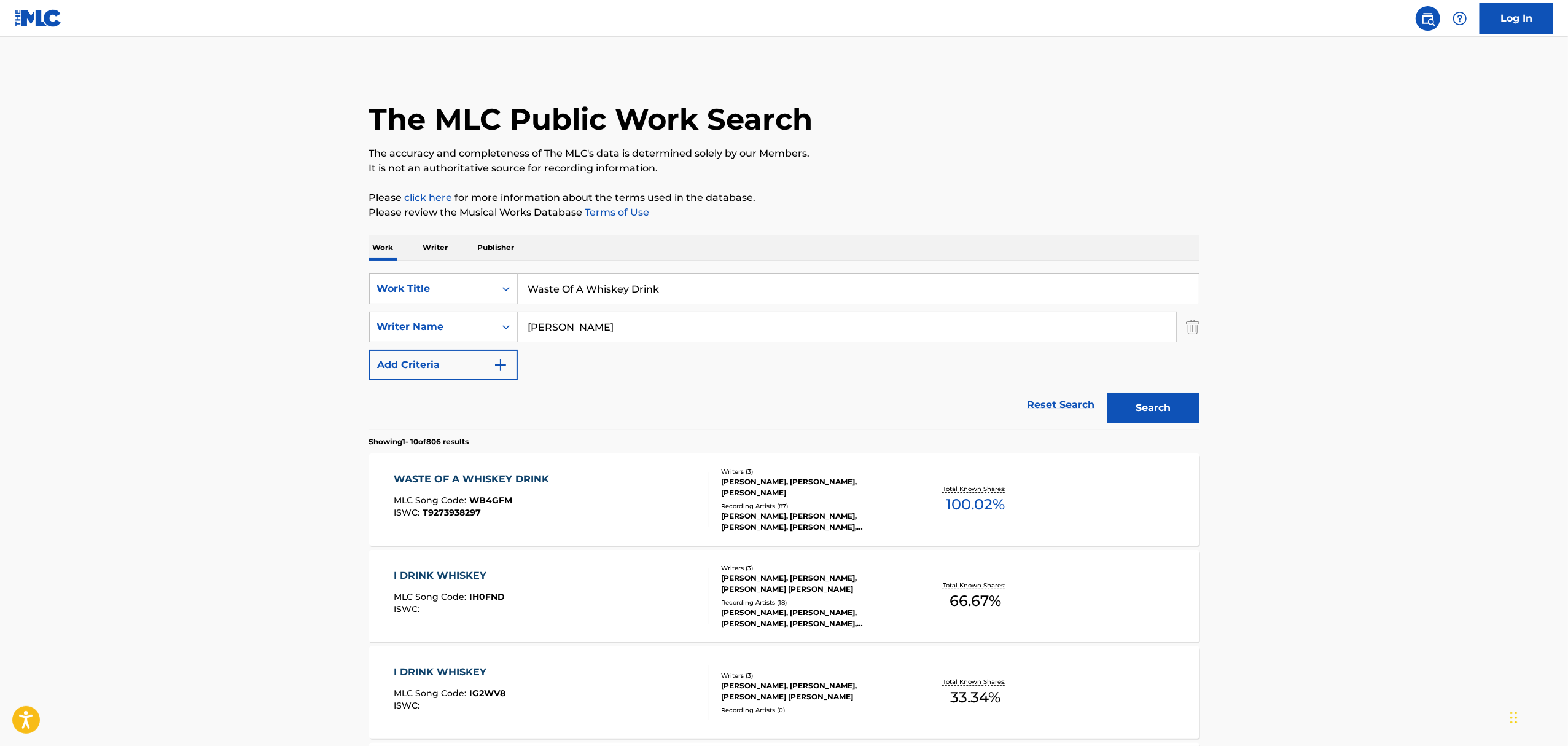
drag, startPoint x: 685, startPoint y: 289, endPoint x: 436, endPoint y: 268, distance: 249.9
click at [451, 263] on div "SearchWithCriteriaf48b77dd-dd60-4e43-bb0a-2635c709692d Work Title Waste Of A Wh…" at bounding box center [784, 345] width 830 height 168
paste input "Ring On Every Finger"
type input "Ring On Every Finger"
click at [1107, 392] on button "Search" at bounding box center [1153, 407] width 92 height 31
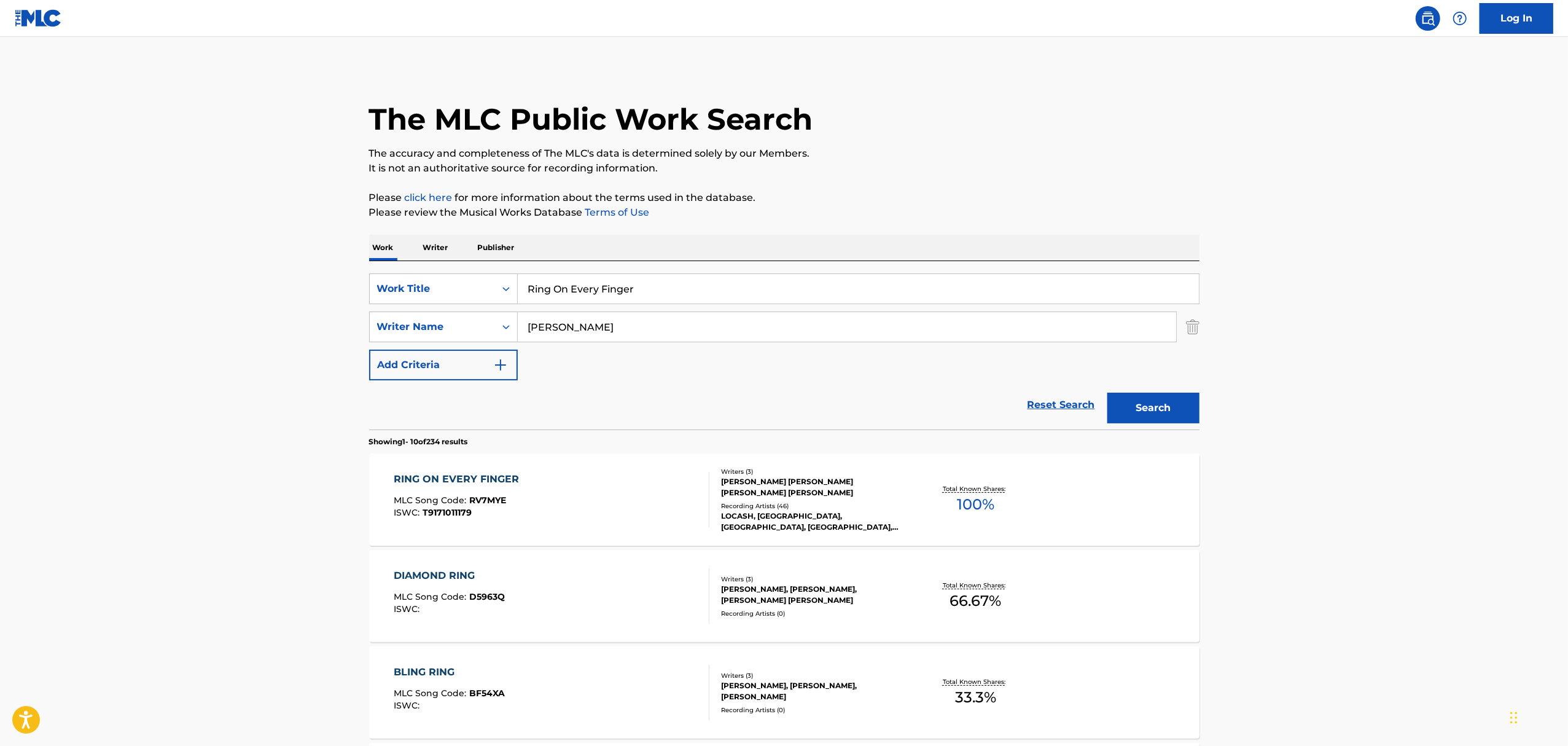
click at [591, 488] on div "RING ON EVERY FINGER MLC Song Code : RV7MYE ISWC : T9171011179" at bounding box center [551, 500] width 316 height 56
drag, startPoint x: 666, startPoint y: 285, endPoint x: 410, endPoint y: 271, distance: 256.4
click at [422, 273] on div "SearchWithCriteriaf48b77dd-dd60-4e43-bb0a-2635c709692d Work Title Ring On Every…" at bounding box center [784, 345] width 830 height 168
paste input "Other Girl"
type input "Other Girl"
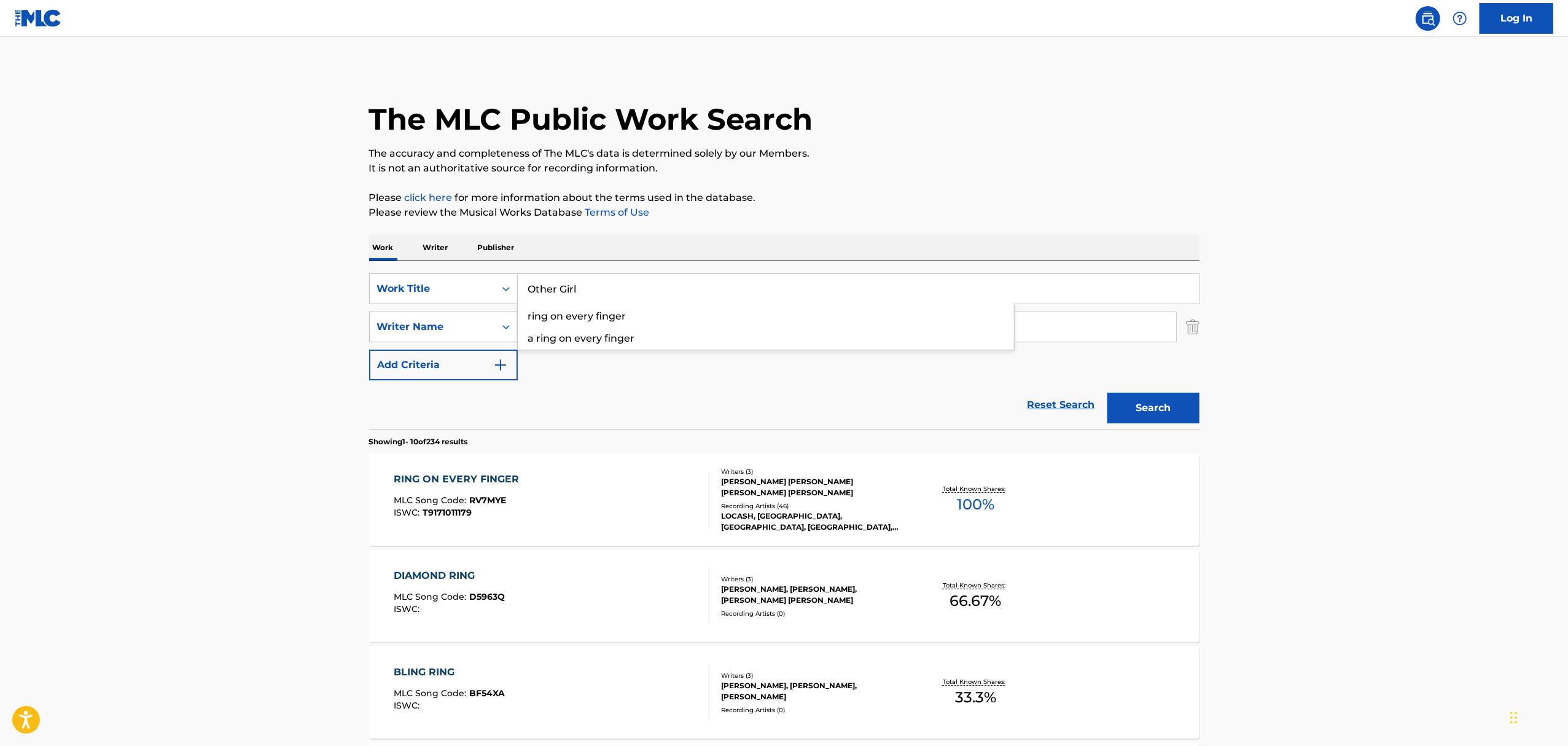
click at [1107, 392] on button "Search" at bounding box center [1153, 407] width 92 height 31
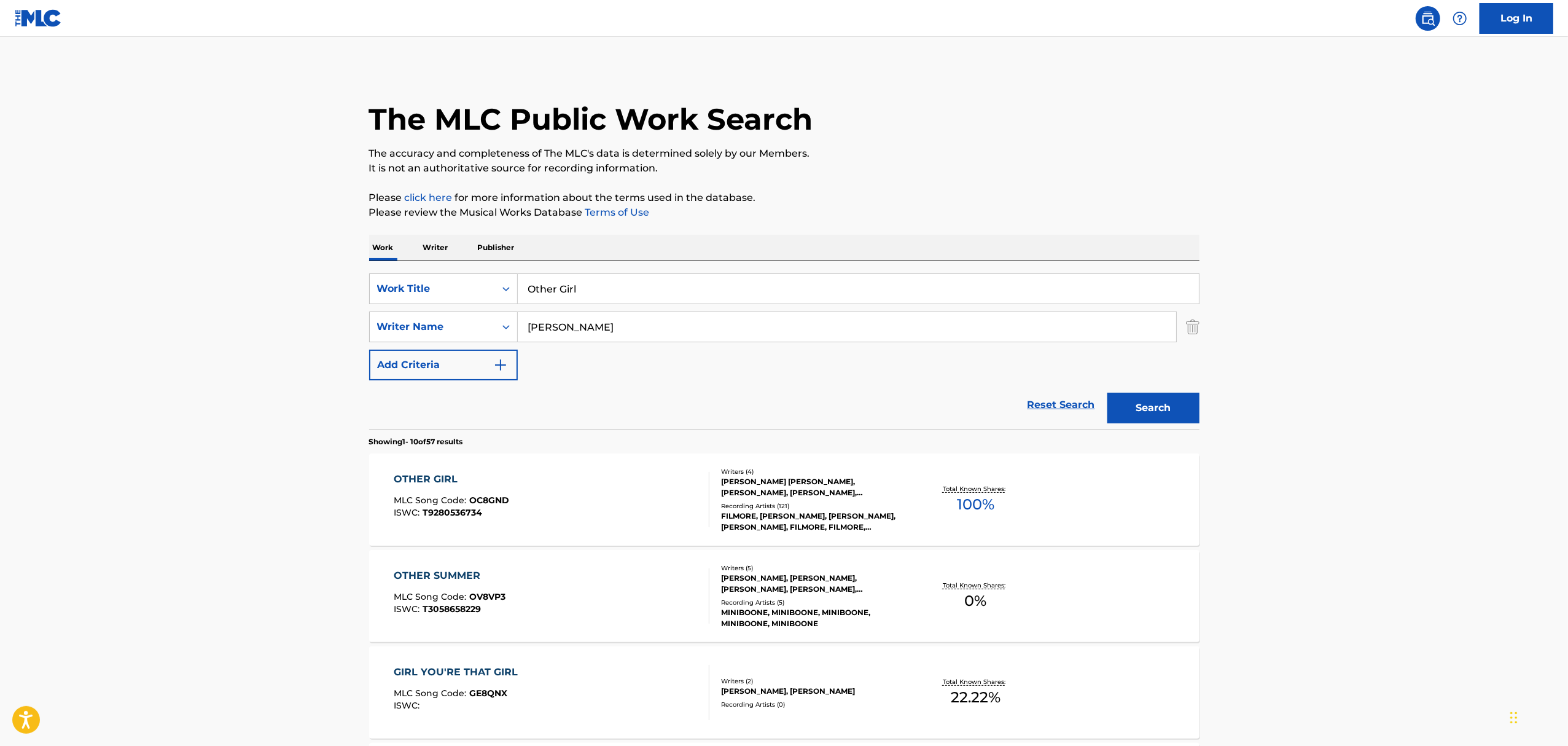
click at [565, 502] on div "OTHER GIRL MLC Song Code : OC8GND ISWC : T9280536734" at bounding box center [551, 500] width 316 height 56
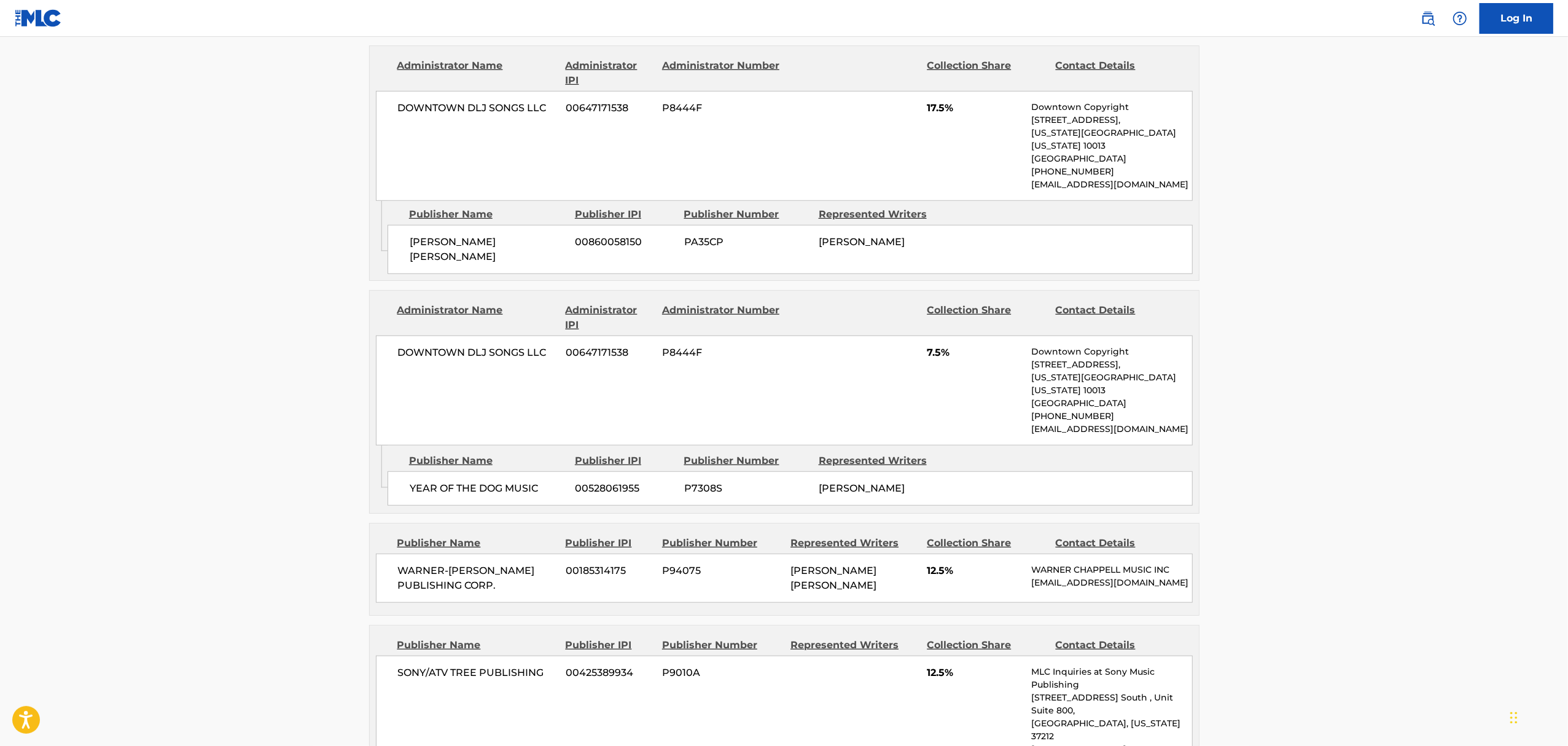
scroll to position [655, 0]
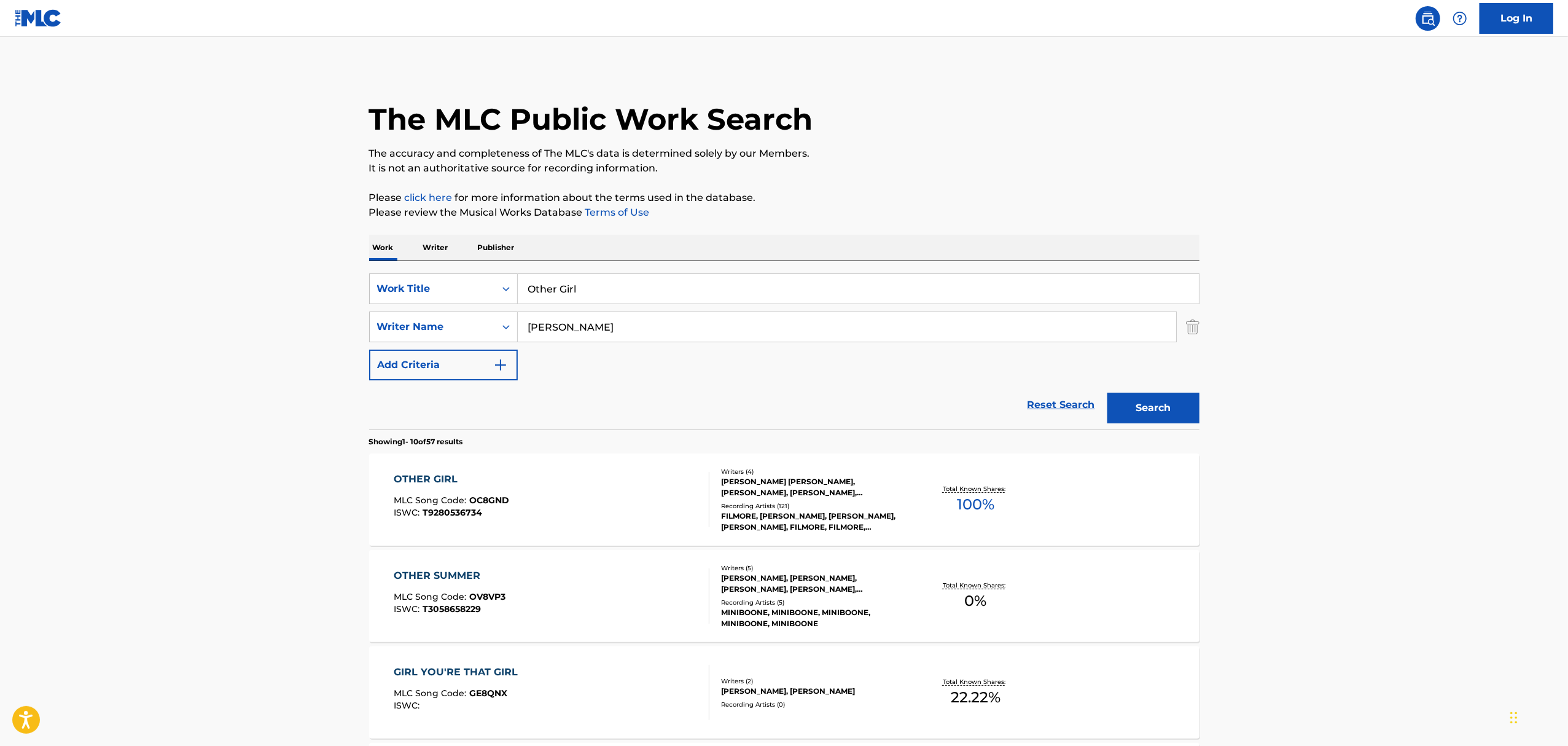
drag, startPoint x: 585, startPoint y: 282, endPoint x: 477, endPoint y: 251, distance: 112.4
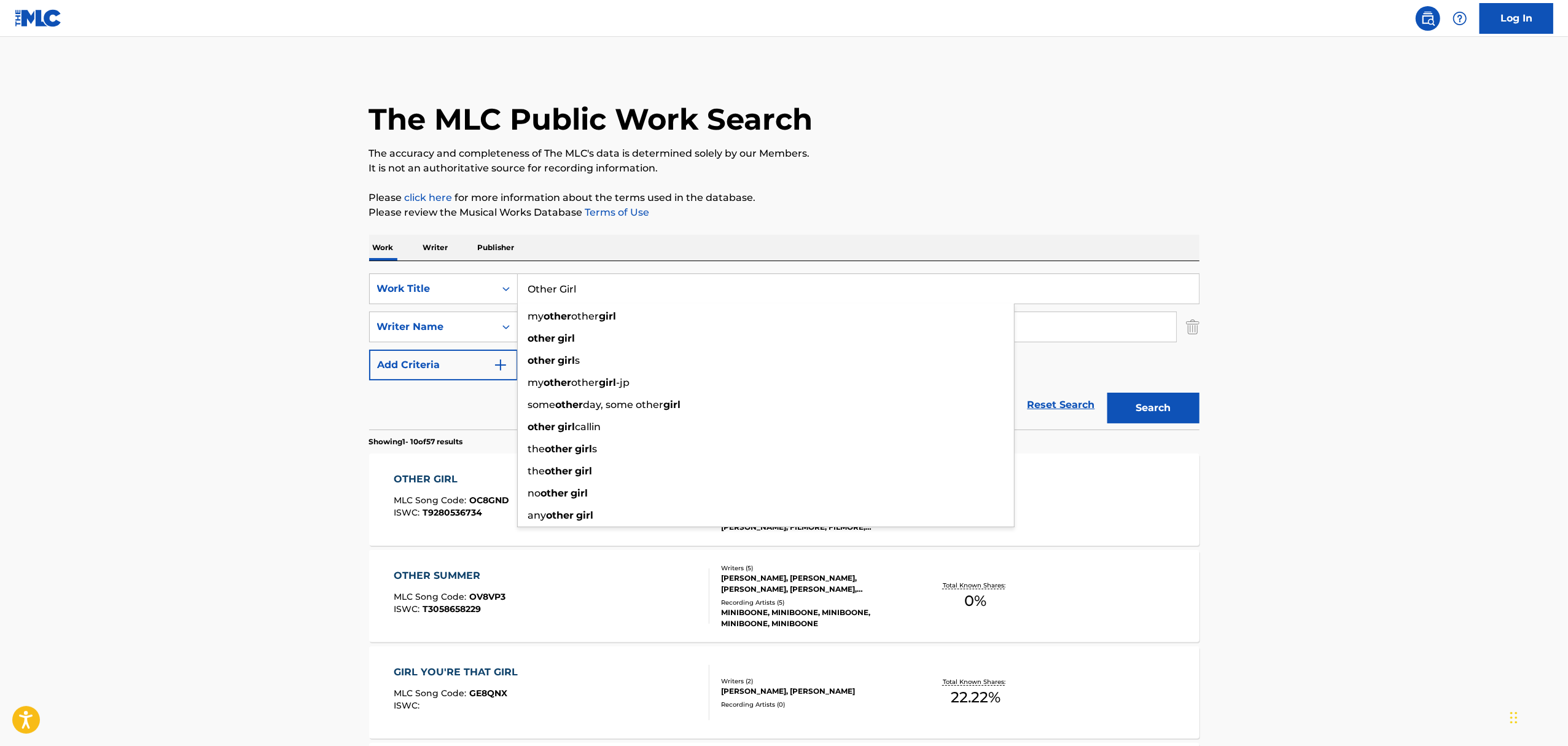
paste input "Somebody To Thank"
type input "Somebody To Thank"
click at [1107, 392] on button "Search" at bounding box center [1153, 407] width 92 height 31
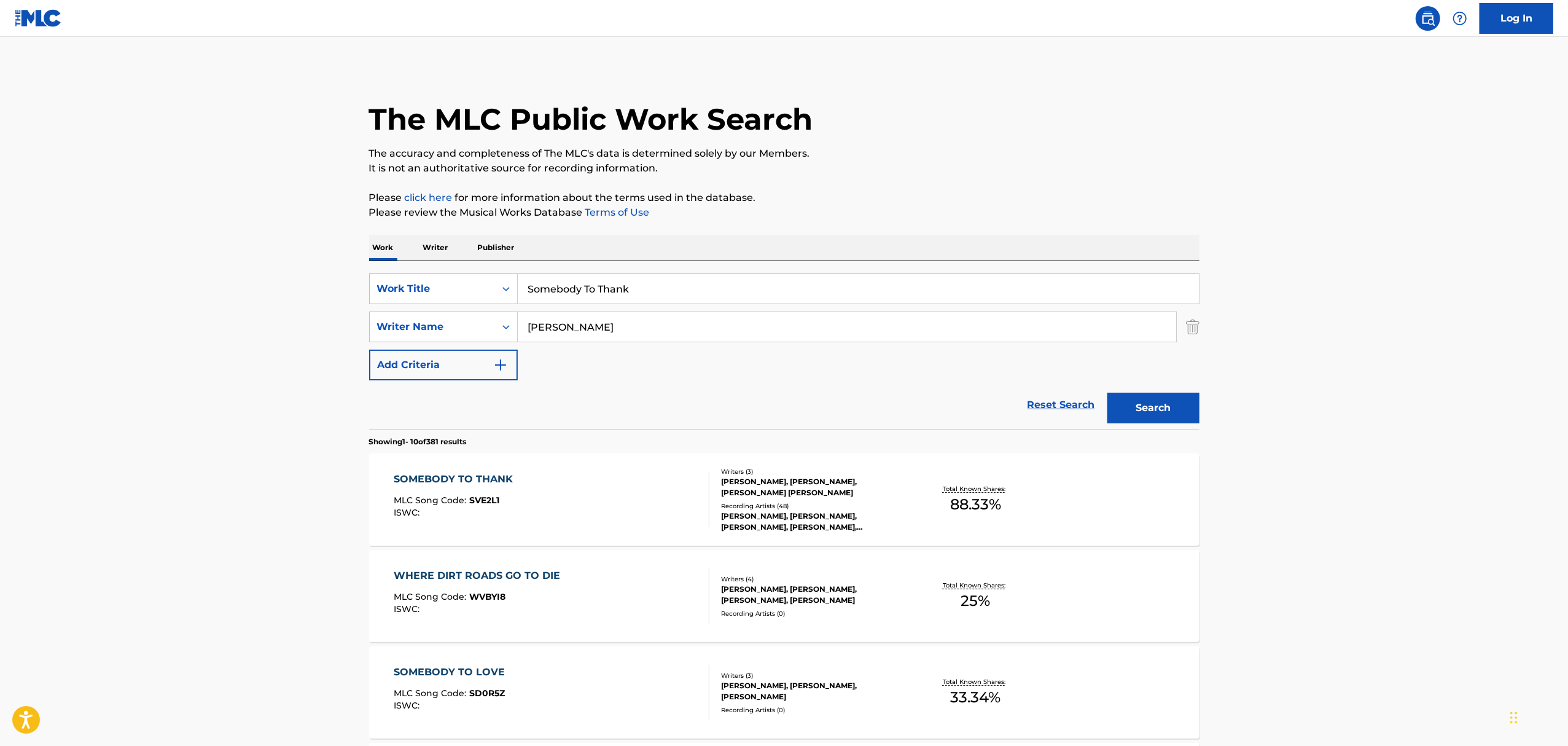
click at [621, 483] on div "SOMEBODY TO THANK MLC Song Code : SVE2L1 ISWC :" at bounding box center [551, 500] width 316 height 56
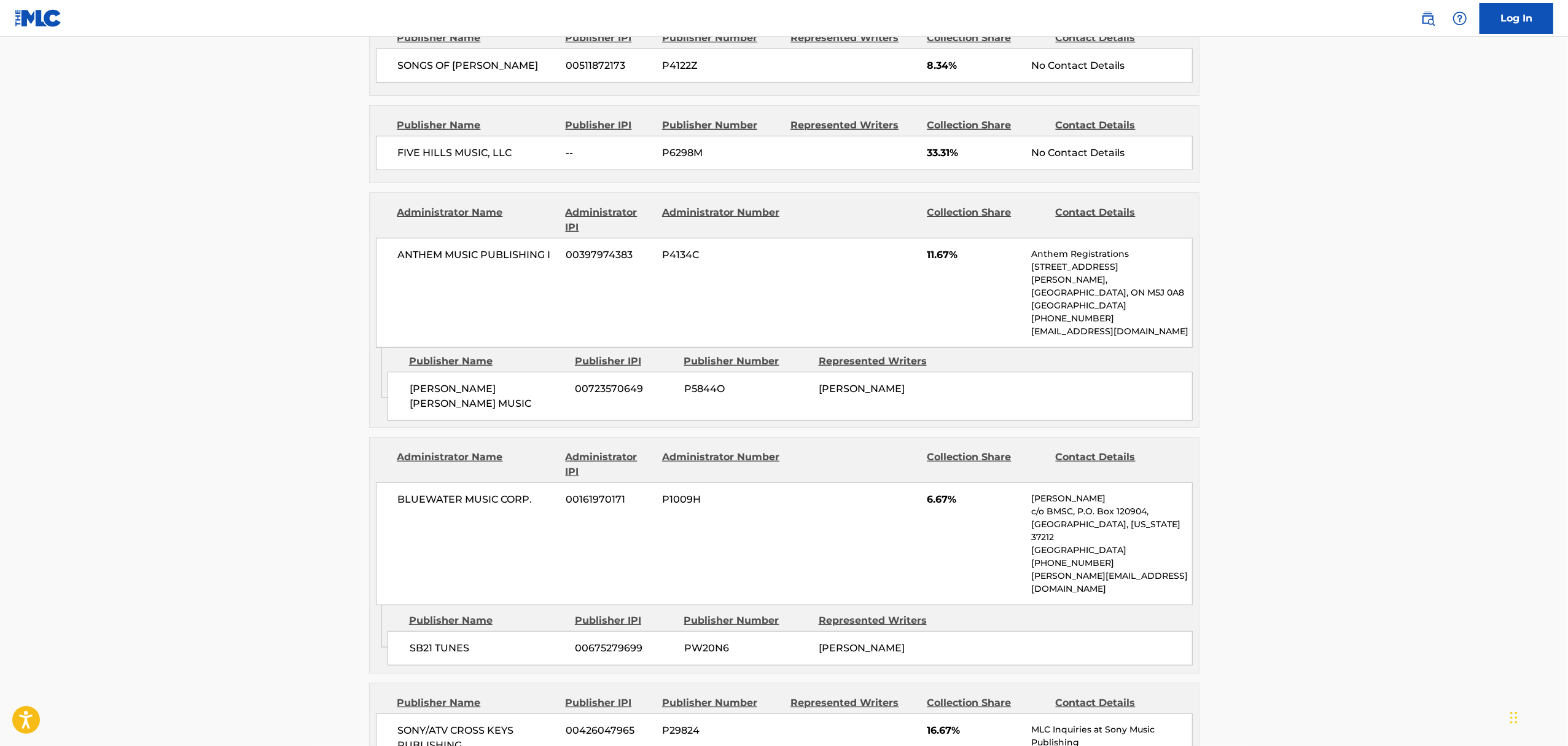
scroll to position [1146, 0]
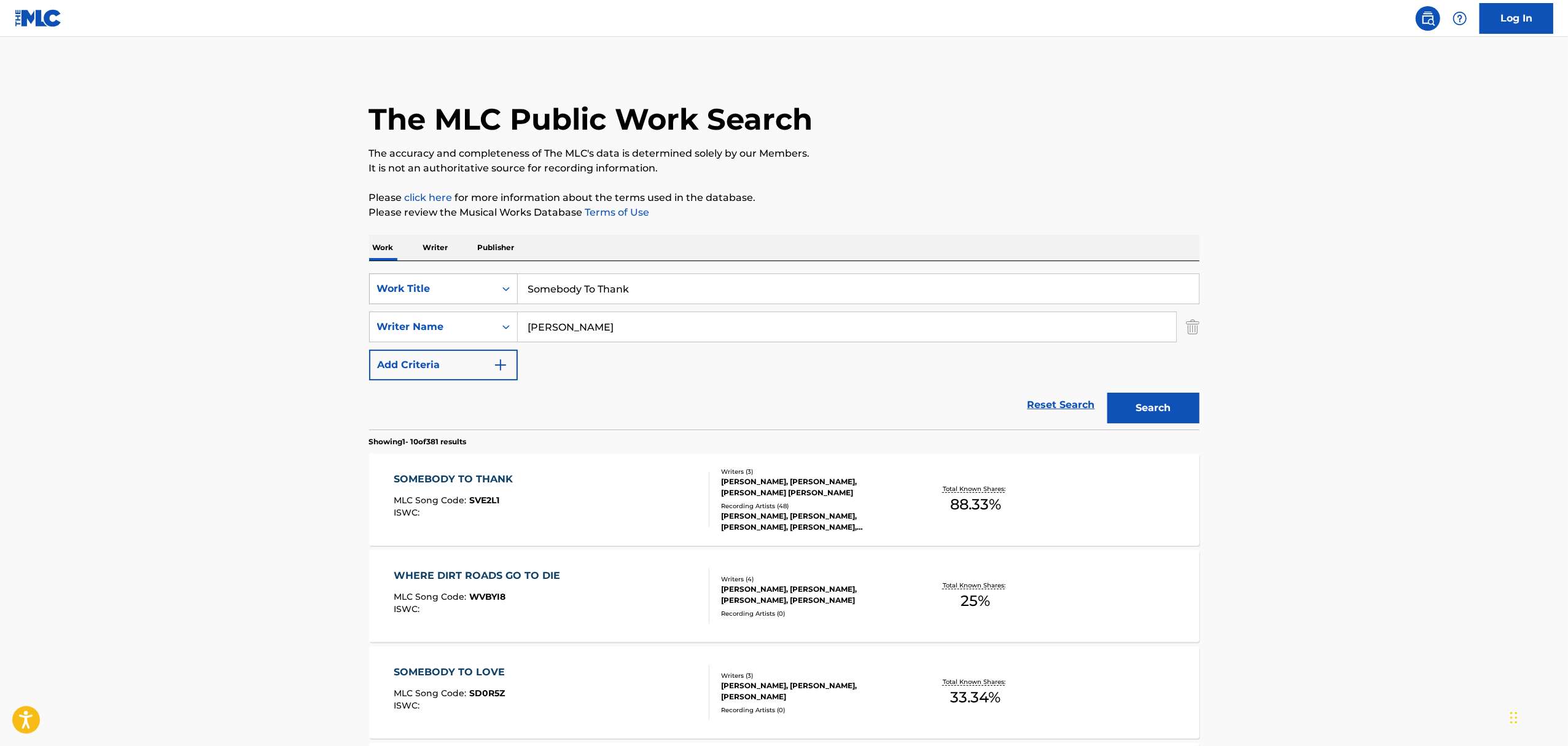
drag, startPoint x: 593, startPoint y: 296, endPoint x: 484, endPoint y: 280, distance: 110.2
click at [493, 280] on div "SearchWithCriteriaf48b77dd-dd60-4e43-bb0a-2635c709692d Work Title Somebody To T…" at bounding box center [784, 289] width 830 height 31
paste input "I'm Down"
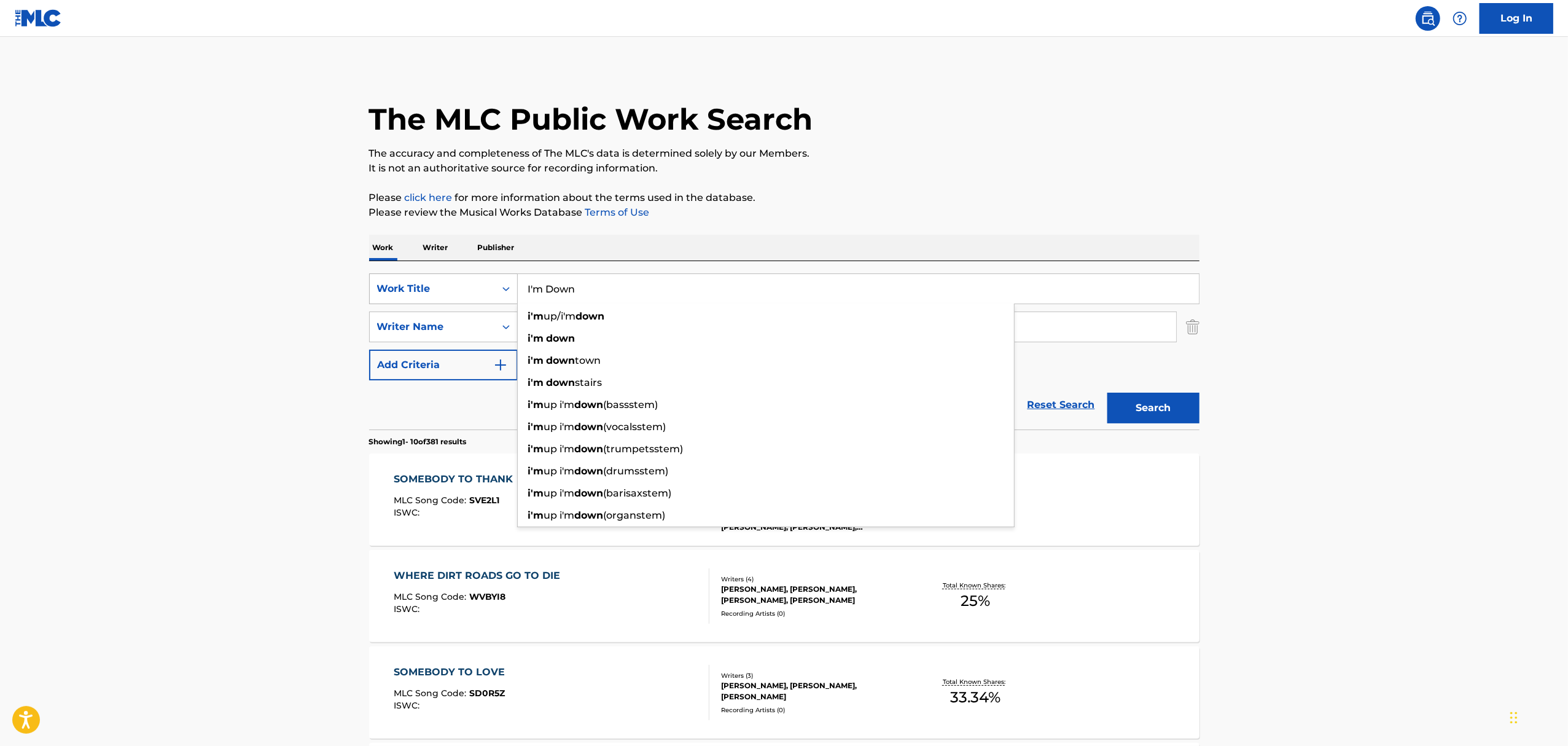
type input "I'm Down"
click at [1107, 392] on button "Search" at bounding box center [1153, 407] width 92 height 31
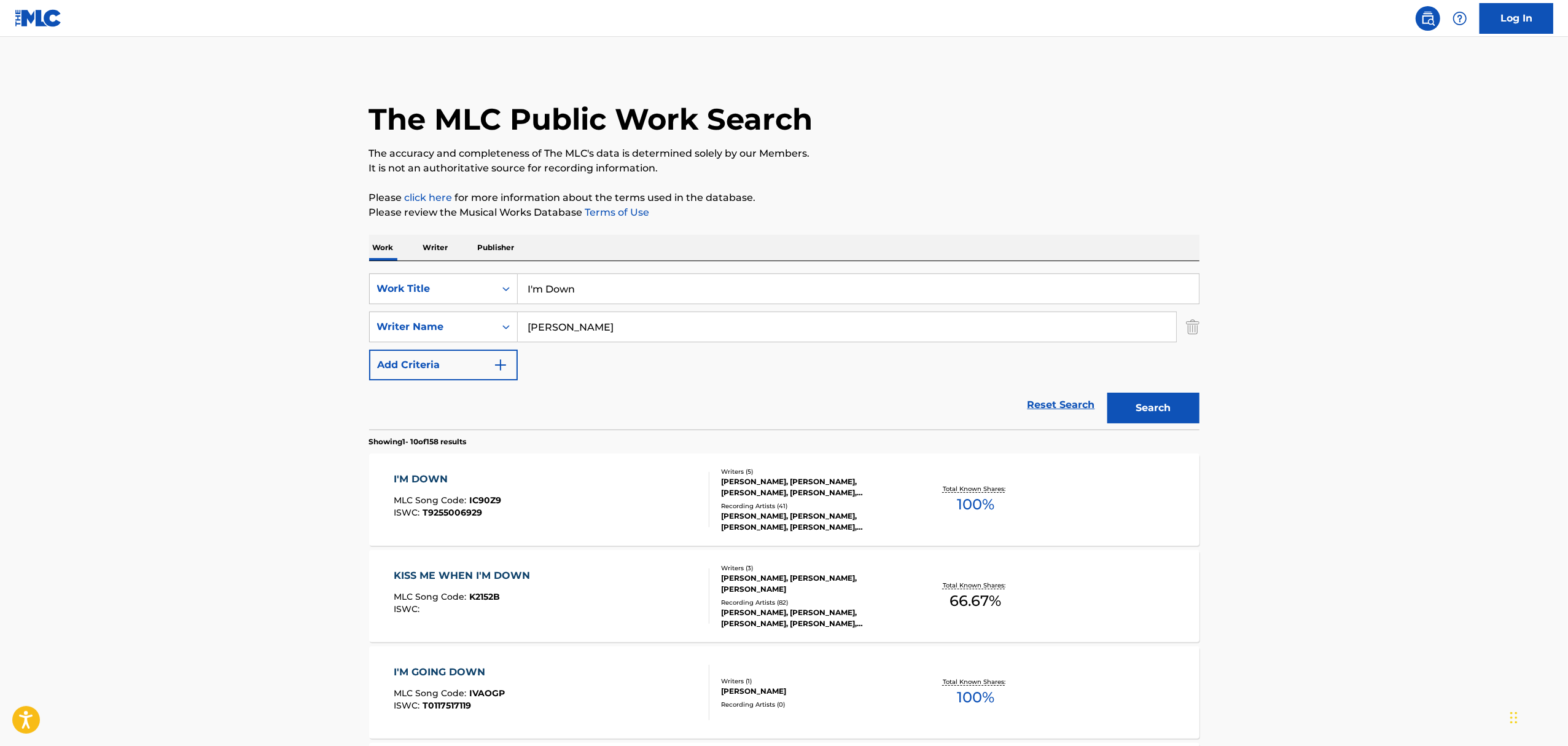
click at [542, 479] on div "I'M DOWN MLC Song Code : IC90Z9 ISWC : T9255006929" at bounding box center [551, 500] width 316 height 56
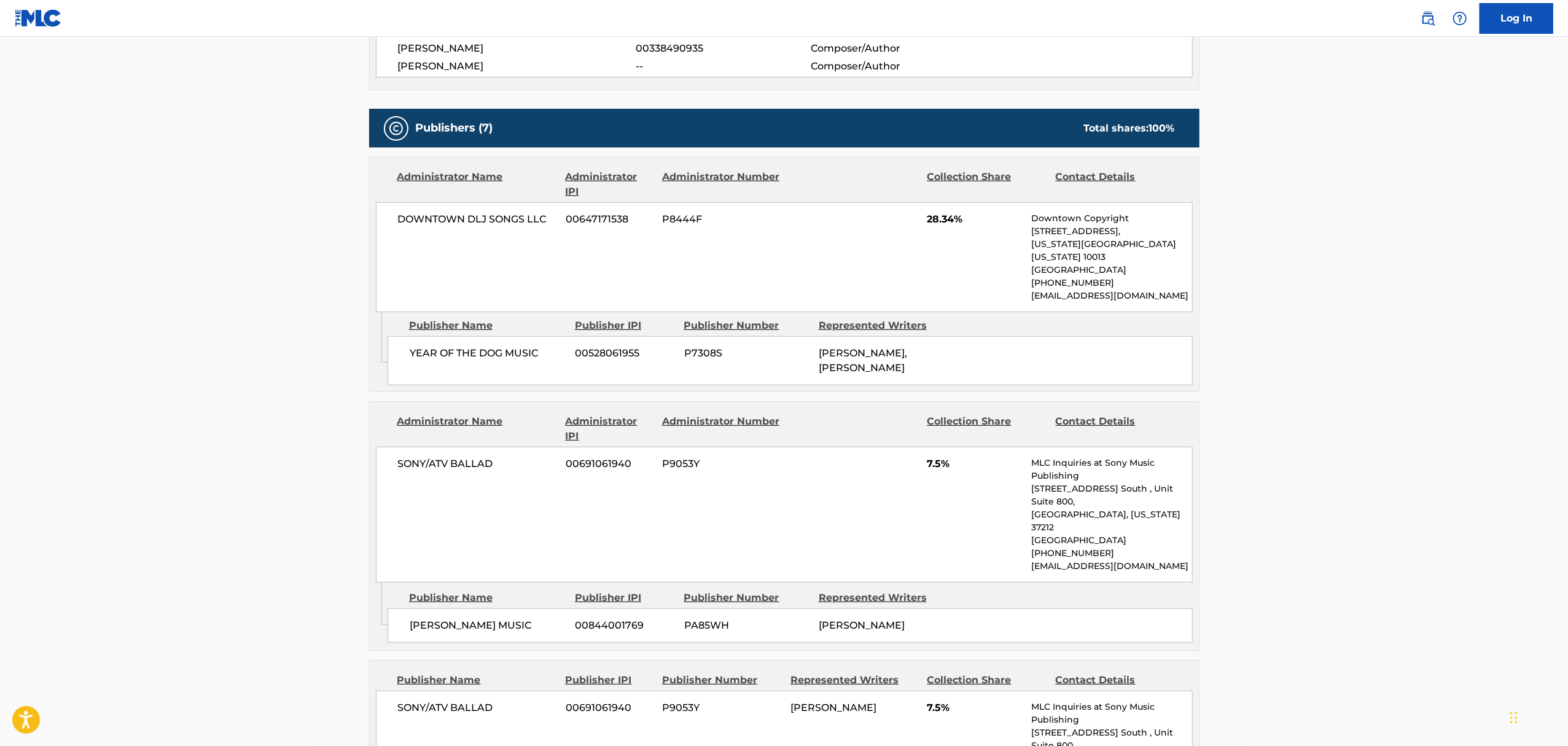
scroll to position [491, 0]
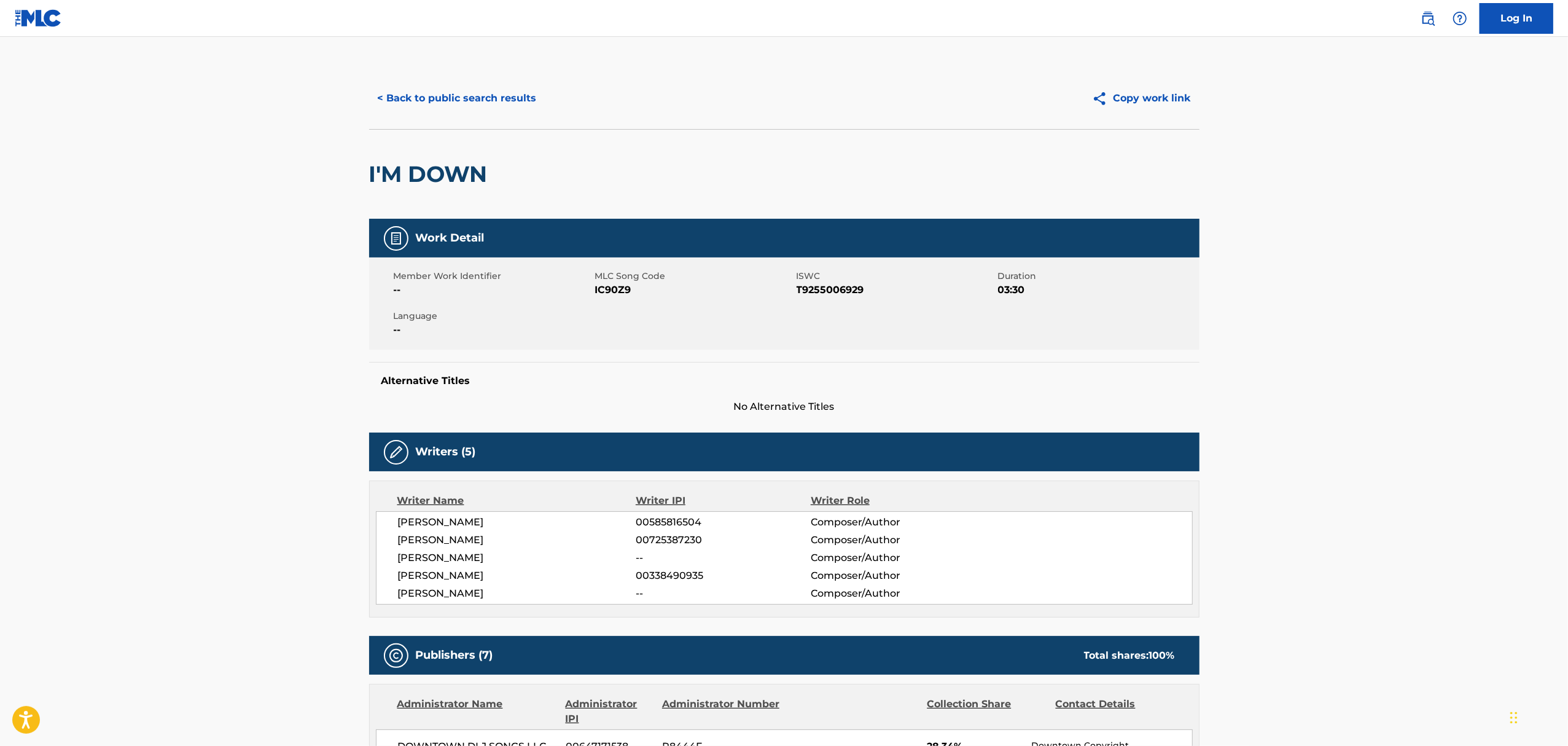
click at [458, 92] on button "< Back to public search results" at bounding box center [457, 98] width 176 height 31
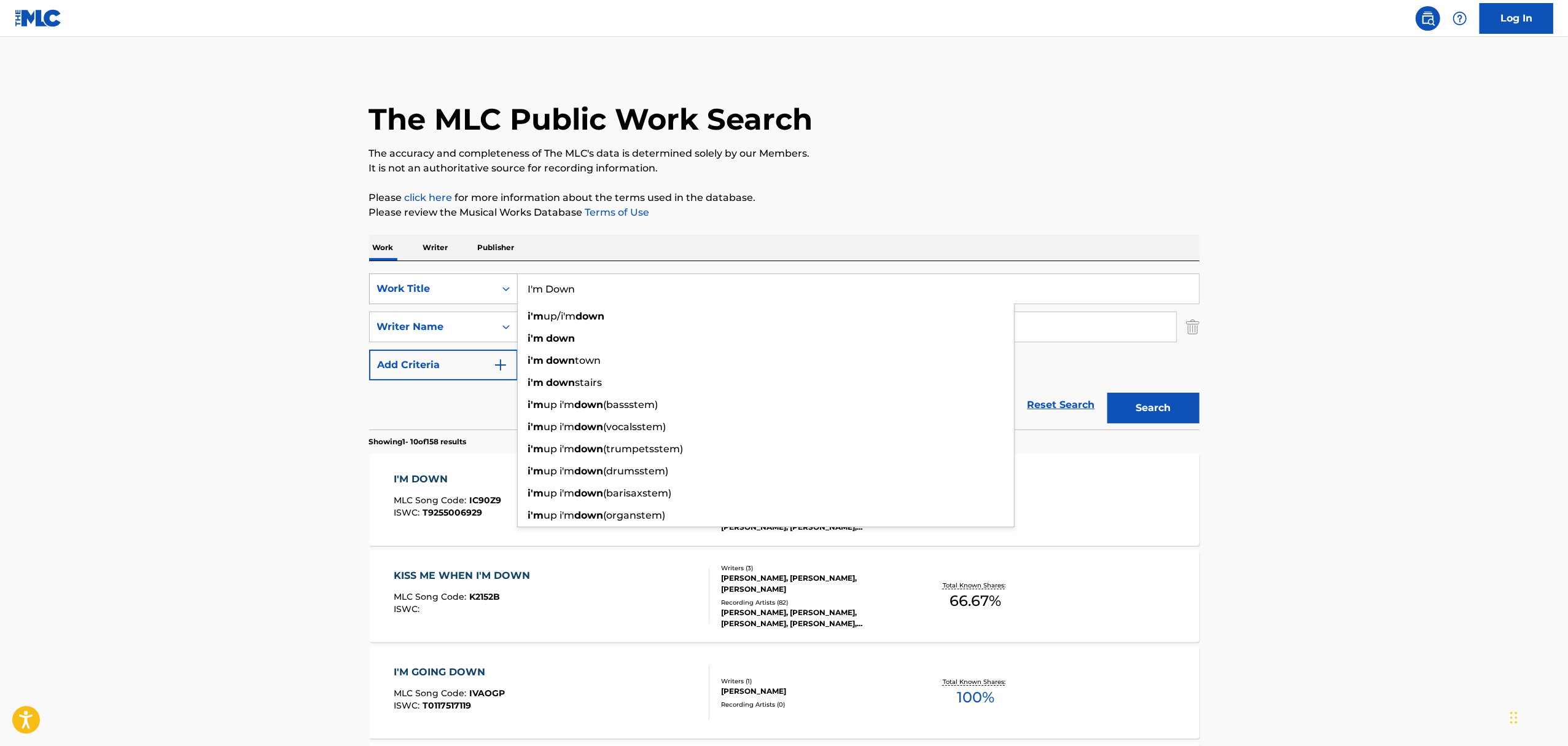
drag, startPoint x: 615, startPoint y: 284, endPoint x: 457, endPoint y: 277, distance: 158.2
click at [482, 284] on div "SearchWithCriteriaf48b77dd-dd60-4e43-bb0a-2635c709692d Work Title I'm Down i'm …" at bounding box center [784, 289] width 830 height 31
paste input "My [DEMOGRAPHIC_DATA]"
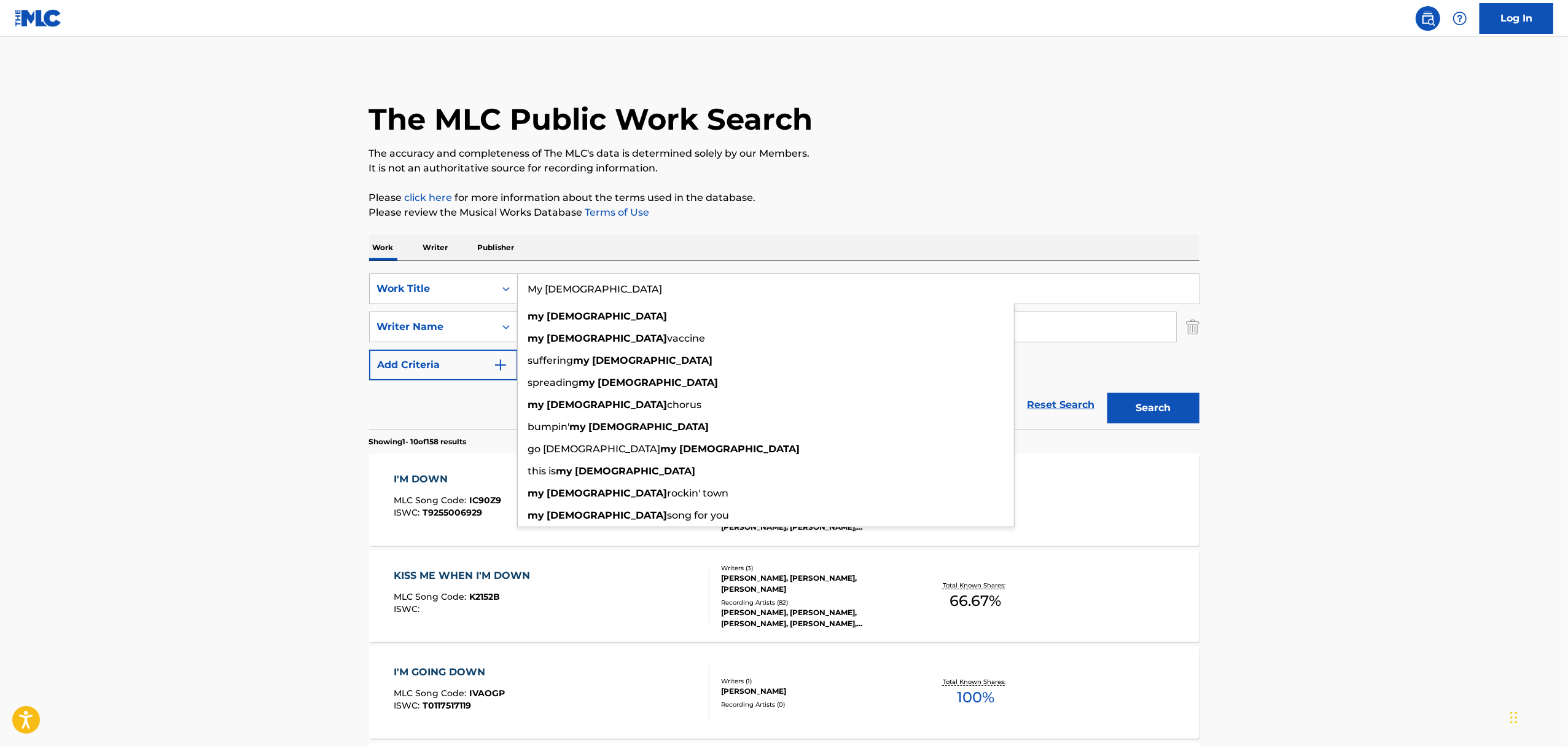
type input "My [DEMOGRAPHIC_DATA]"
click at [1107, 392] on button "Search" at bounding box center [1153, 407] width 92 height 31
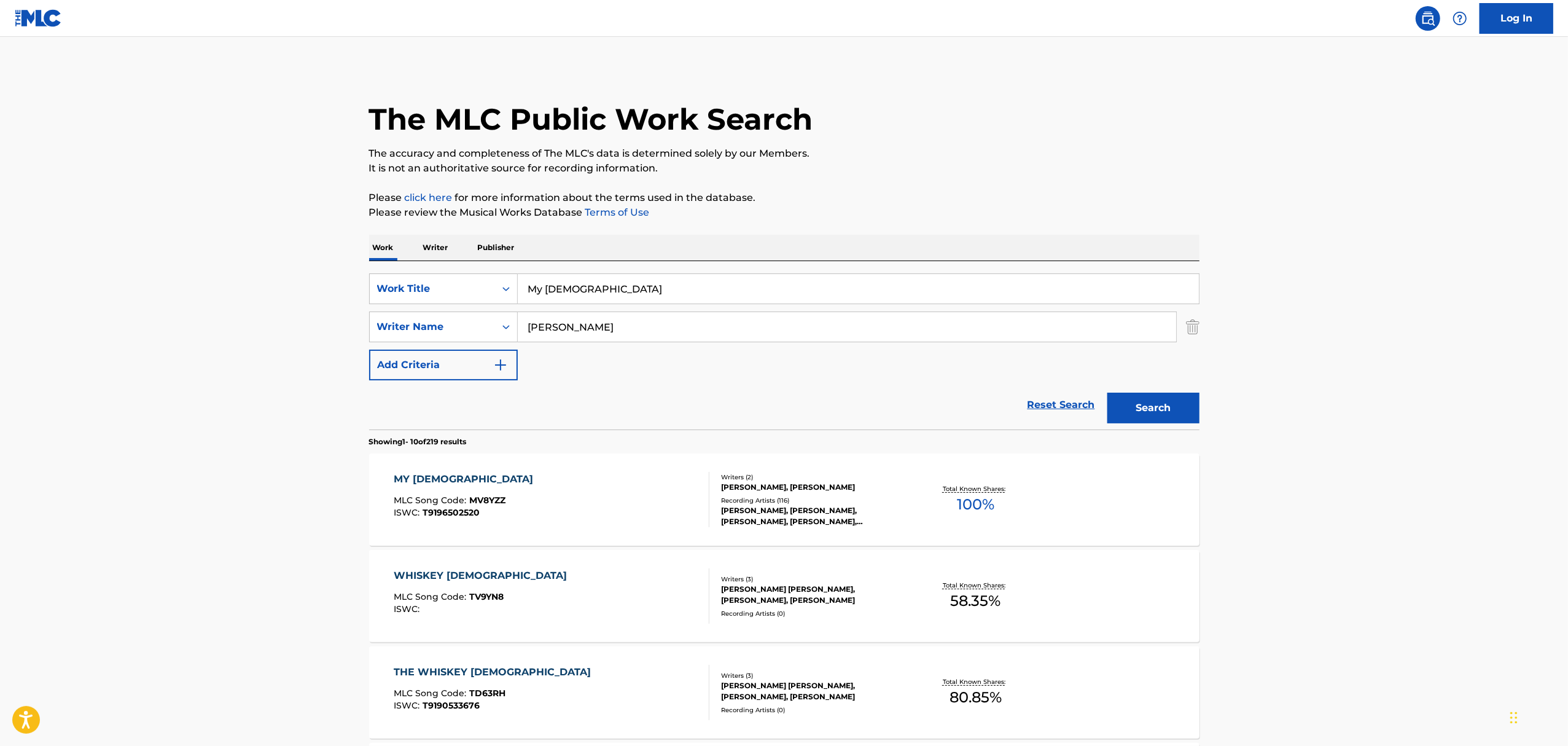
click at [590, 507] on div "MY [DEMOGRAPHIC_DATA] MLC Song Code : MV8YZZ ISWC : T9196502520" at bounding box center [551, 500] width 316 height 56
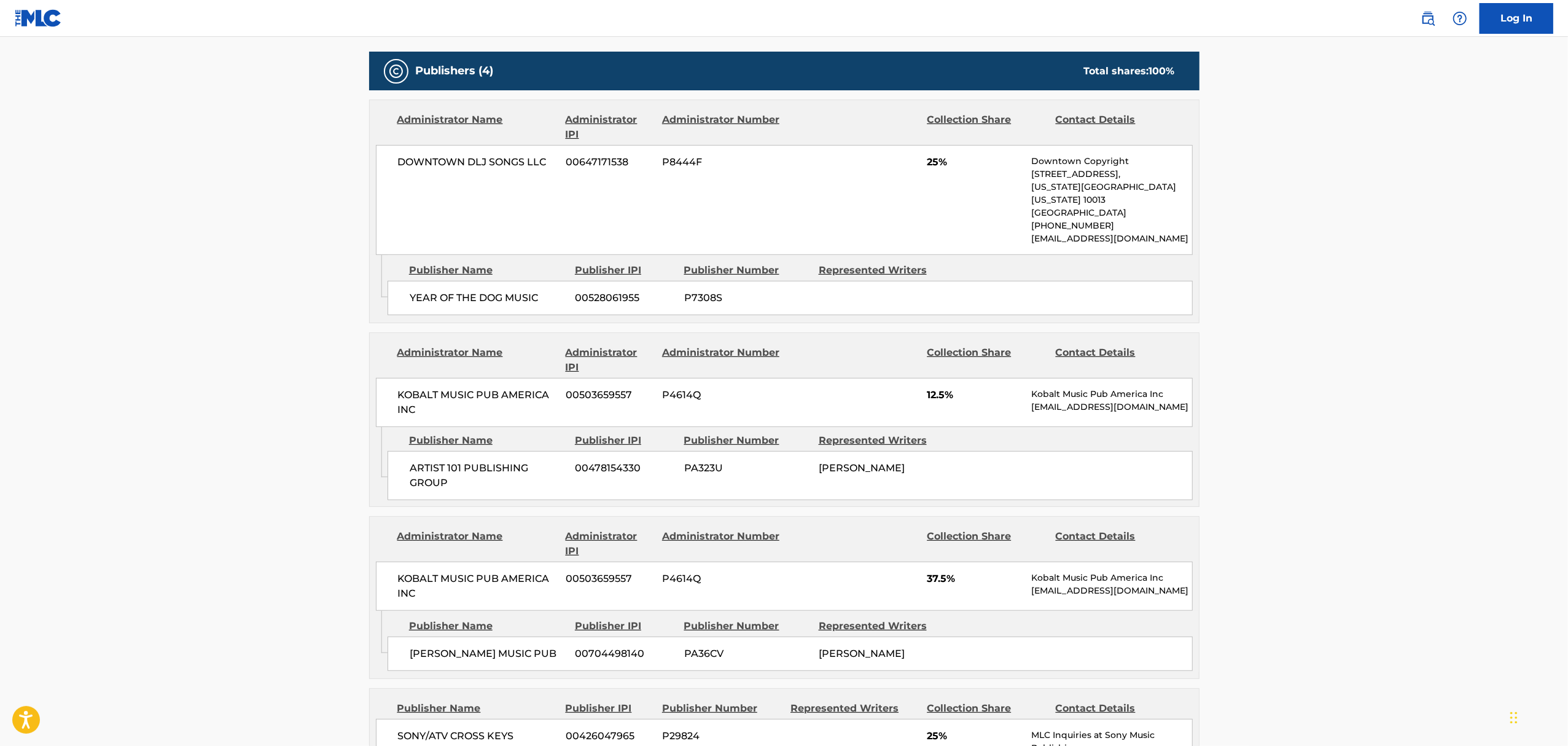
scroll to position [491, 0]
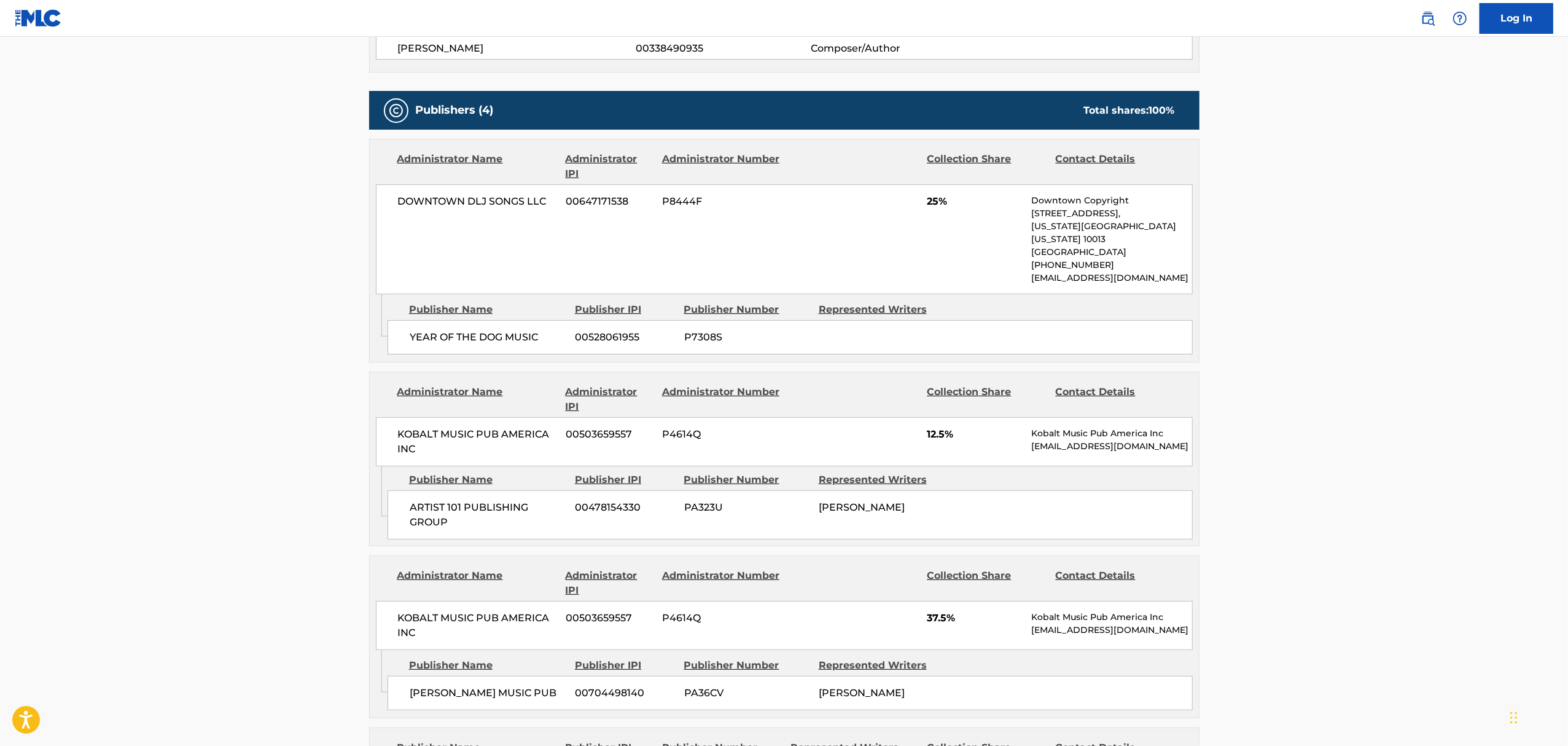
click at [263, 360] on main "< Back to public search results Copy work link MY [DEMOGRAPHIC_DATA] Work Detai…" at bounding box center [784, 464] width 1568 height 1838
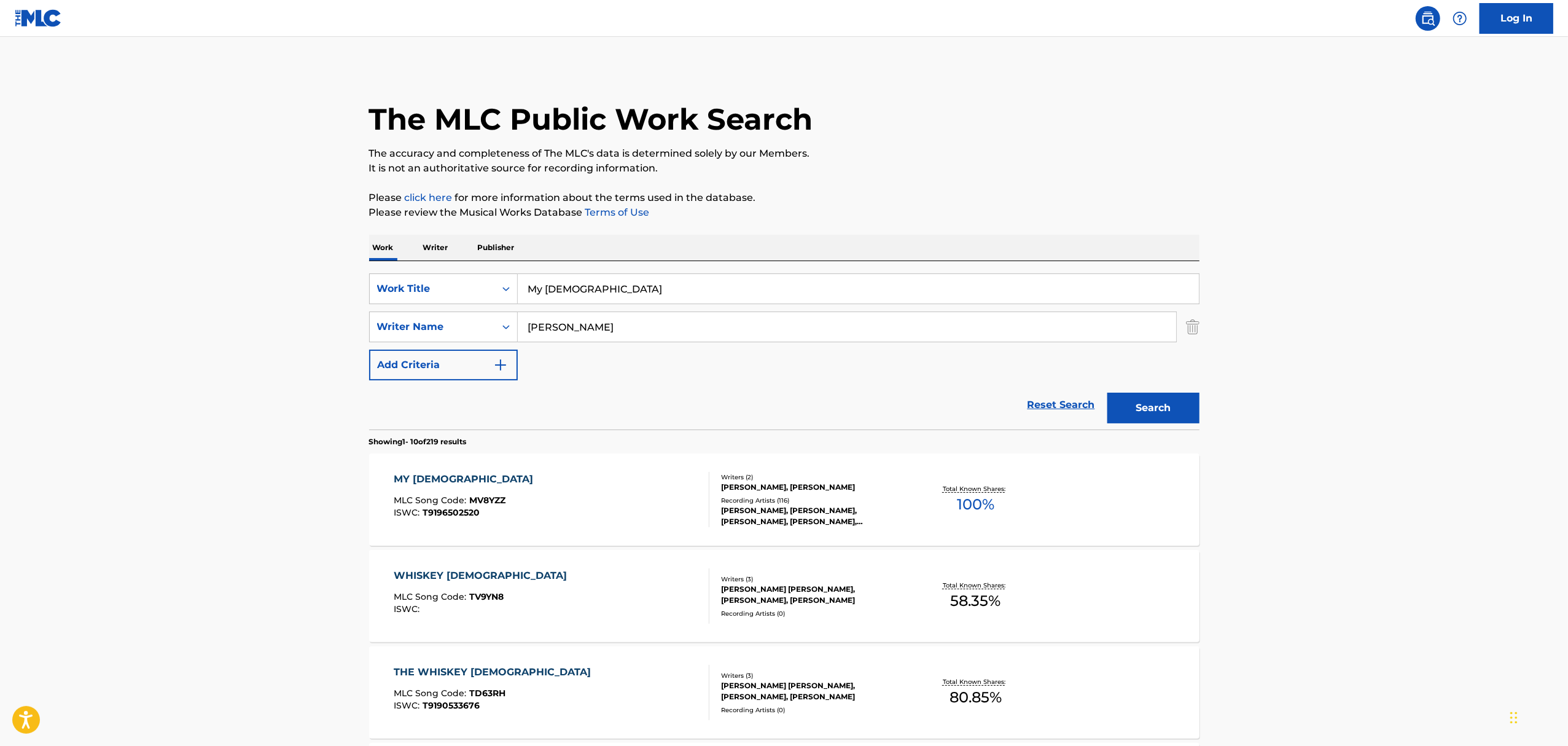
drag, startPoint x: 589, startPoint y: 287, endPoint x: 386, endPoint y: 256, distance: 205.4
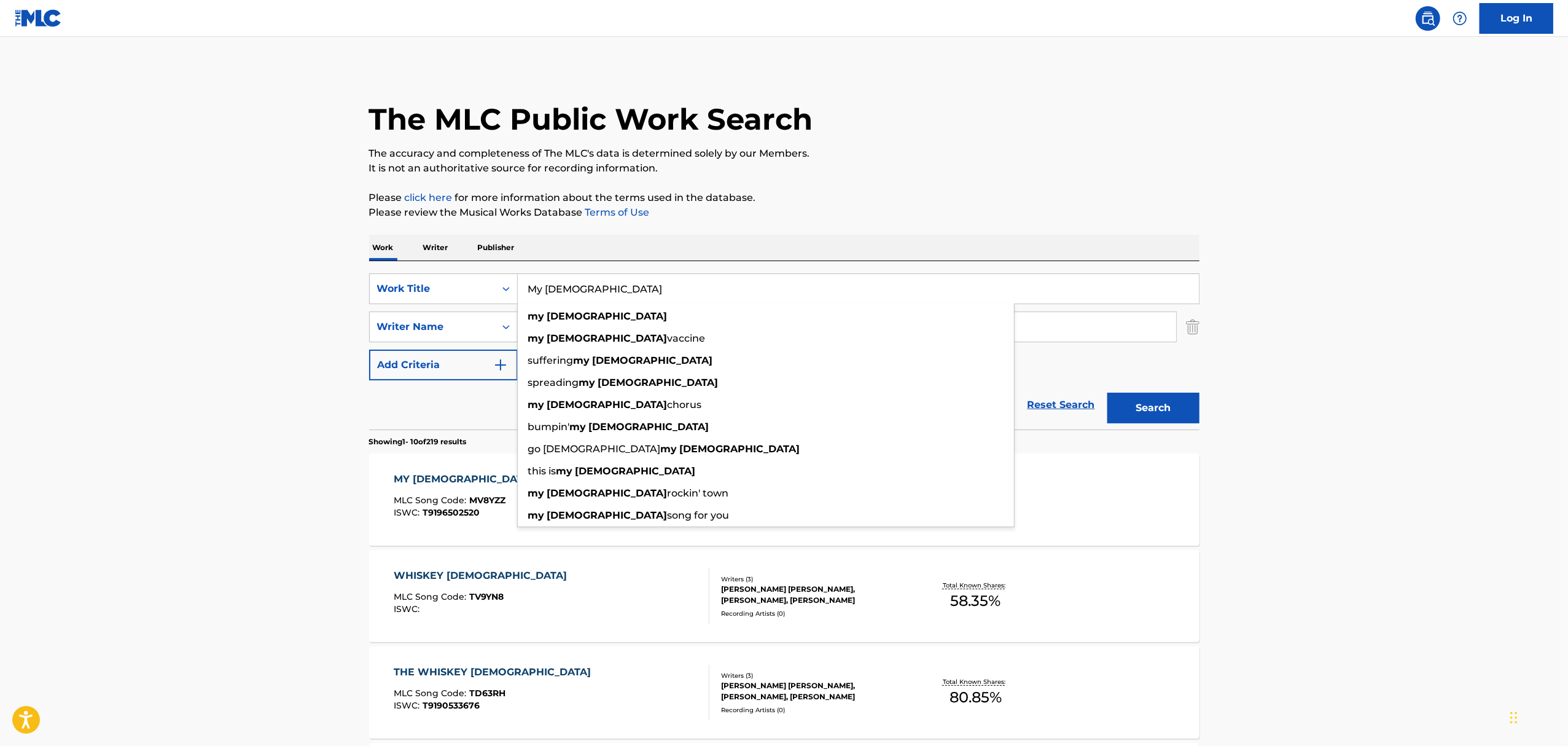
paste input "Plead The Fifth"
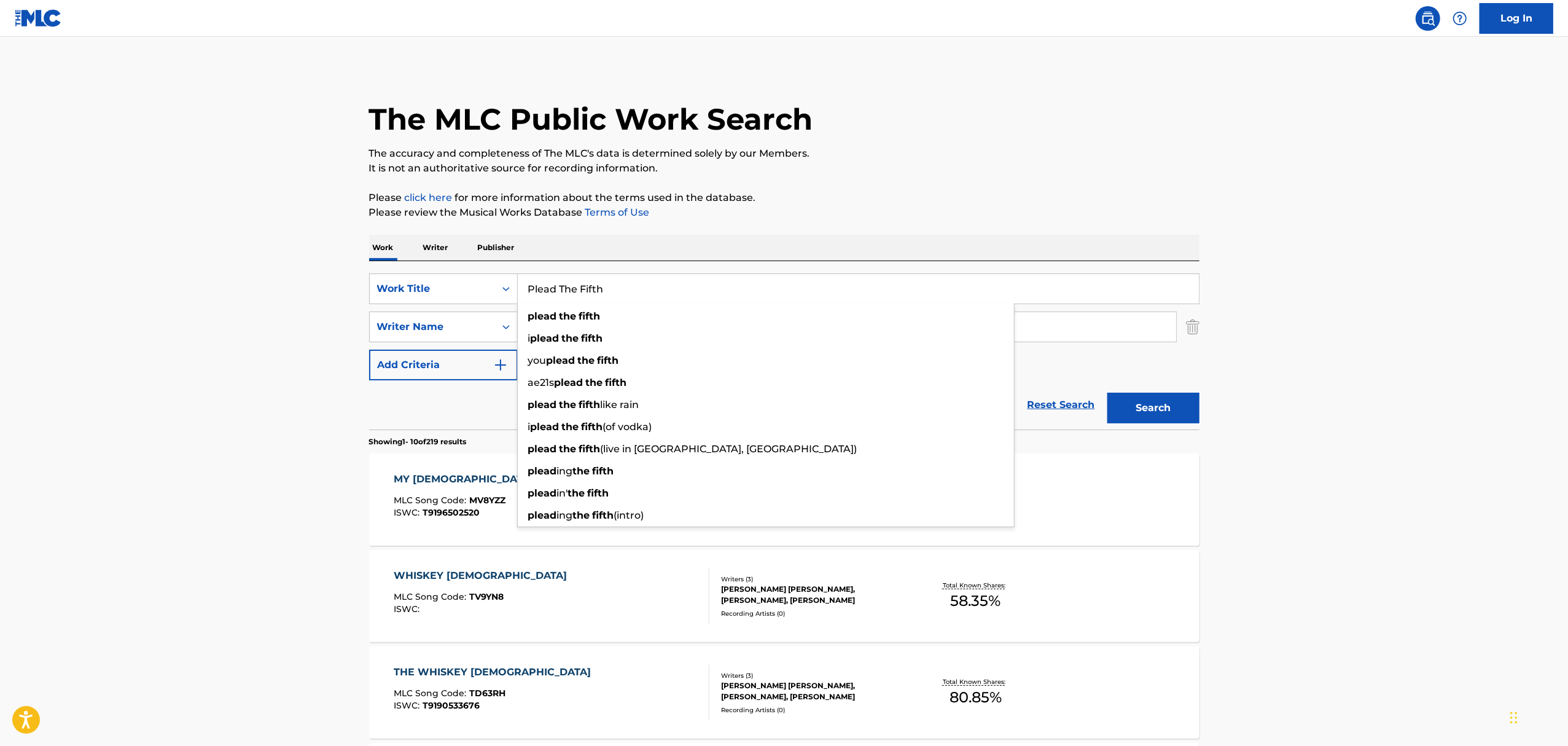
type input "Plead The Fifth"
click at [1107, 392] on button "Search" at bounding box center [1153, 407] width 92 height 31
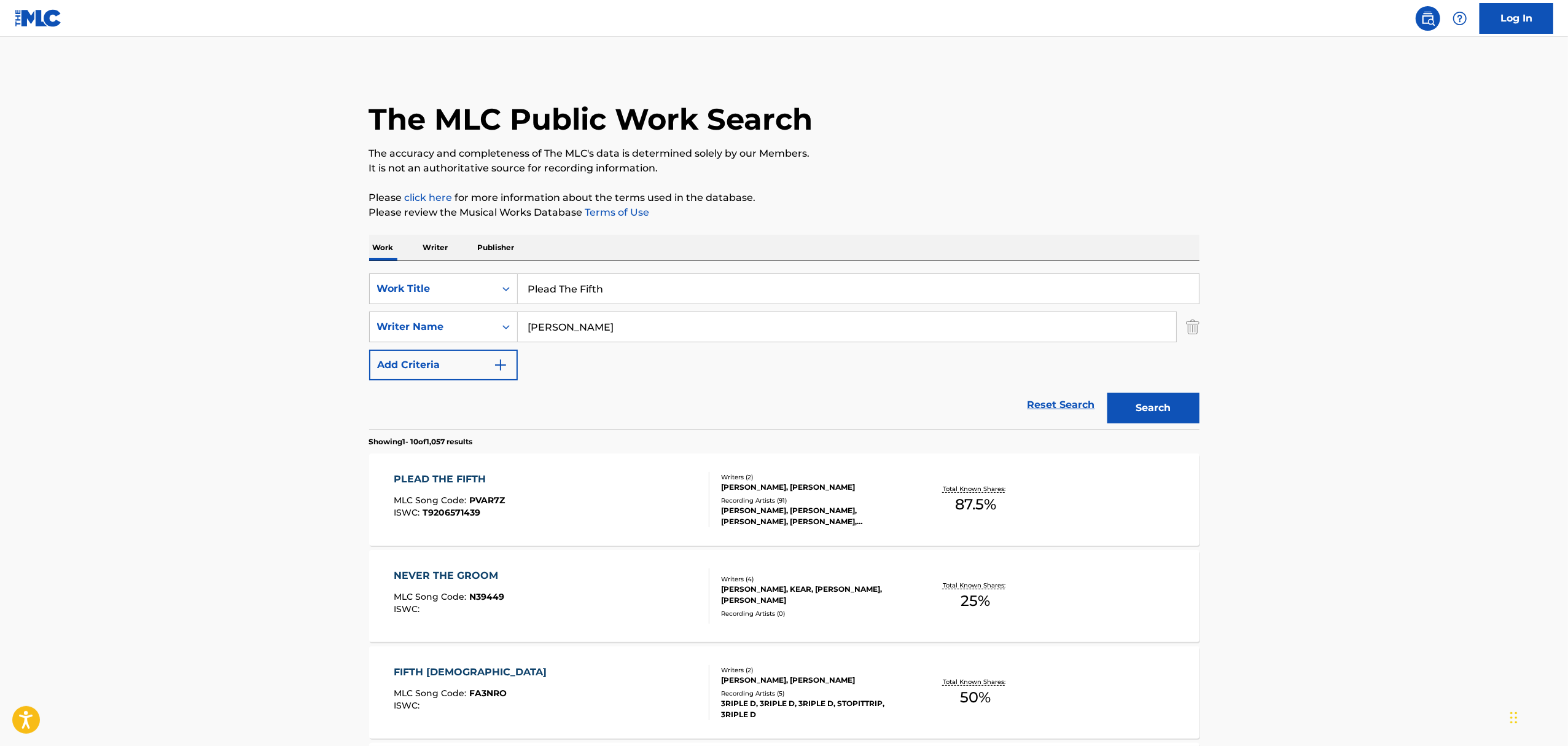
click at [602, 495] on div "PLEAD THE FIFTH MLC Song Code : PVAR7Z ISWC : T9206571439" at bounding box center [551, 500] width 316 height 56
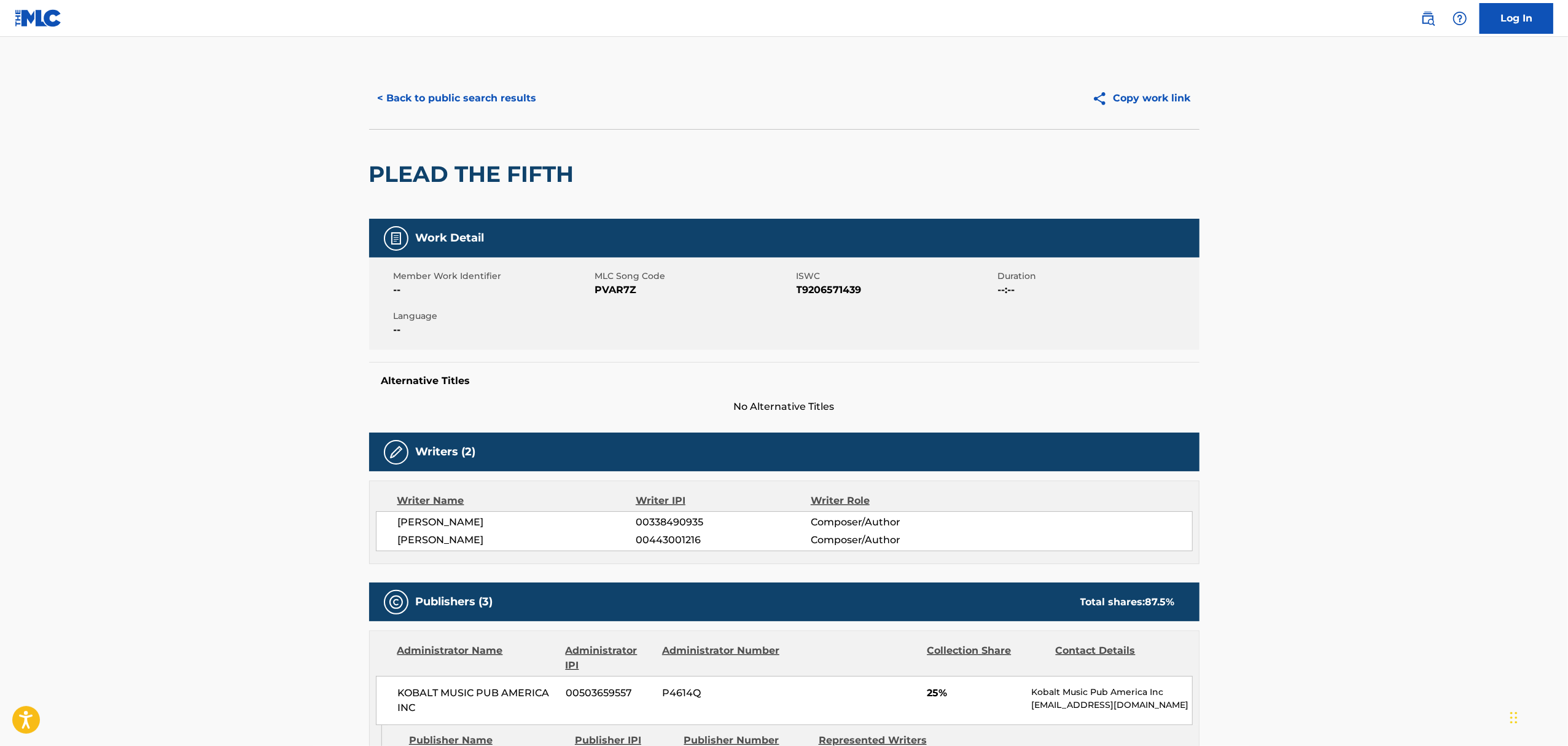
click at [482, 91] on button "< Back to public search results" at bounding box center [457, 98] width 176 height 31
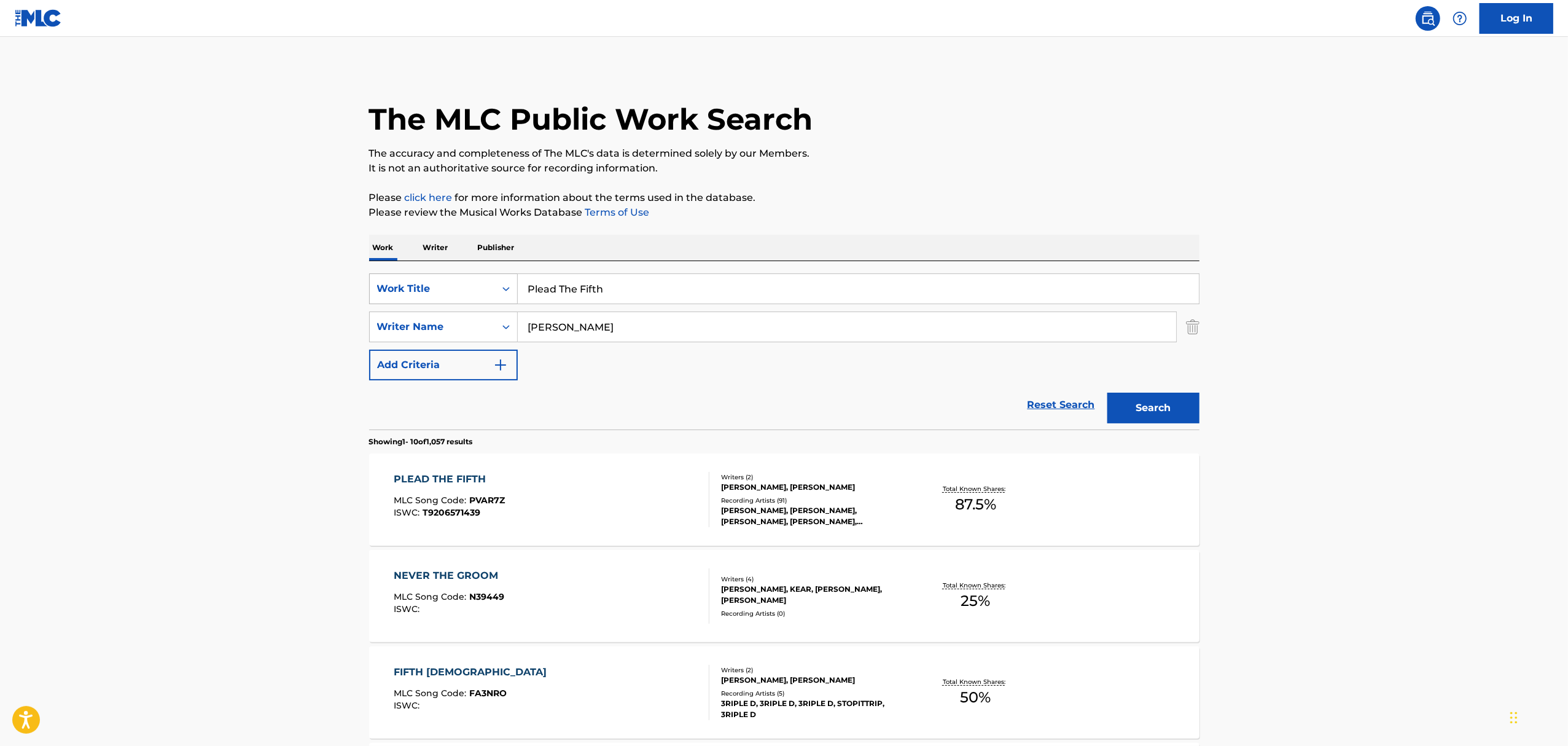
drag, startPoint x: 625, startPoint y: 292, endPoint x: 495, endPoint y: 278, distance: 130.8
click at [509, 279] on div "SearchWithCriteriaf48b77dd-dd60-4e43-bb0a-2635c709692d Work Title Plead The Fif…" at bounding box center [784, 289] width 830 height 31
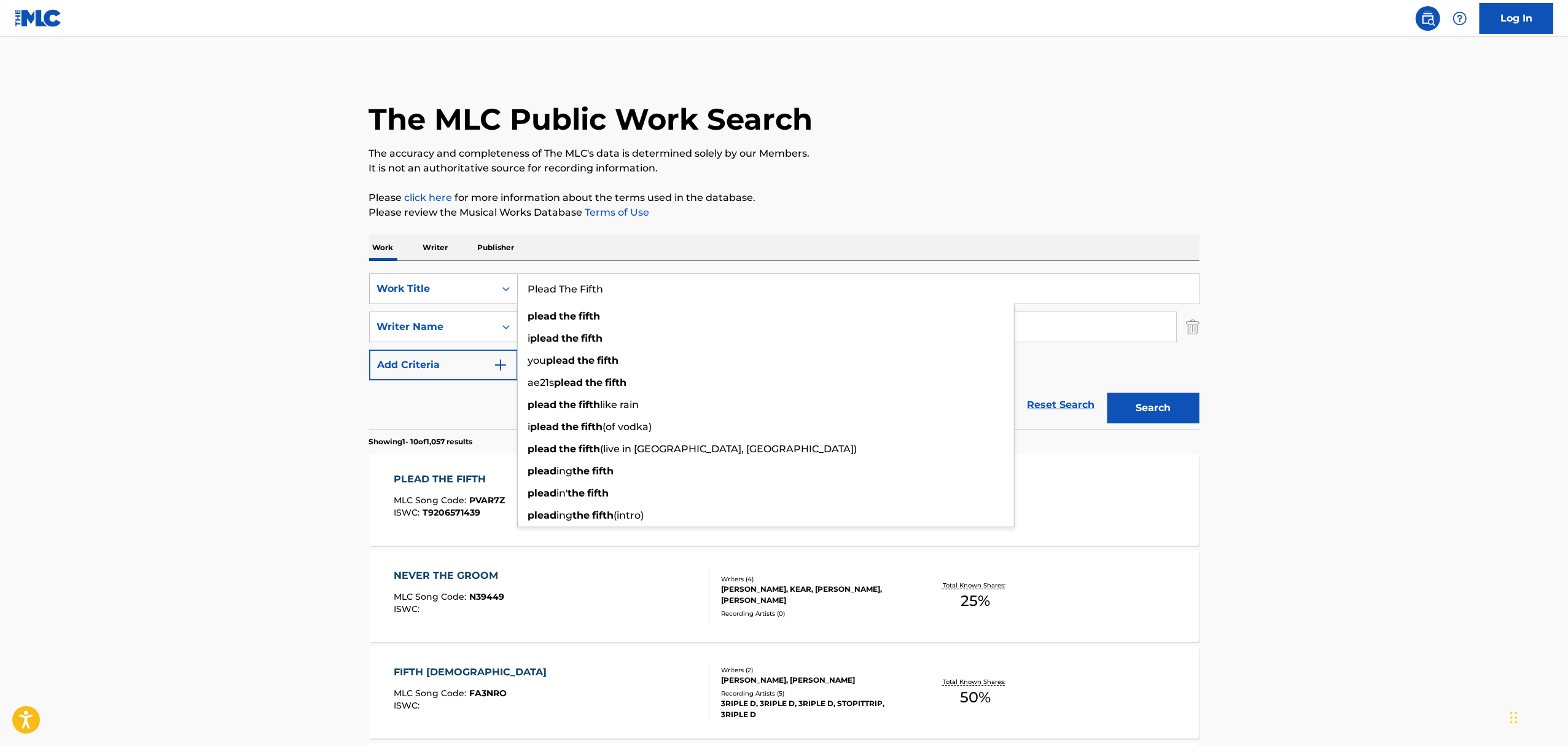
paste input "Gone Goes On And On"
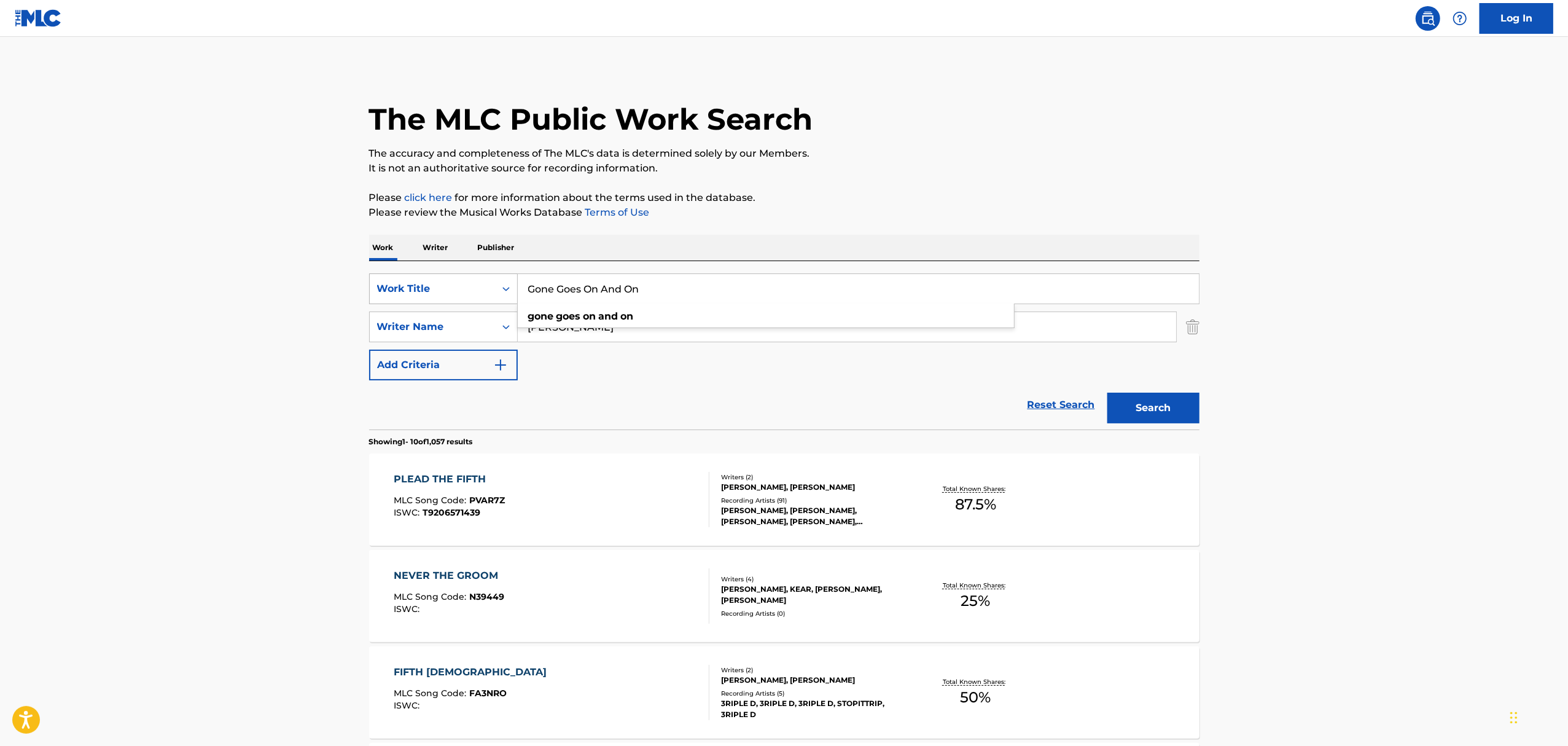
type input "Gone Goes On And On"
click at [1107, 392] on button "Search" at bounding box center [1153, 407] width 92 height 31
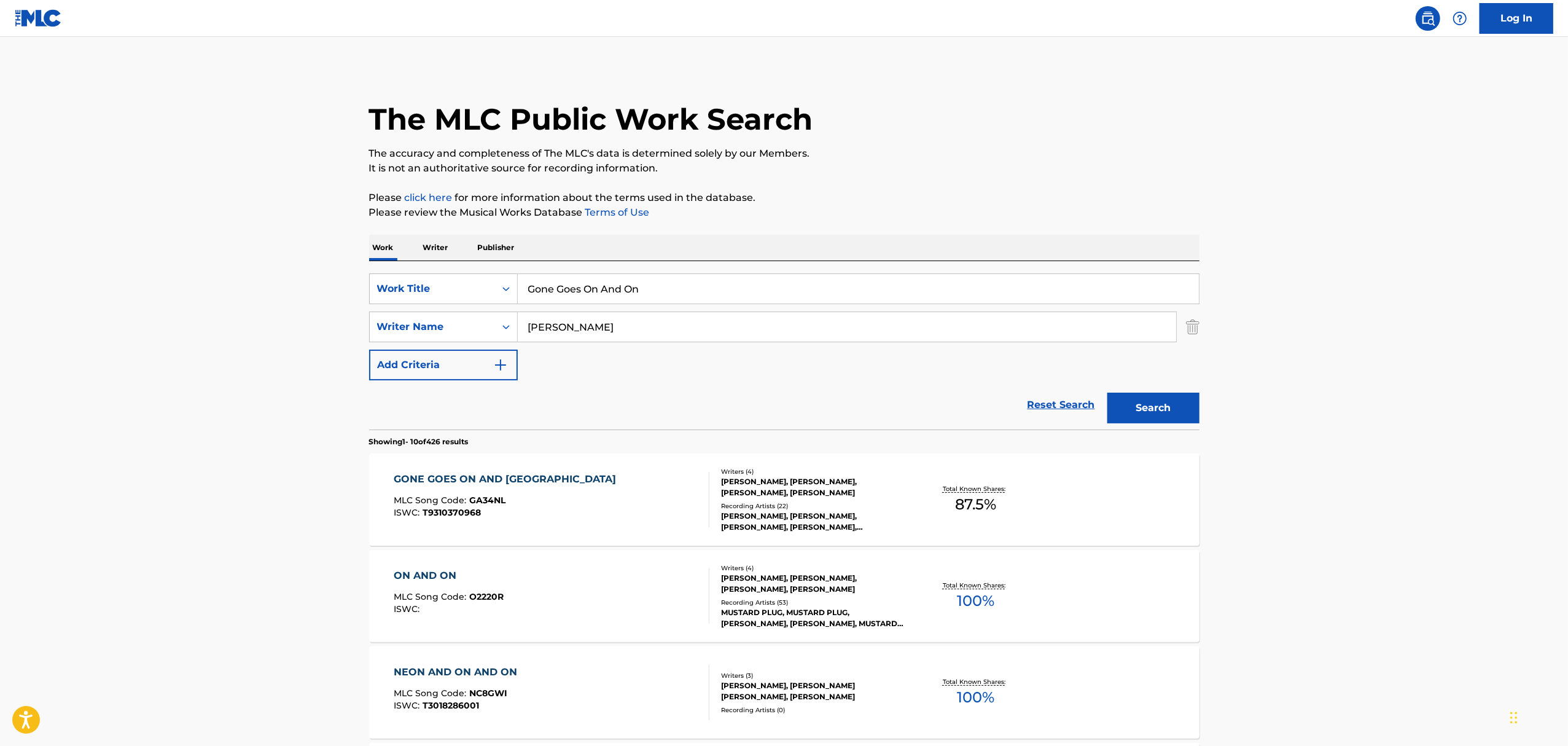
click at [602, 473] on div "GONE GOES ON AND ON MLC Song Code : GA34NL ISWC : T9310370968" at bounding box center [551, 500] width 316 height 56
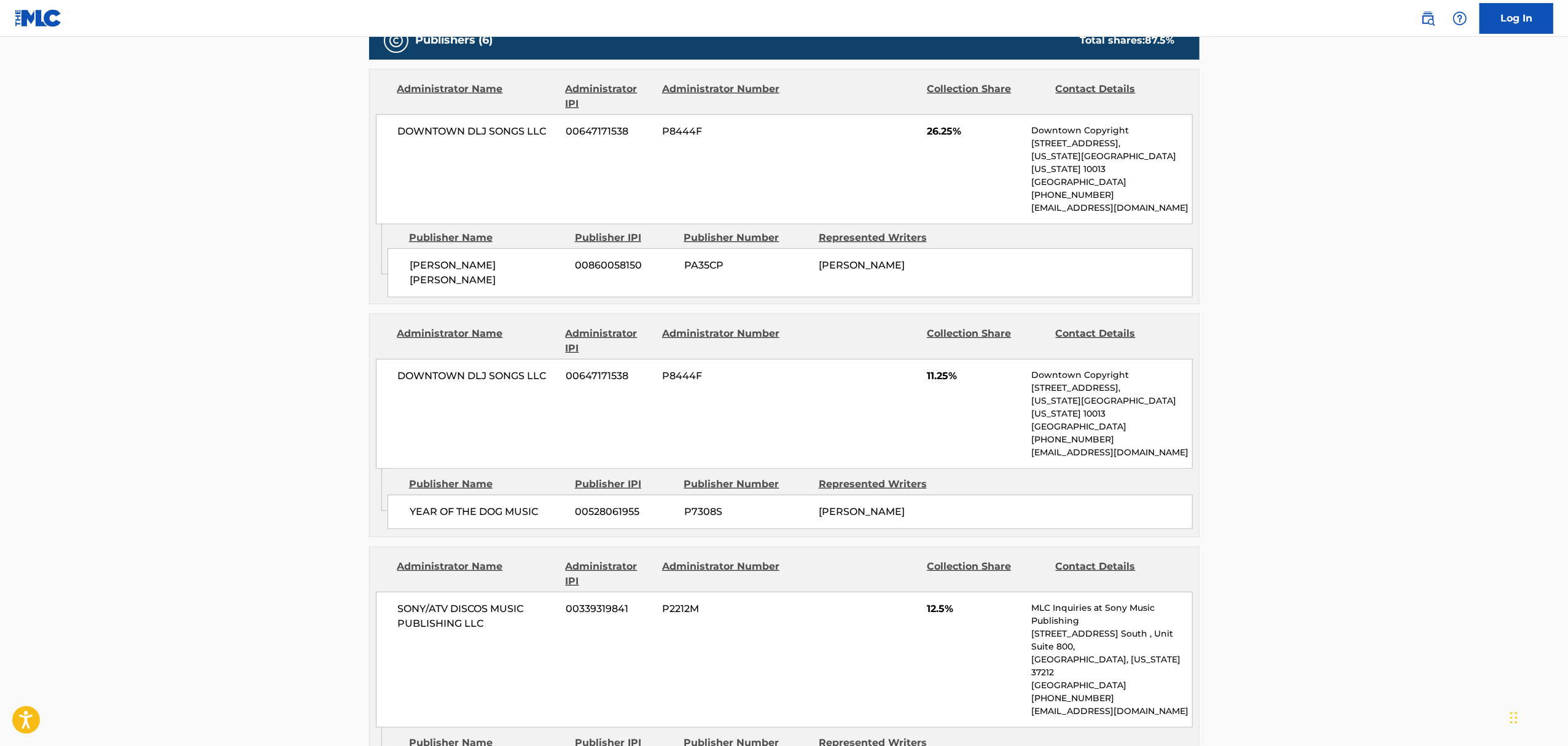
scroll to position [655, 0]
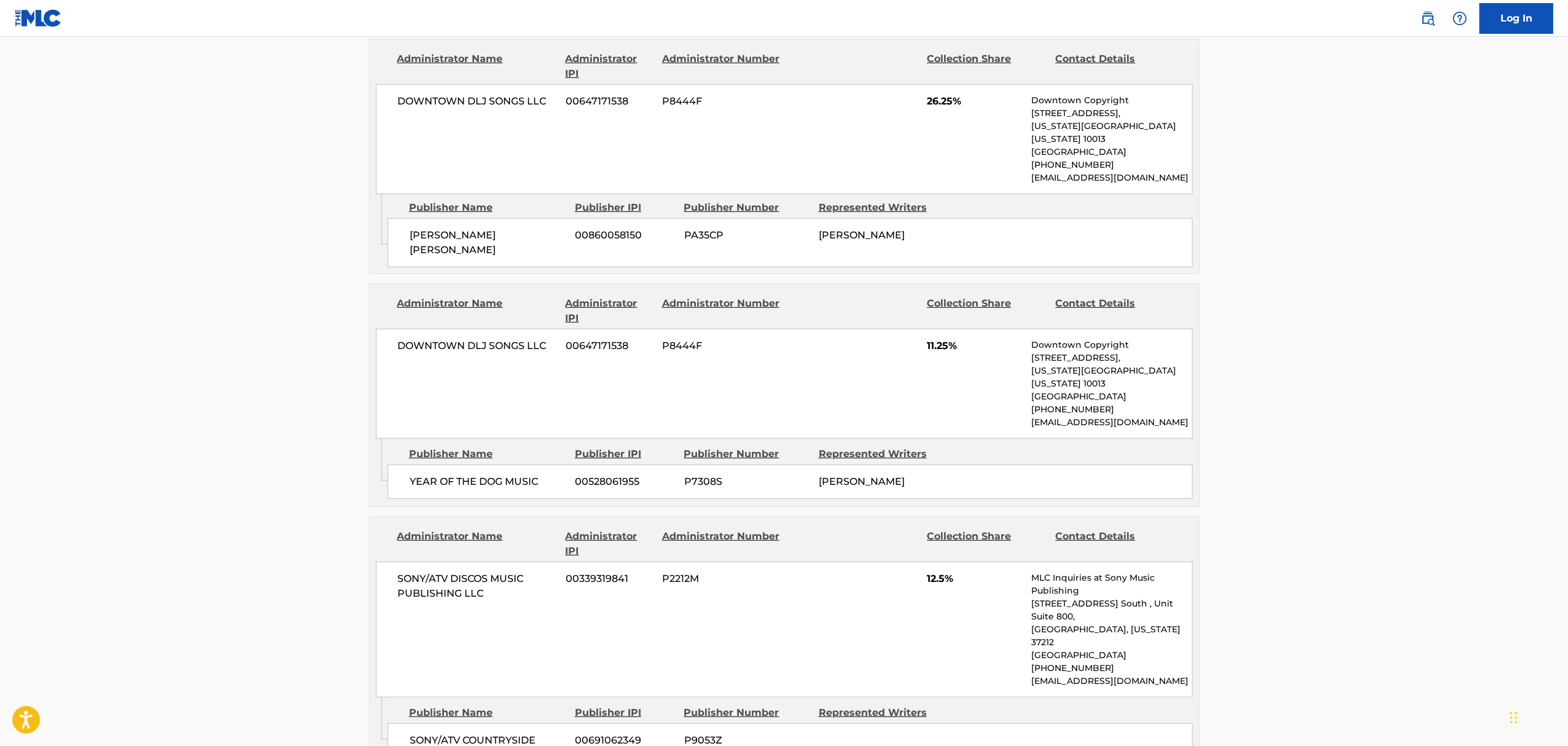
click at [234, 263] on main "< Back to public search results Copy work link GONE GOES ON AND ON Work Detail …" at bounding box center [784, 736] width 1568 height 2707
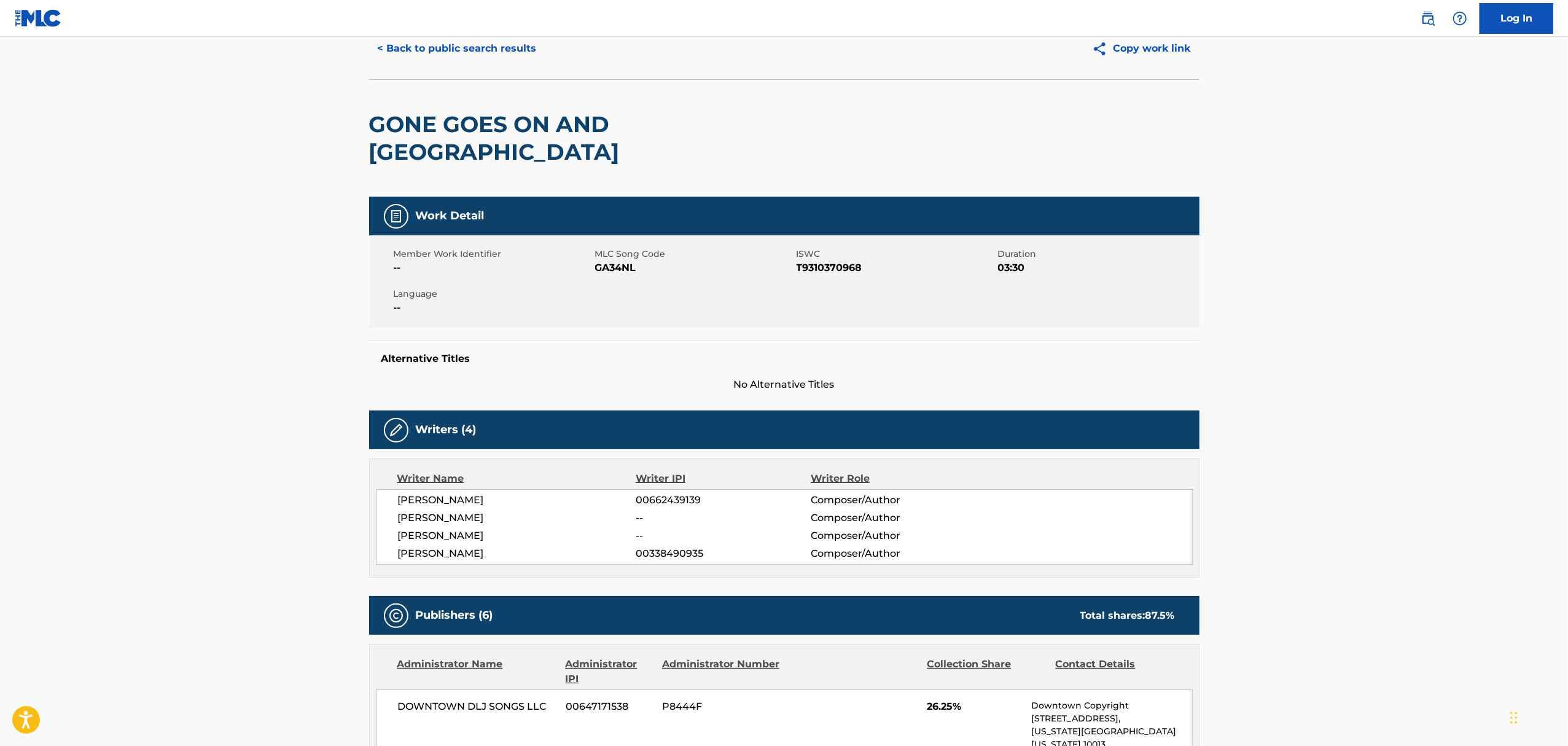
scroll to position [0, 0]
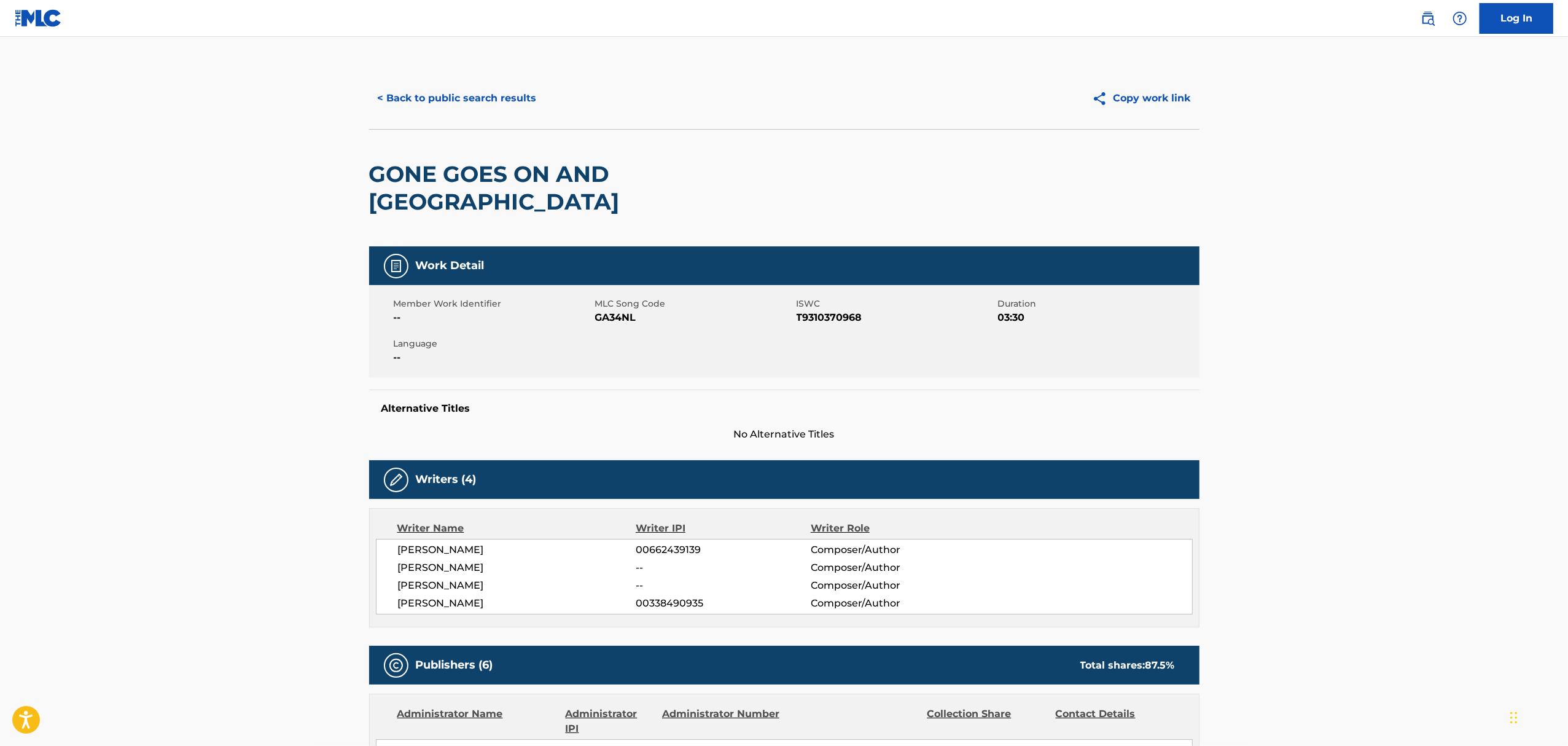
click at [481, 92] on button "< Back to public search results" at bounding box center [457, 98] width 176 height 31
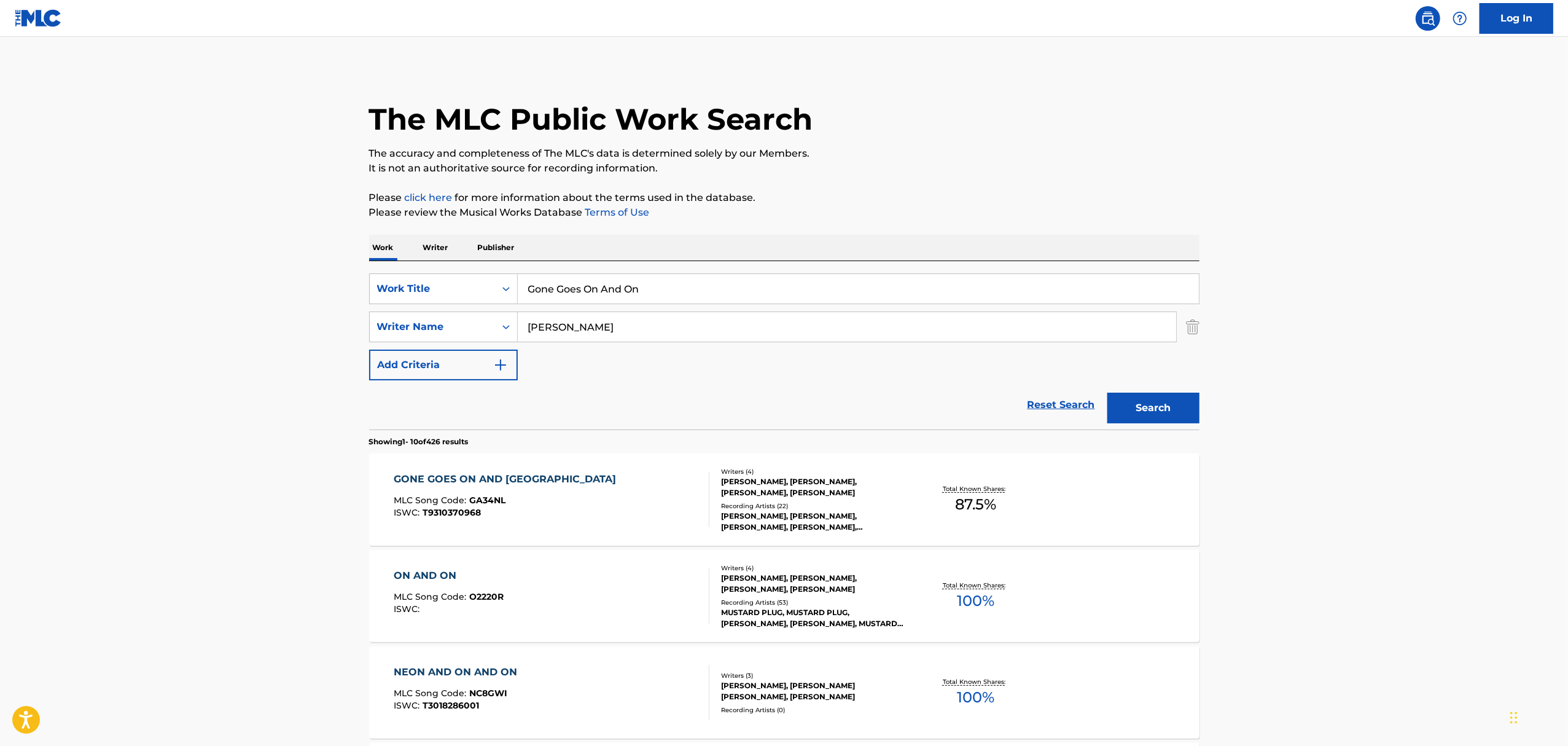
drag, startPoint x: 657, startPoint y: 298, endPoint x: 327, endPoint y: 278, distance: 330.6
click at [398, 288] on div "SearchWithCriteriaf48b77dd-dd60-4e43-bb0a-2635c709692d Work Title Gone Goes On …" at bounding box center [784, 289] width 830 height 31
paste input "Hungover In A Hotel Room"
type input "Hungover In A Hotel Room"
click at [1107, 392] on button "Search" at bounding box center [1153, 407] width 92 height 31
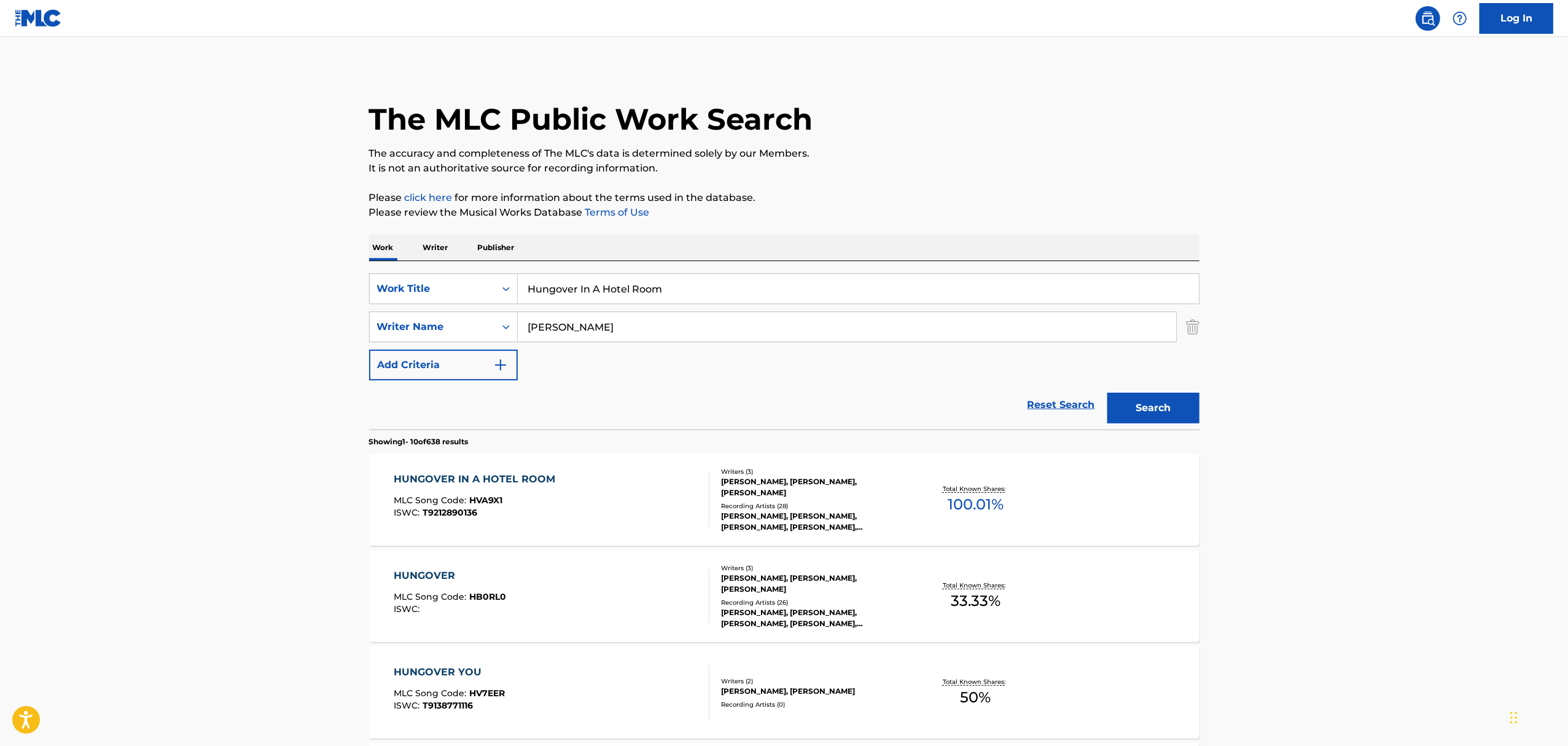
click at [598, 487] on div "HUNGOVER IN A HOTEL ROOM MLC Song Code : HVA9X1 ISWC : T9212890136" at bounding box center [551, 500] width 316 height 56
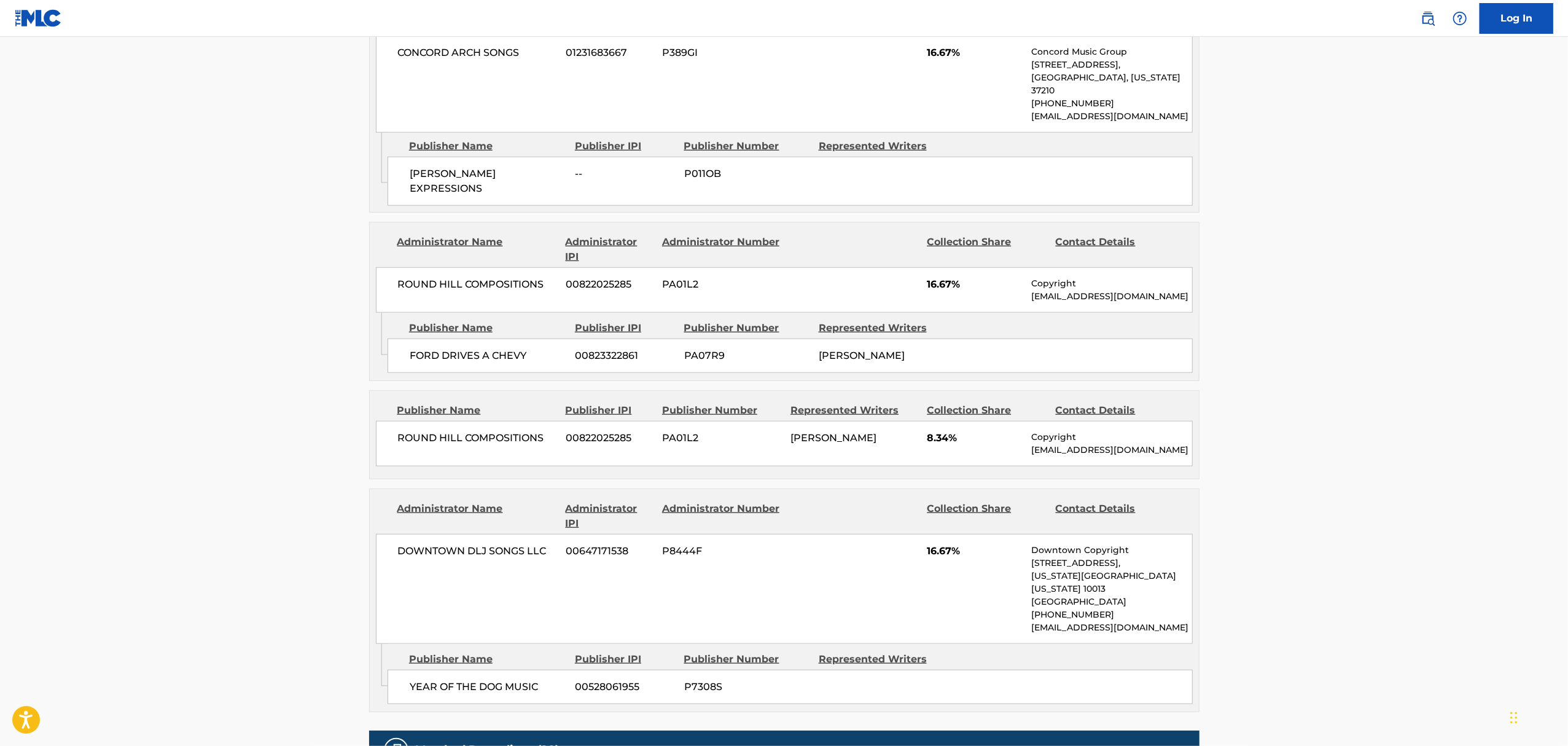
scroll to position [1310, 0]
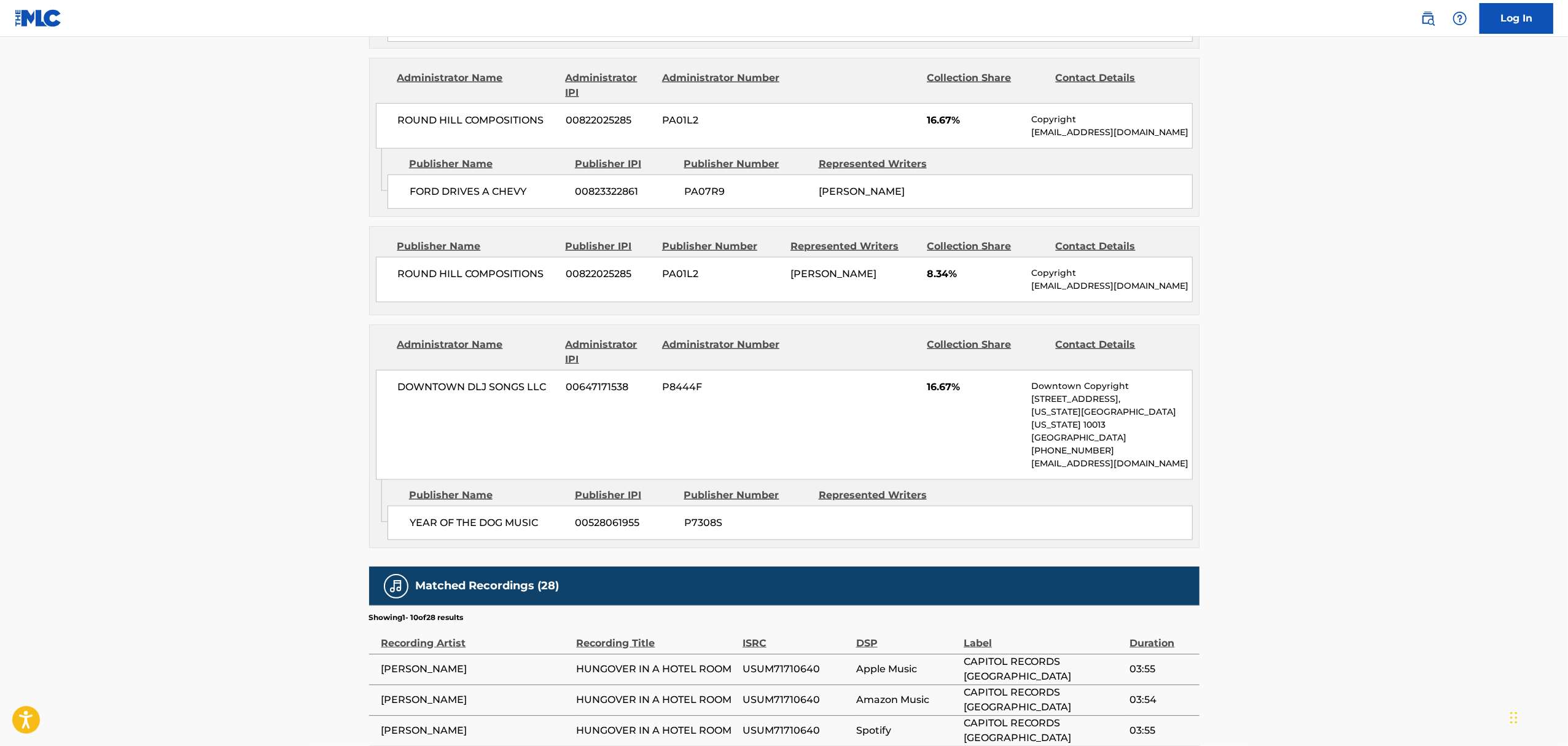
drag, startPoint x: 247, startPoint y: 425, endPoint x: 234, endPoint y: 420, distance: 13.9
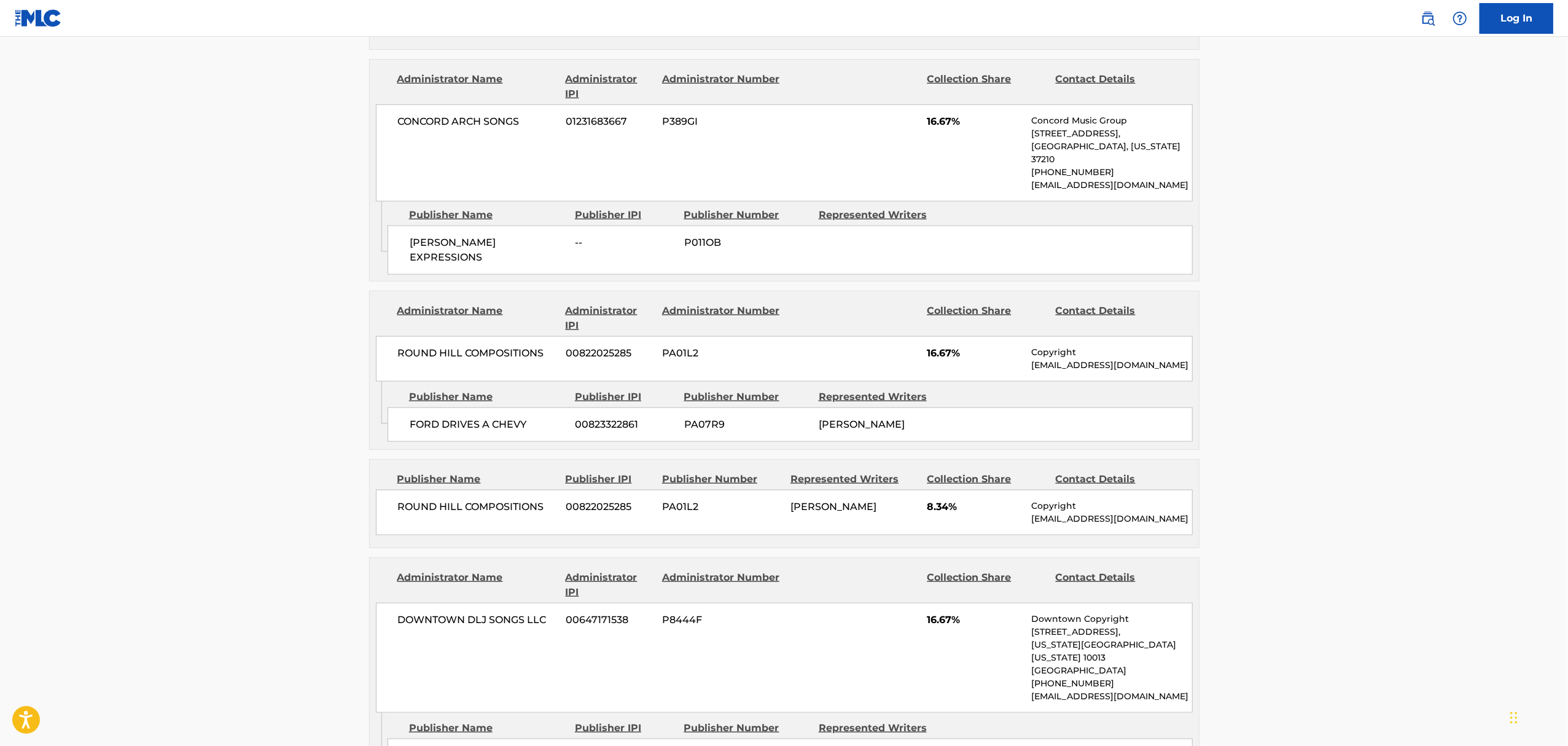
scroll to position [0, 0]
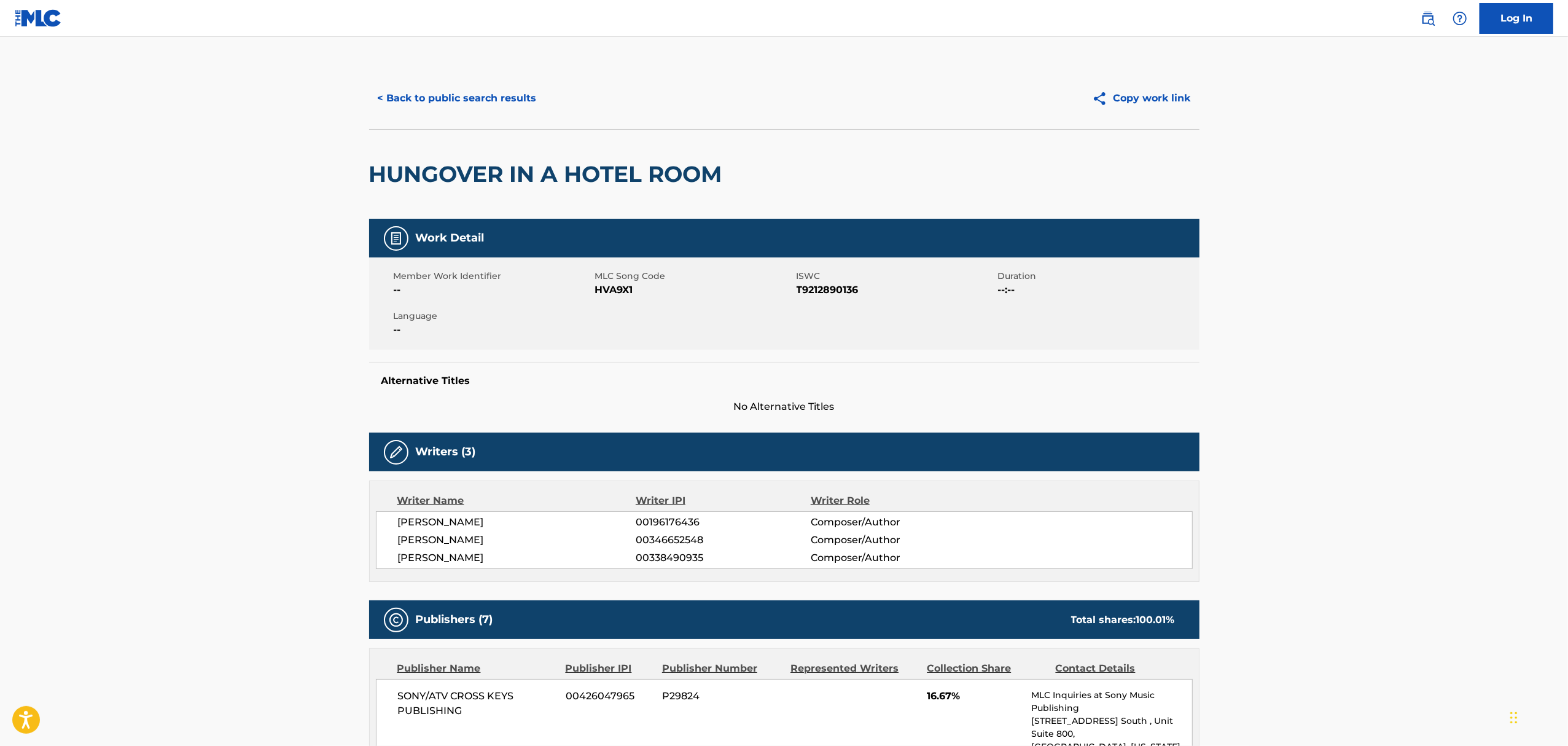
click at [431, 92] on button "< Back to public search results" at bounding box center [457, 98] width 176 height 31
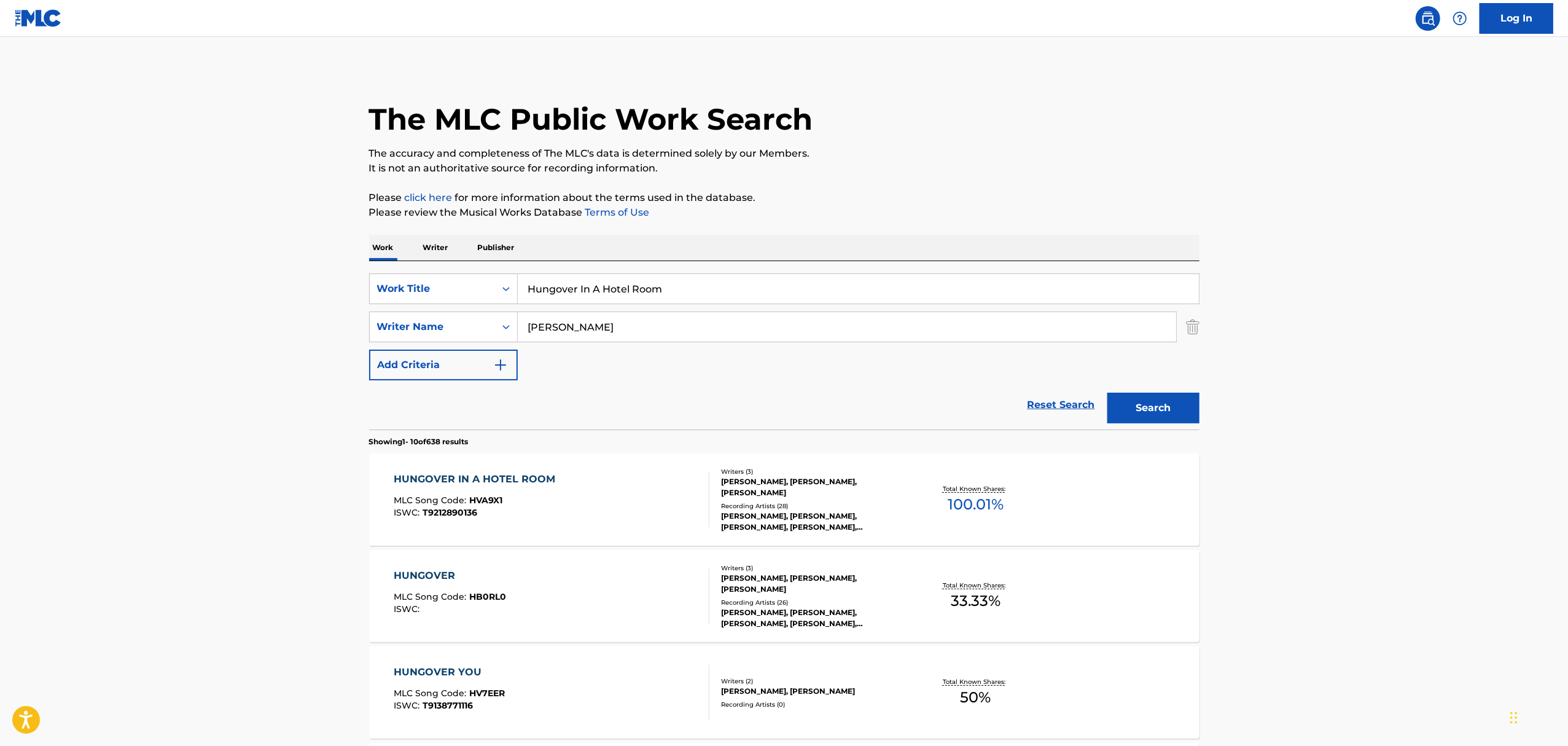
drag, startPoint x: 649, startPoint y: 299, endPoint x: 544, endPoint y: 272, distance: 108.4
click at [549, 272] on div "SearchWithCriteriaf48b77dd-dd60-4e43-bb0a-2635c709692d Work Title Hungover In A…" at bounding box center [784, 345] width 830 height 168
paste input "Young Again"
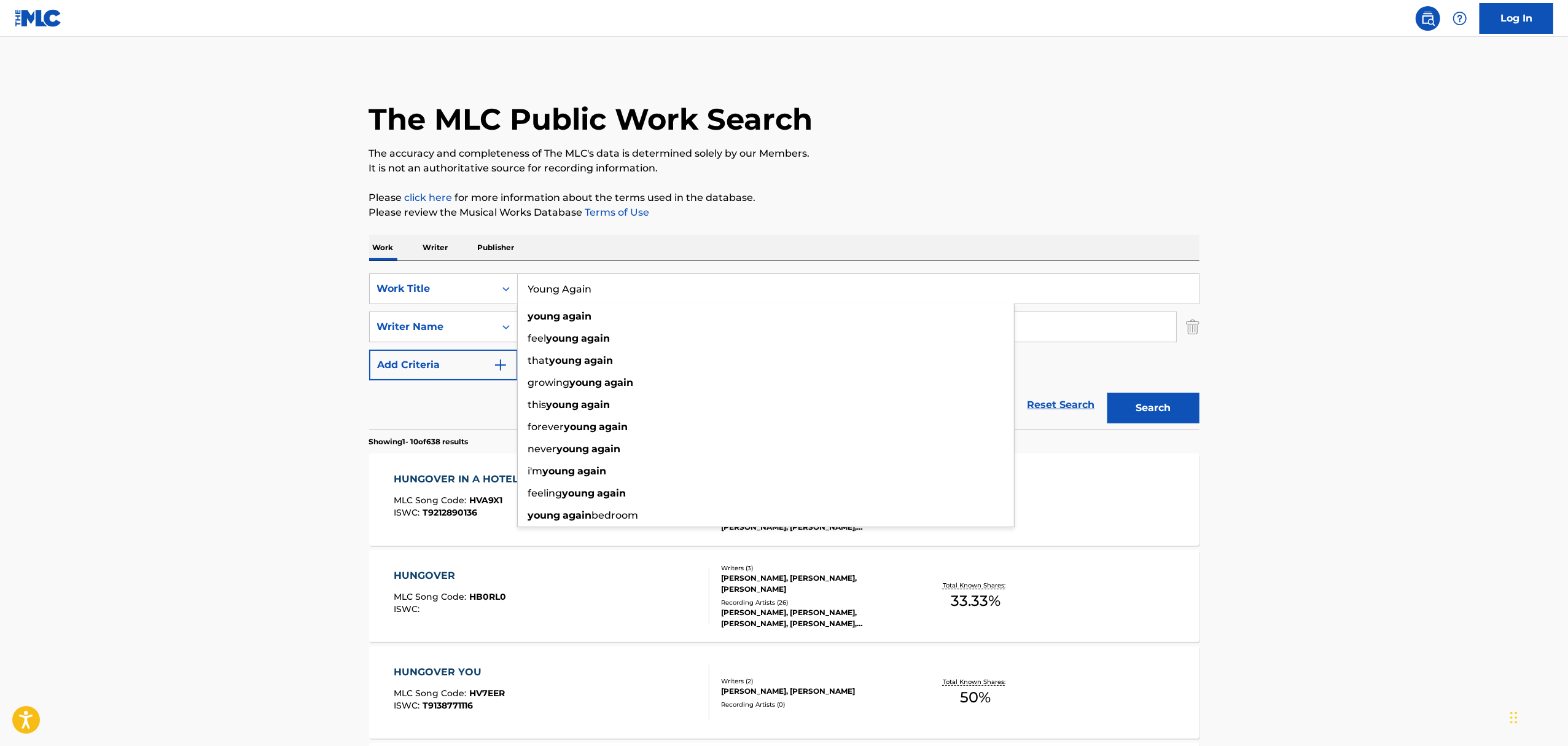
type input "Young Again"
click at [1107, 392] on button "Search" at bounding box center [1153, 407] width 92 height 31
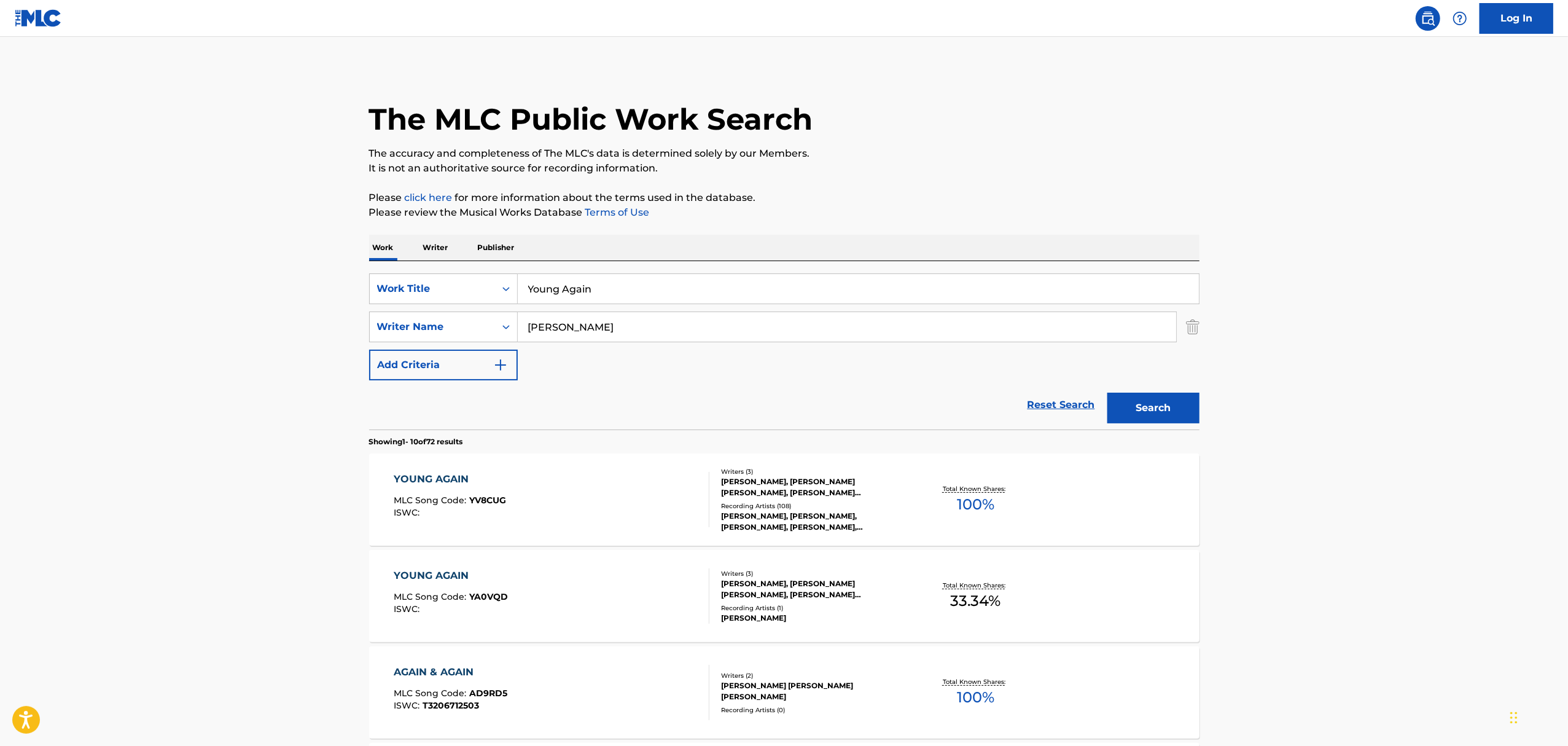
click at [569, 498] on div "YOUNG AGAIN MLC Song Code : YV8CUG ISWC :" at bounding box center [551, 500] width 316 height 56
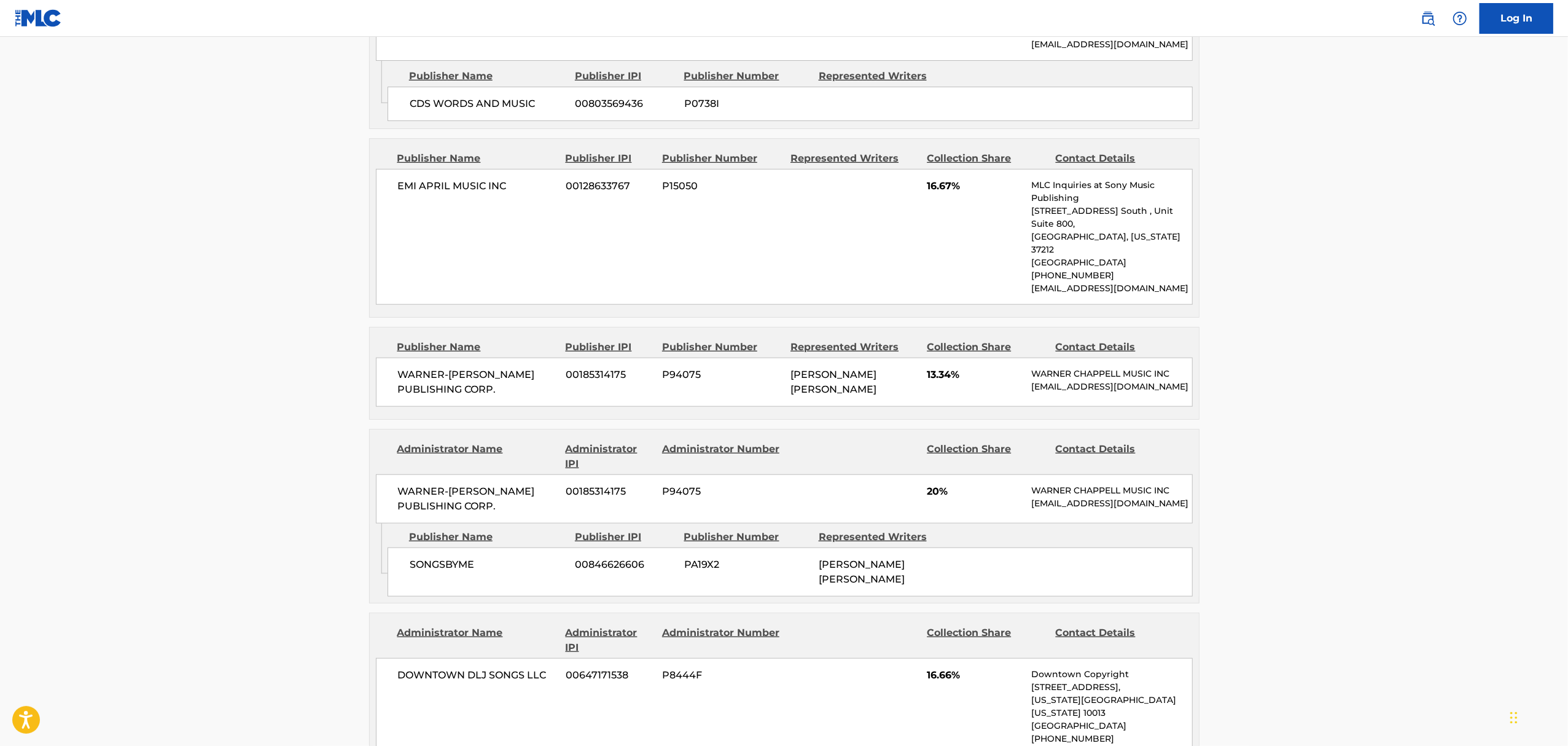
scroll to position [1146, 0]
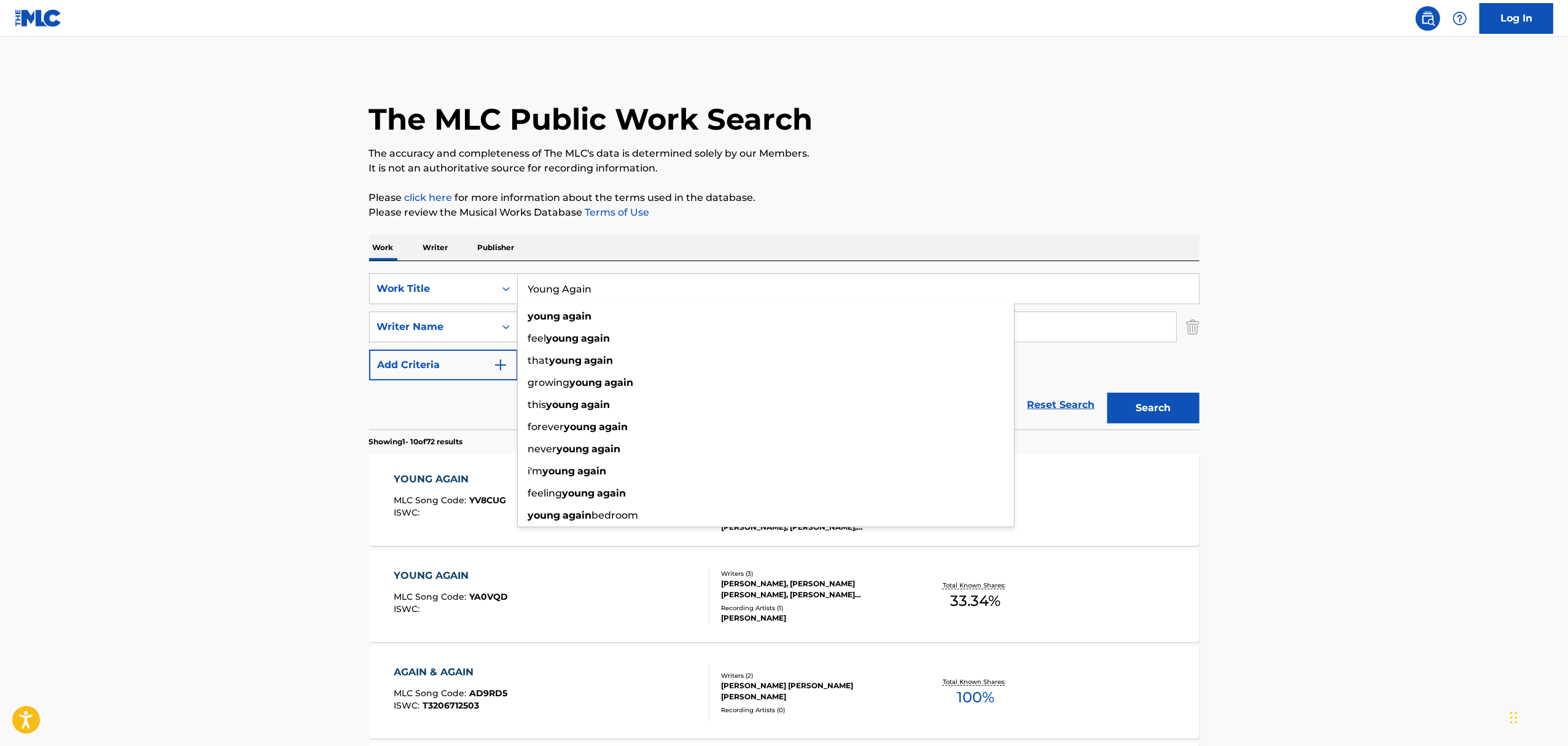
paste input "Worry 'Bout Nothin'"
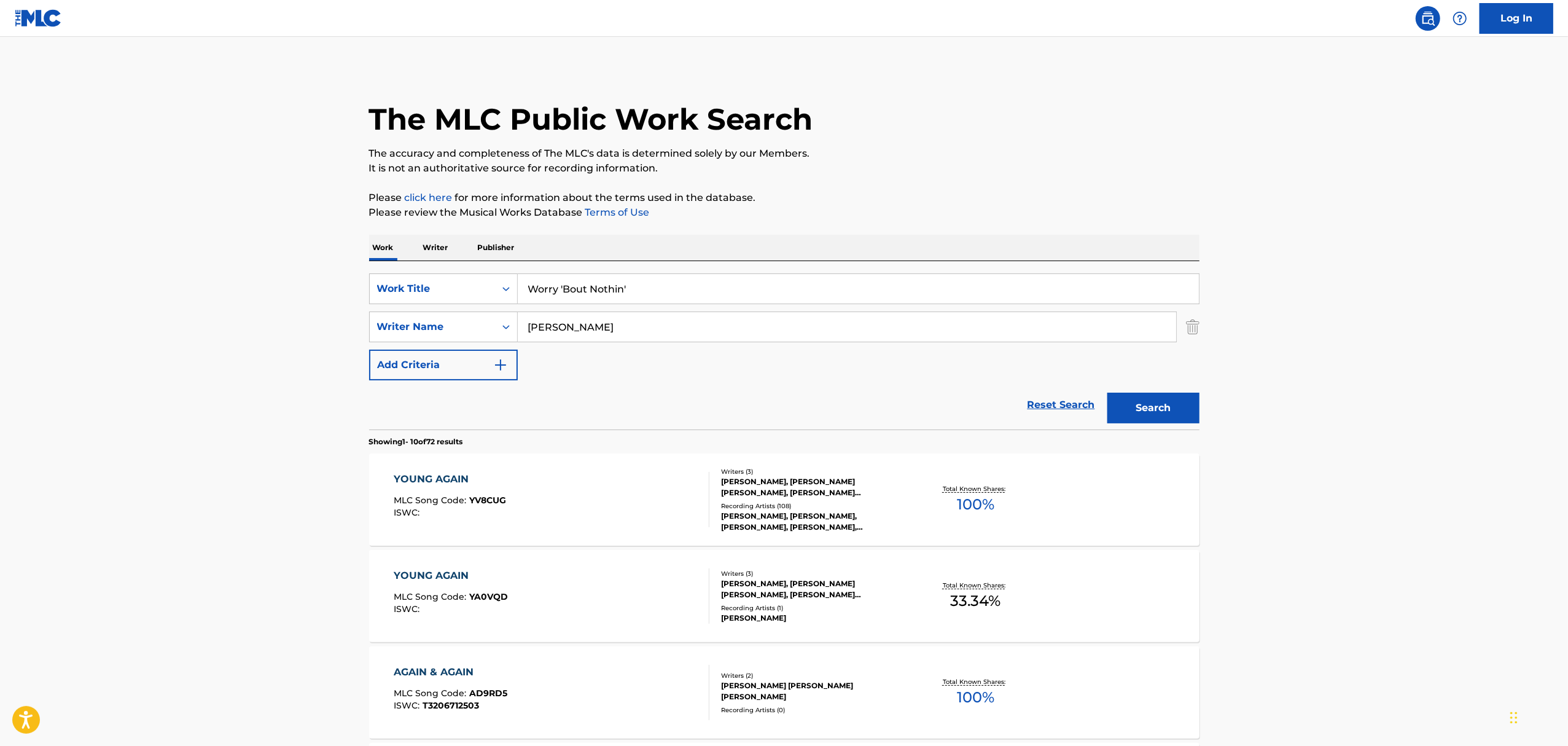
type input "Worry 'Bout Nothin'"
click at [1107, 392] on button "Search" at bounding box center [1153, 407] width 92 height 31
click at [564, 499] on div "WORRY 'BOUT NOTHIN' MLC Song Code : WV8K5X ISWC :" at bounding box center [551, 500] width 316 height 56
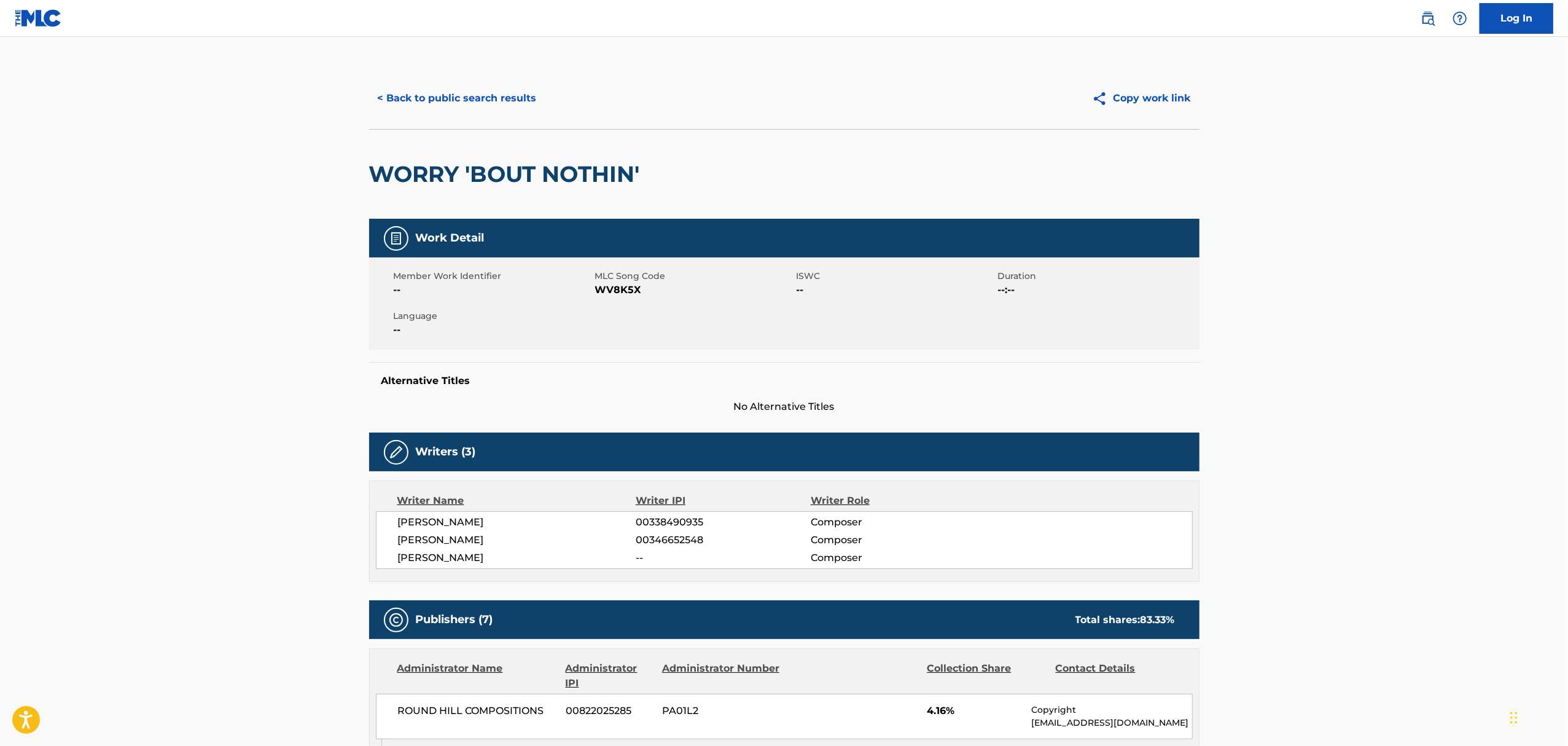
click at [409, 103] on button "< Back to public search results" at bounding box center [457, 98] width 176 height 31
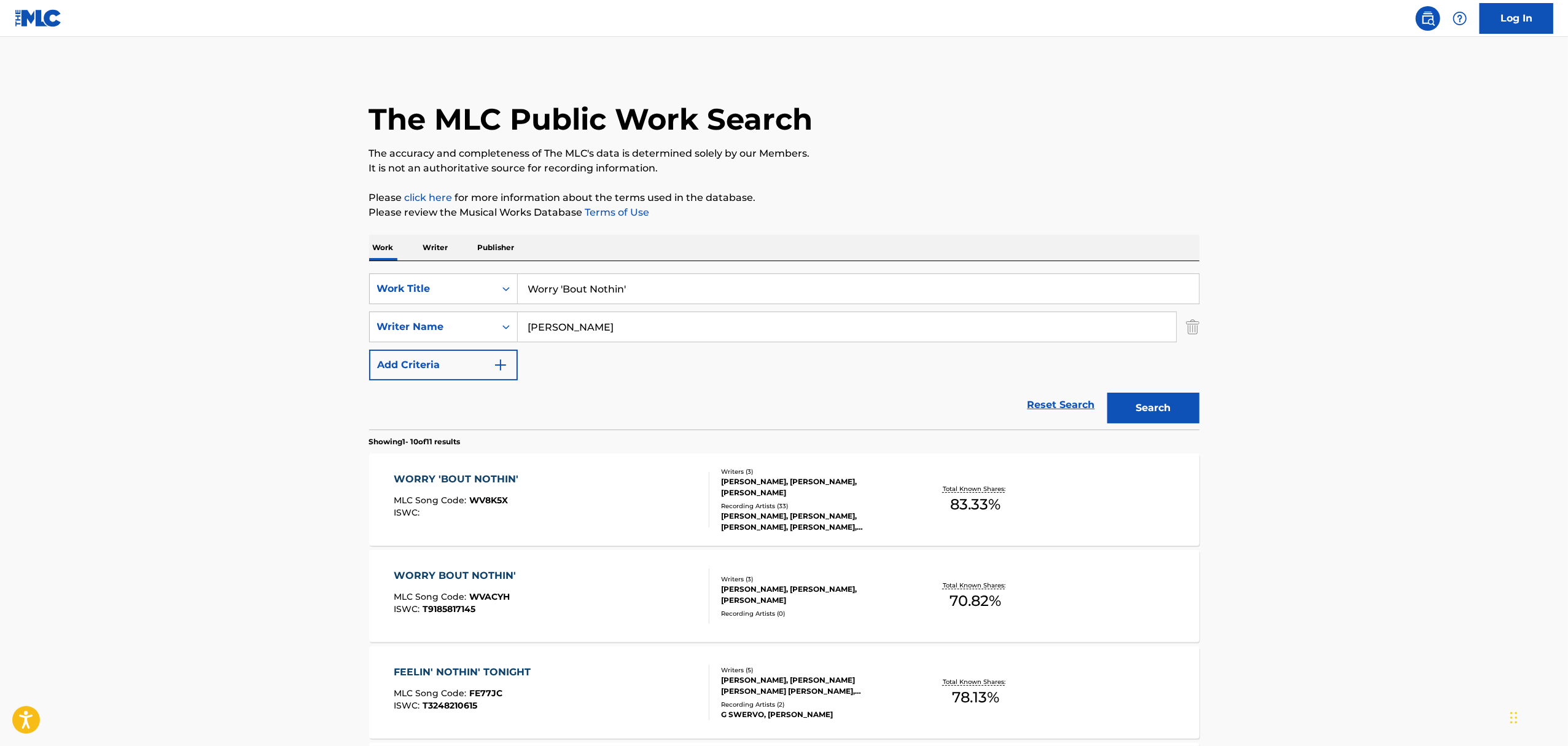
drag, startPoint x: 625, startPoint y: 286, endPoint x: 265, endPoint y: 273, distance: 360.2
click at [320, 285] on main "The MLC Public Work Search The accuracy and completeness of The MLC's data is d…" at bounding box center [784, 759] width 1568 height 1446
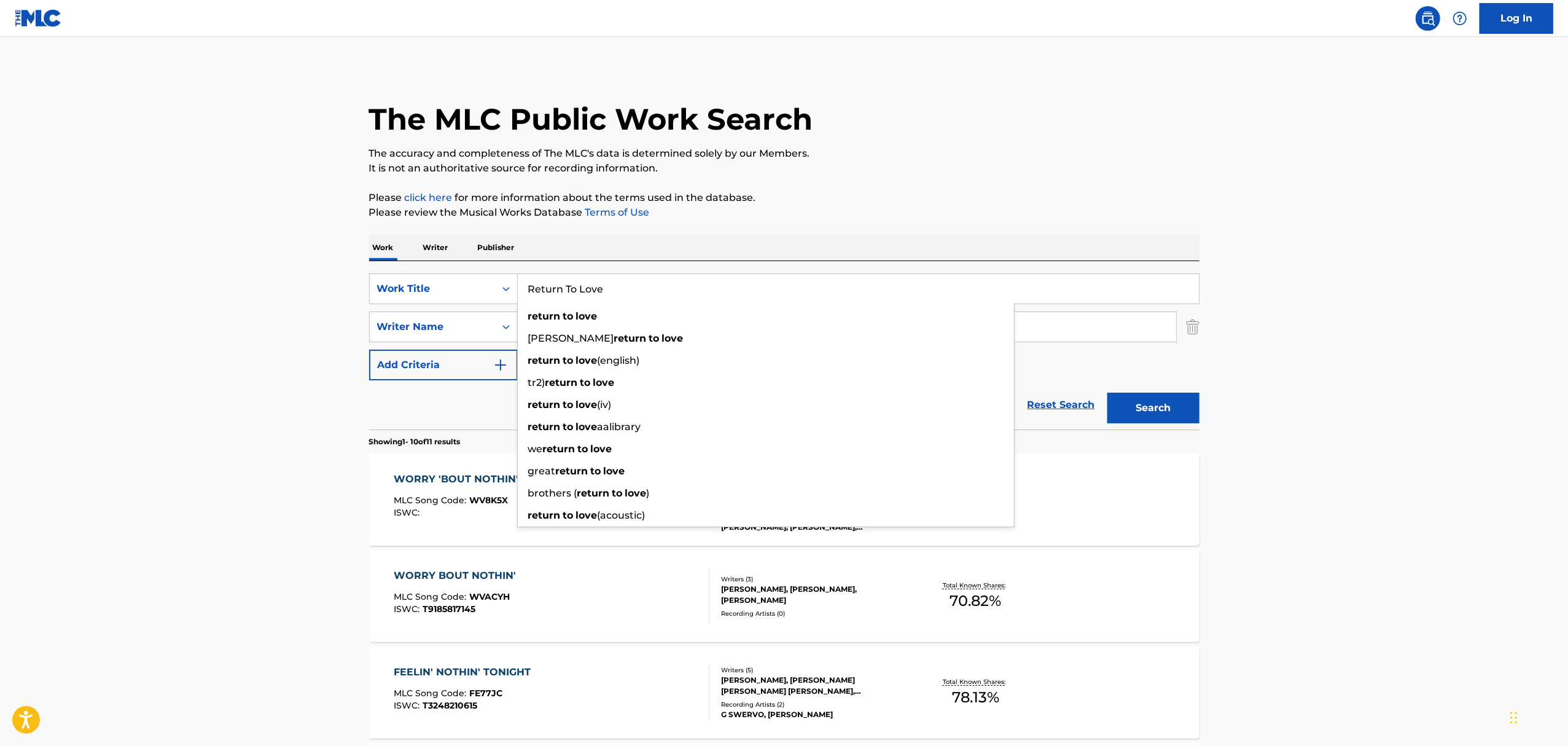
type input "Return To Love"
click at [1107, 392] on button "Search" at bounding box center [1153, 407] width 92 height 31
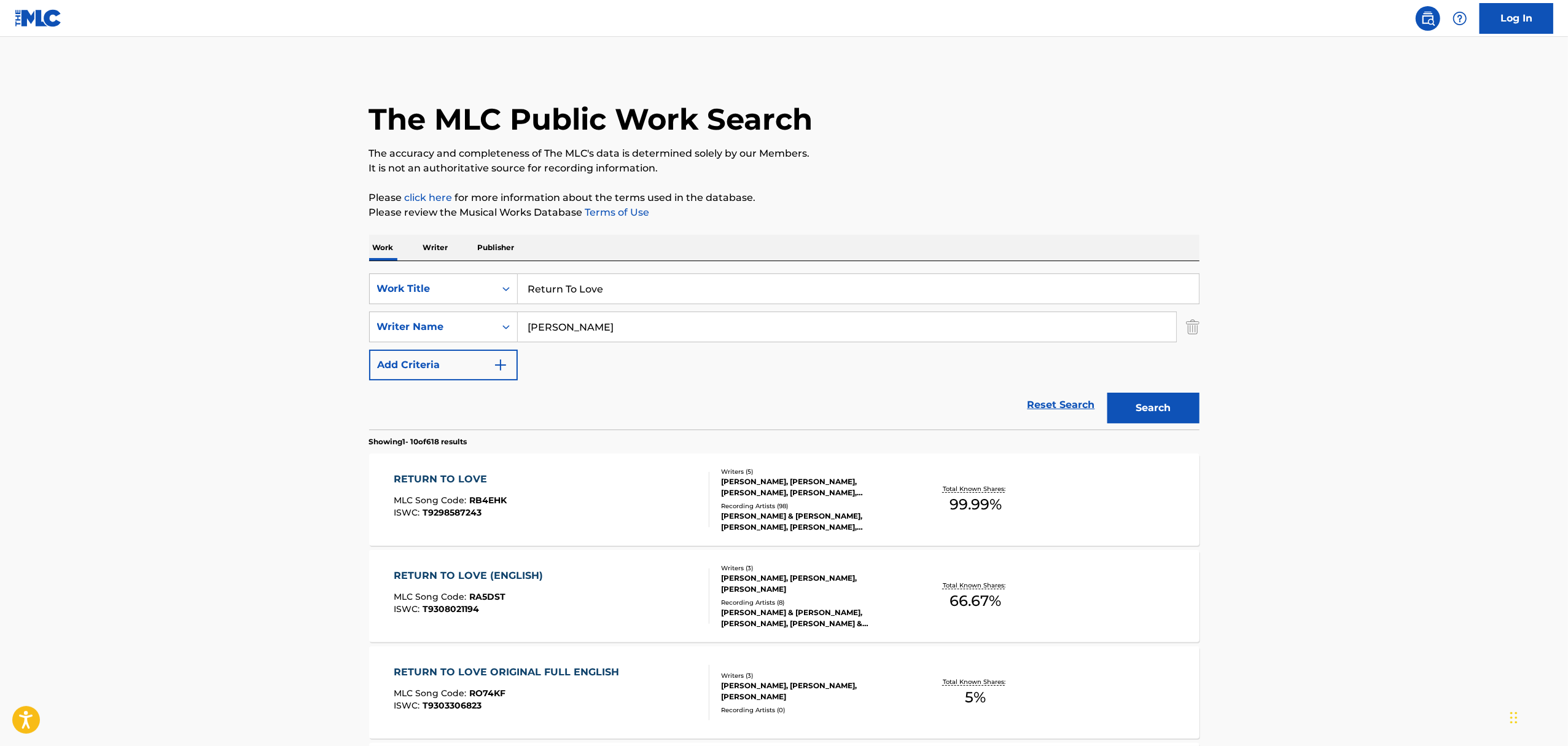
click at [578, 482] on div "RETURN TO LOVE MLC Song Code : RB4EHK ISWC : T9298587243" at bounding box center [551, 500] width 316 height 56
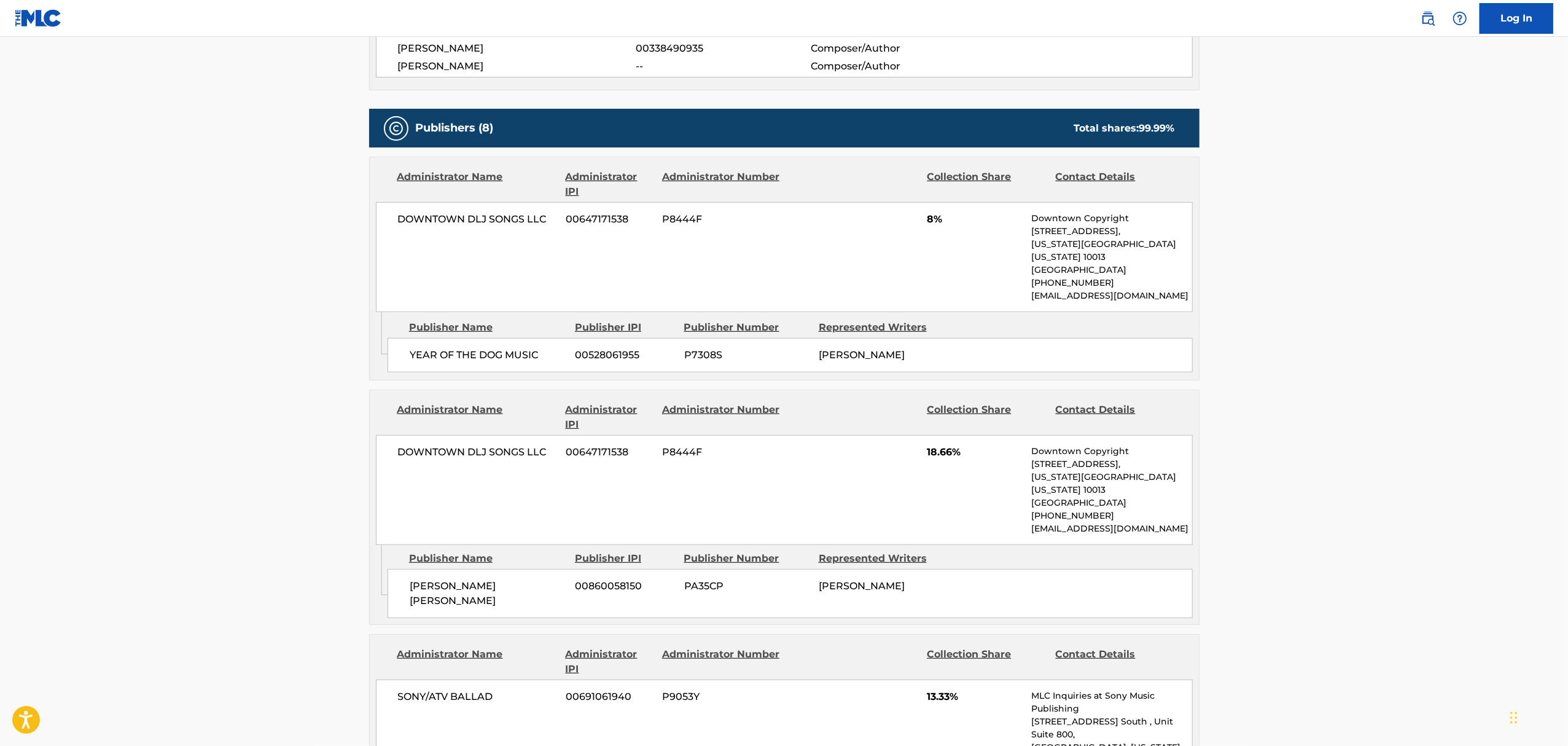
scroll to position [819, 0]
